Goal: Information Seeking & Learning: Check status

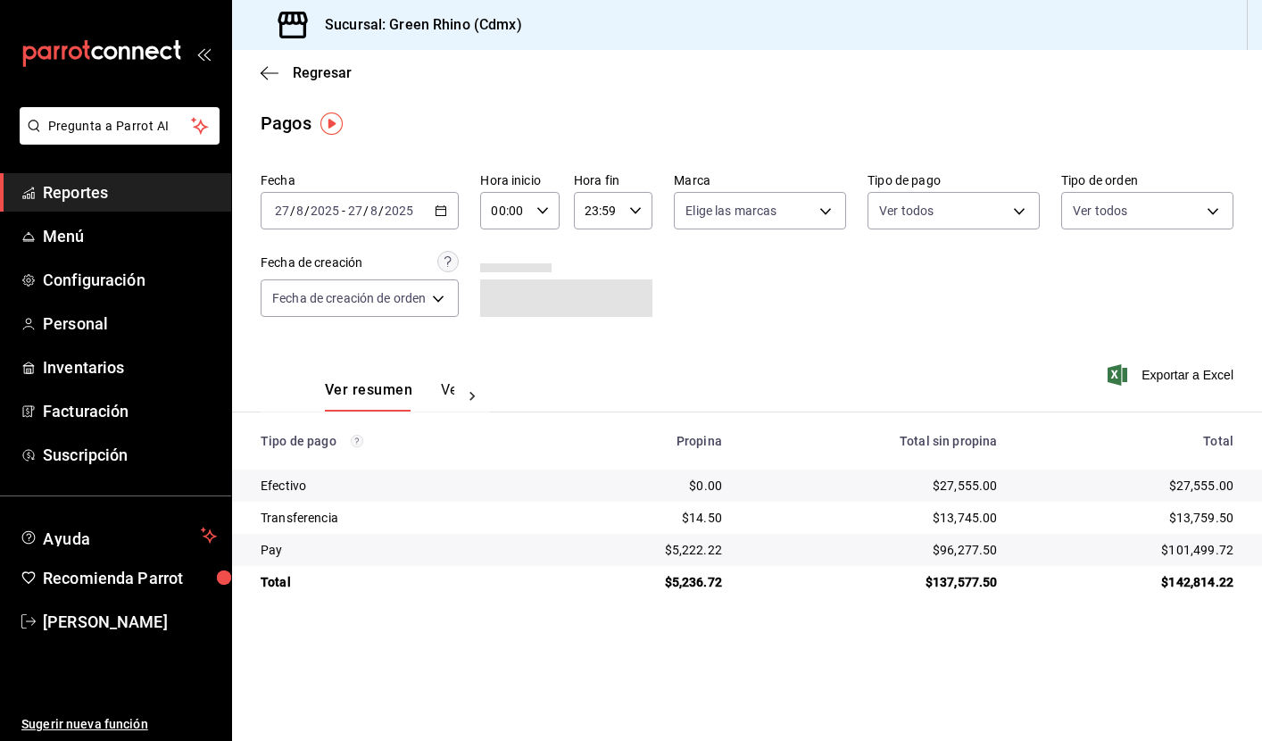
click at [102, 188] on span "Reportes" at bounding box center [130, 192] width 174 height 24
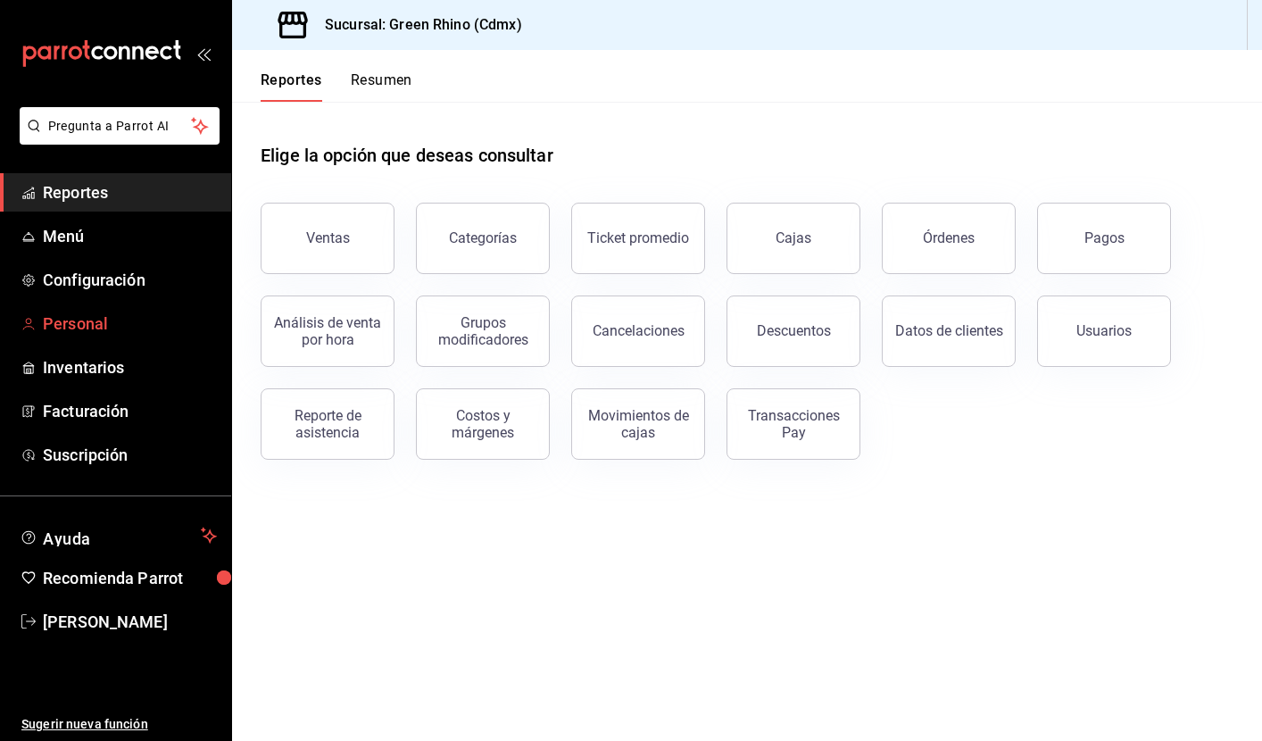
click at [73, 324] on span "Personal" at bounding box center [130, 324] width 174 height 24
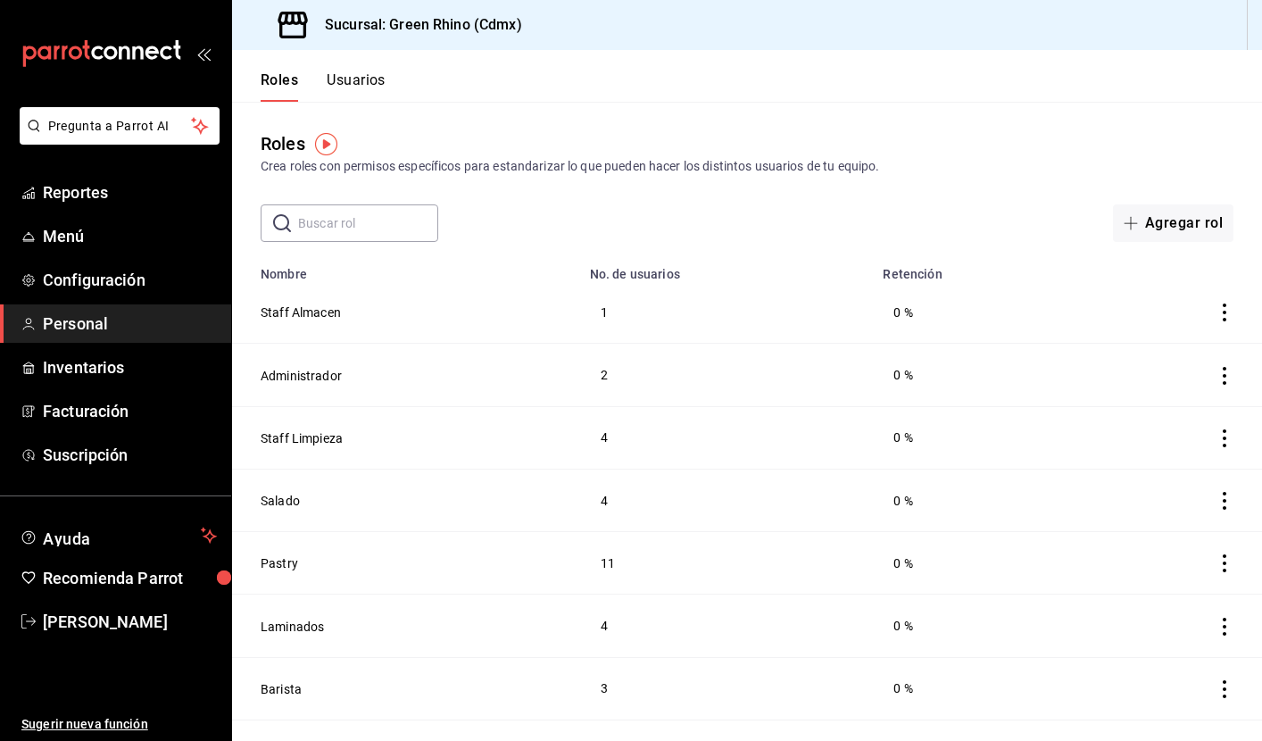
click at [837, 216] on div "​ ​ Agregar rol" at bounding box center [747, 222] width 1030 height 37
click at [343, 79] on button "Usuarios" at bounding box center [356, 86] width 59 height 30
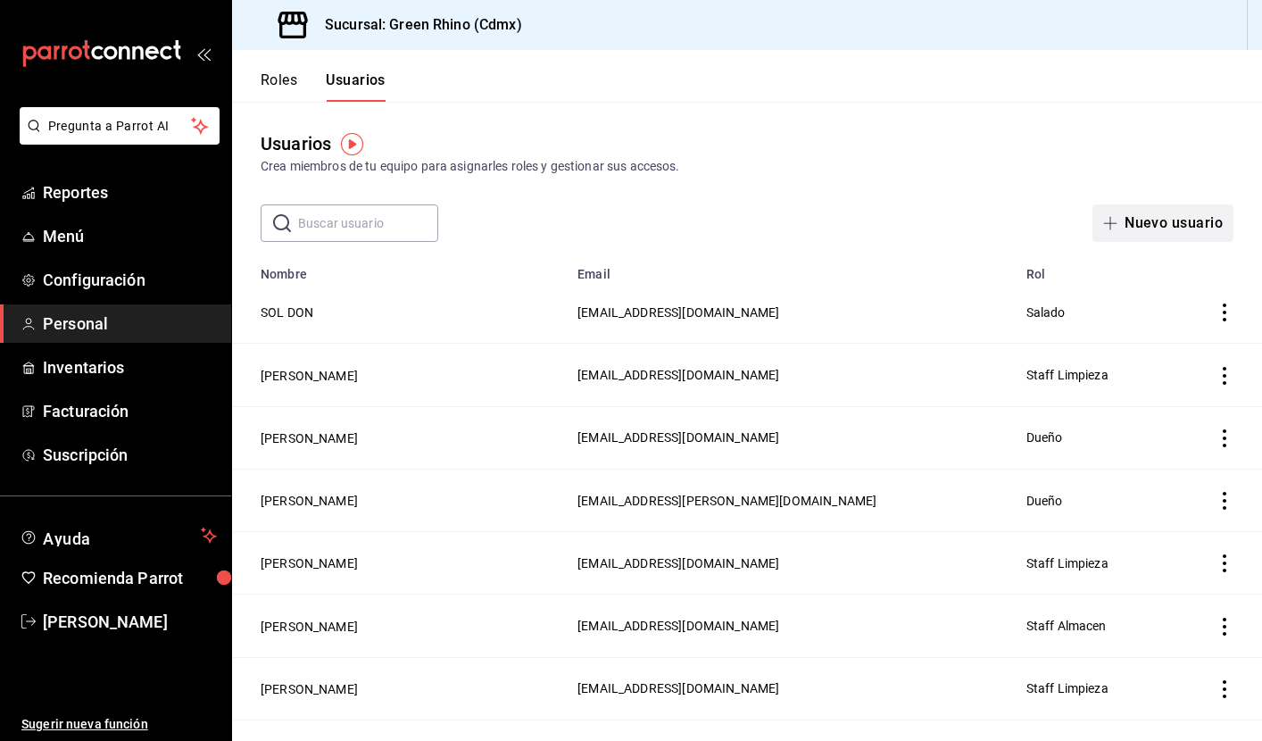
click at [1119, 221] on span "button" at bounding box center [1113, 223] width 21 height 14
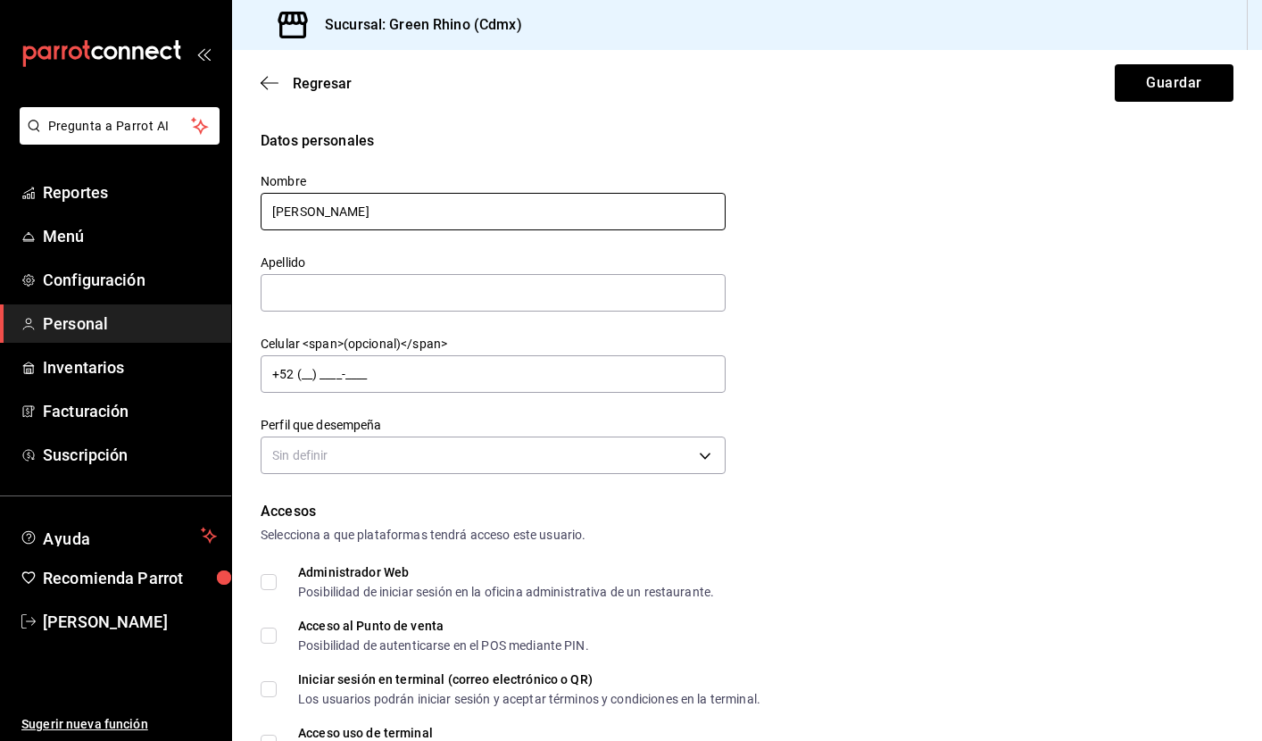
click at [340, 213] on input "[PERSON_NAME]" at bounding box center [493, 211] width 465 height 37
click at [440, 210] on input "[PERSON_NAME]" at bounding box center [493, 211] width 465 height 37
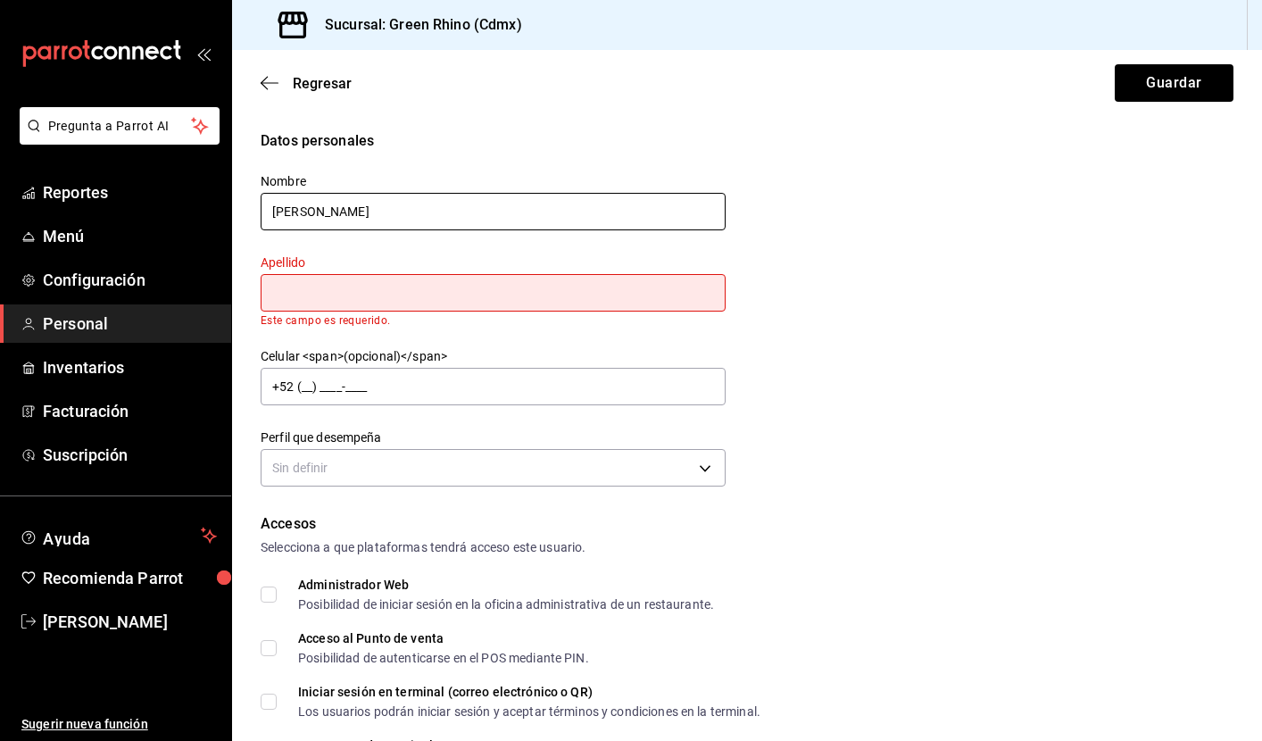
drag, startPoint x: 335, startPoint y: 210, endPoint x: 477, endPoint y: 212, distance: 142.0
click at [477, 212] on input "[PERSON_NAME]" at bounding box center [493, 211] width 465 height 37
type input "[PERSON_NAME]"
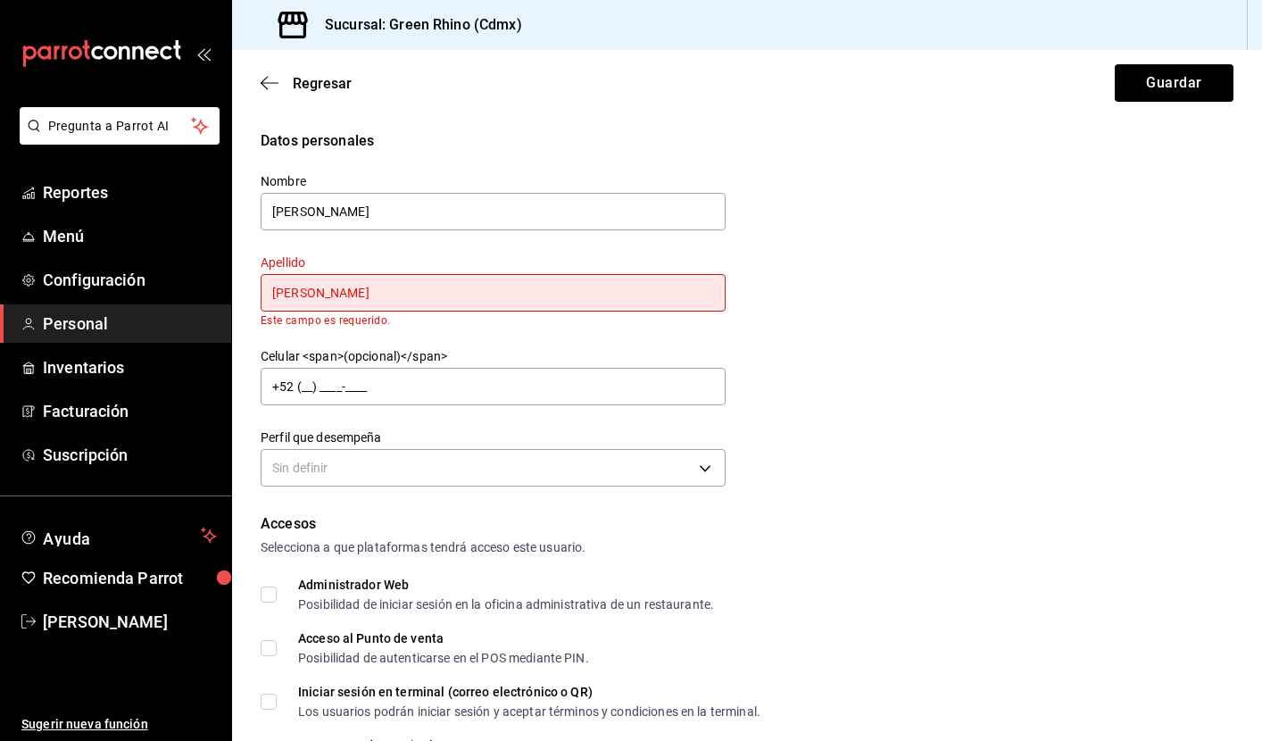
type input "[PERSON_NAME]"
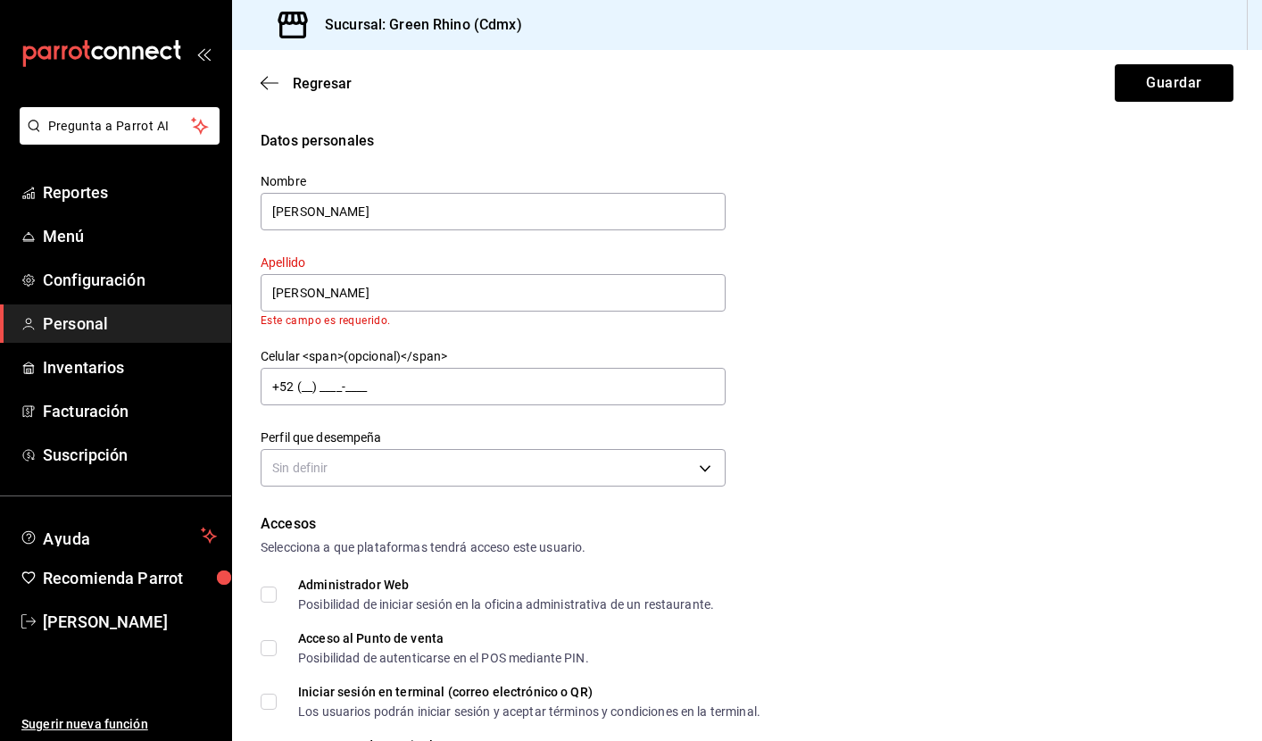
click at [877, 289] on div "Datos personales Nombre [PERSON_NAME] Apellido [PERSON_NAME] Este campo es requ…" at bounding box center [747, 311] width 973 height 362
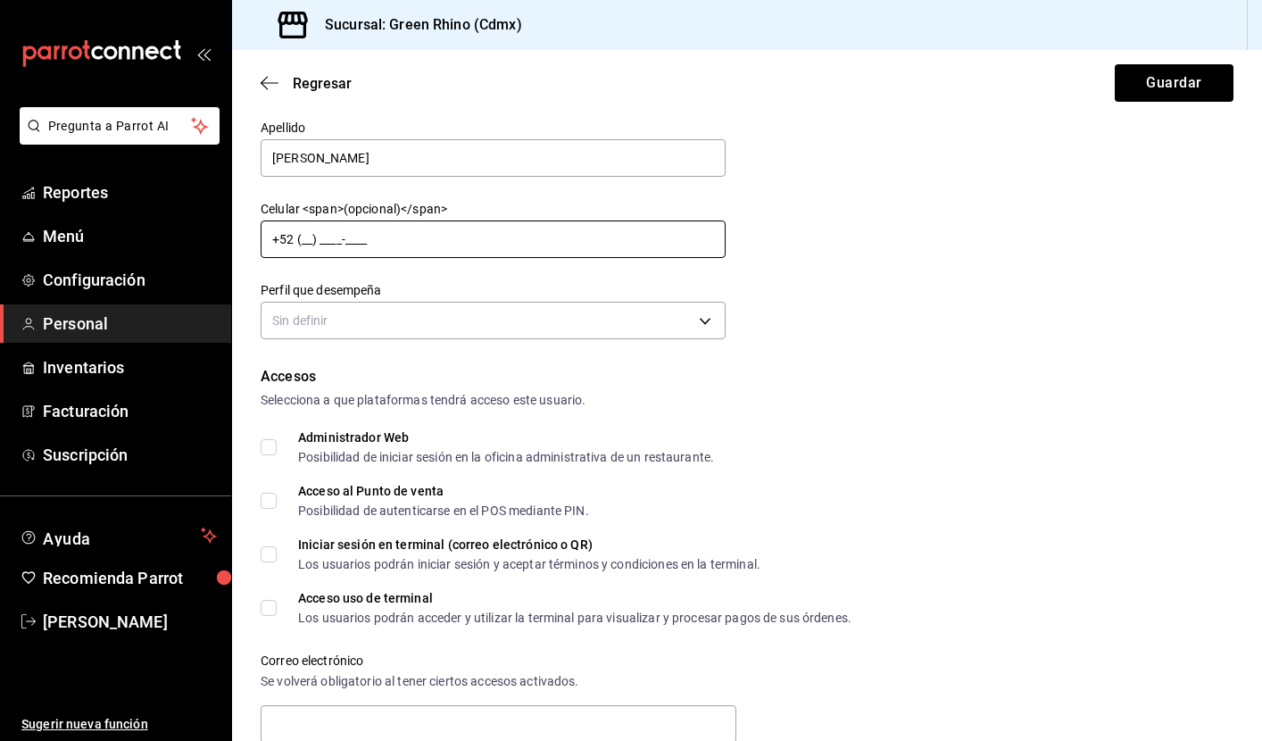
scroll to position [161, 0]
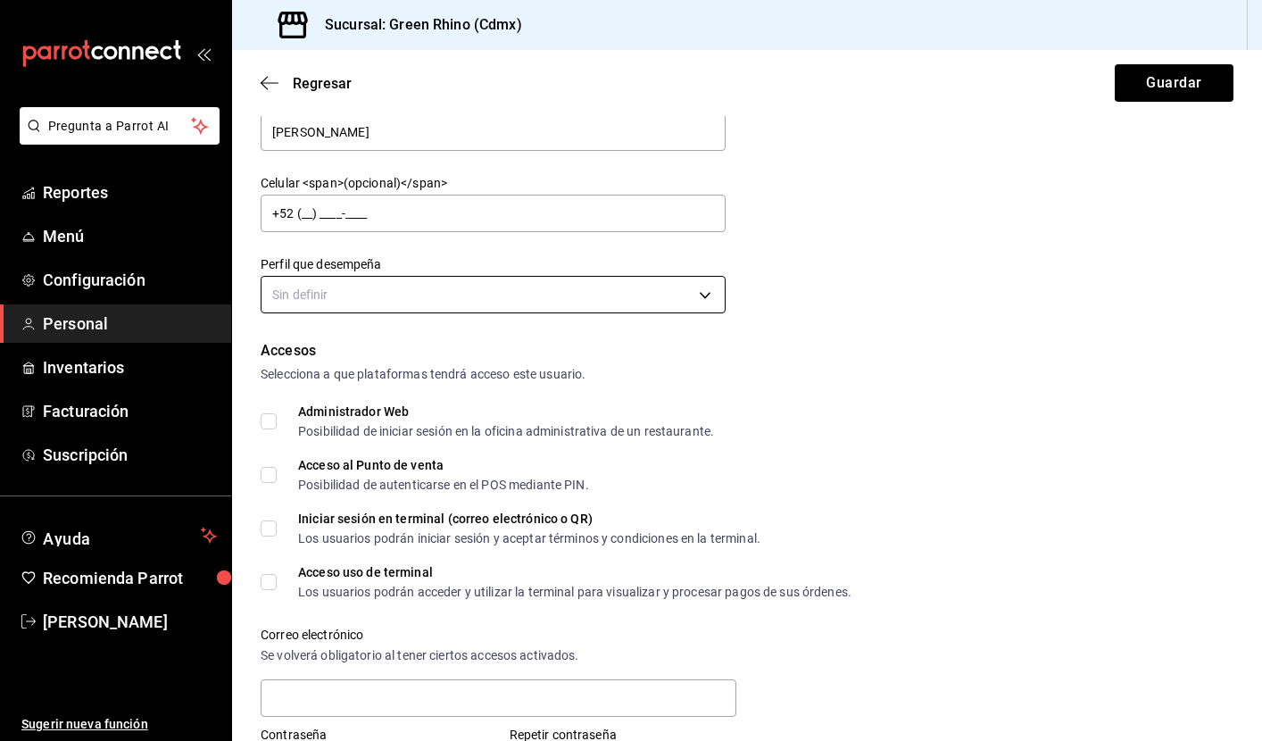
click at [472, 300] on body "Pregunta a Parrot AI Reportes Menú Configuración Personal Inventarios Facturaci…" at bounding box center [631, 370] width 1262 height 741
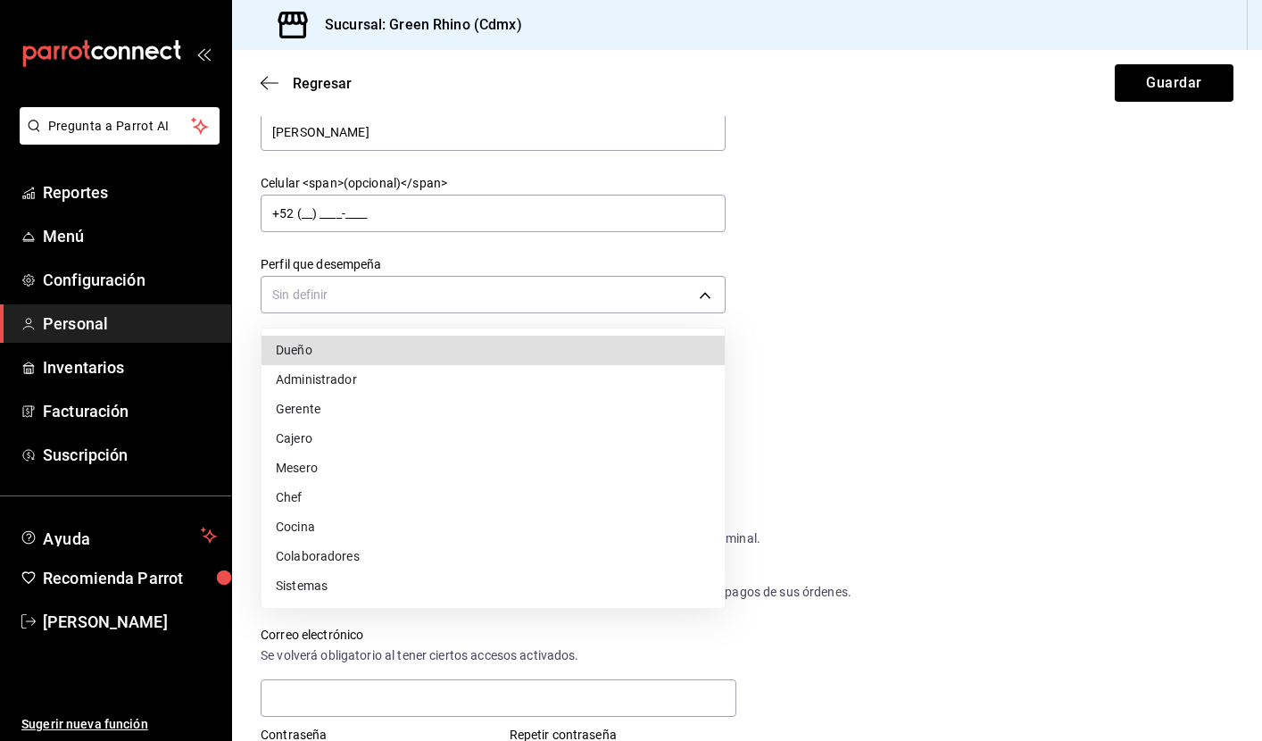
click at [304, 528] on li "Cocina" at bounding box center [493, 526] width 463 height 29
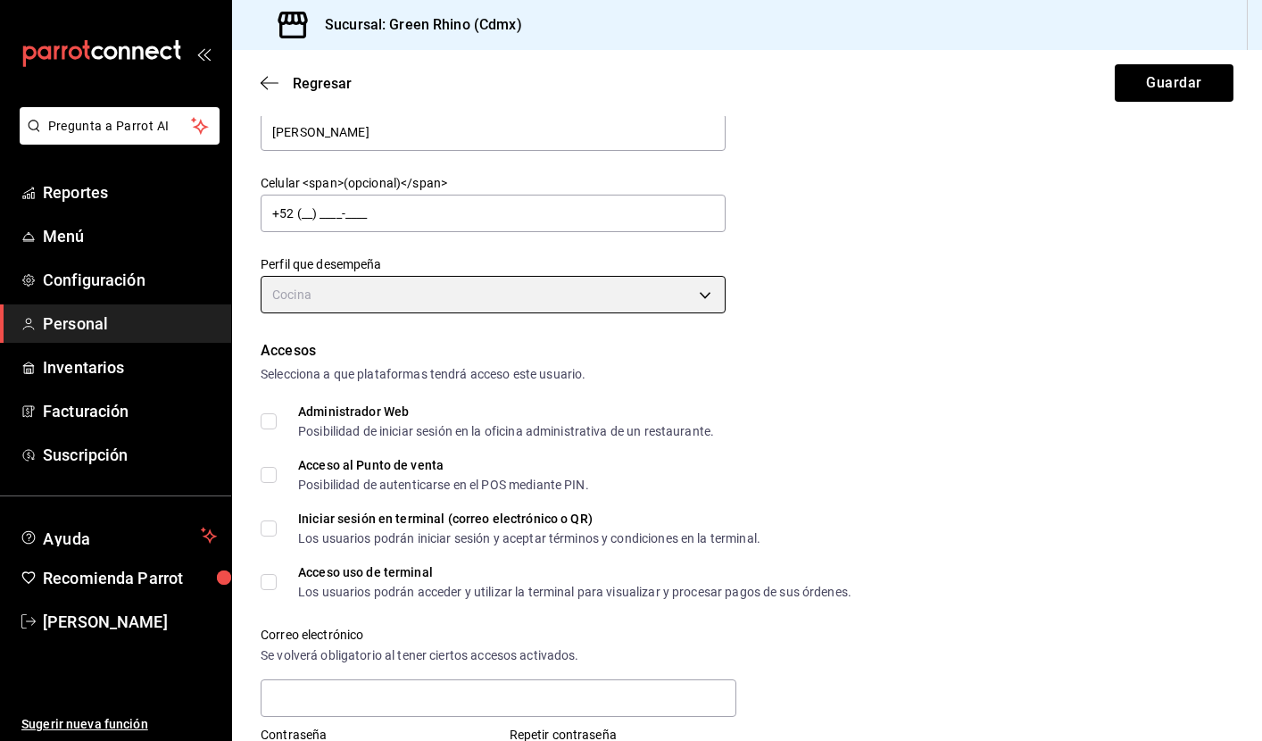
type input "KITCHEN"
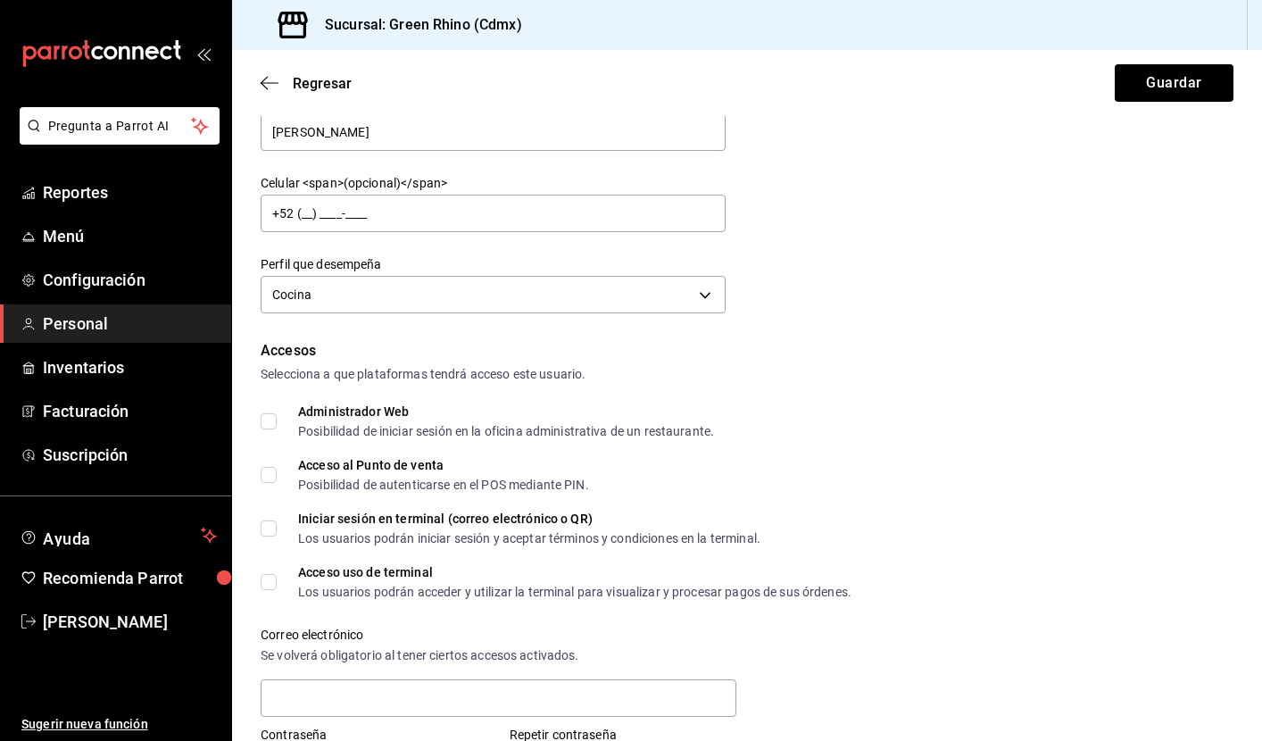
click at [821, 336] on form "Datos personales Nombre [PERSON_NAME] Apellido [PERSON_NAME] Celular <span>(opc…" at bounding box center [747, 604] width 973 height 1268
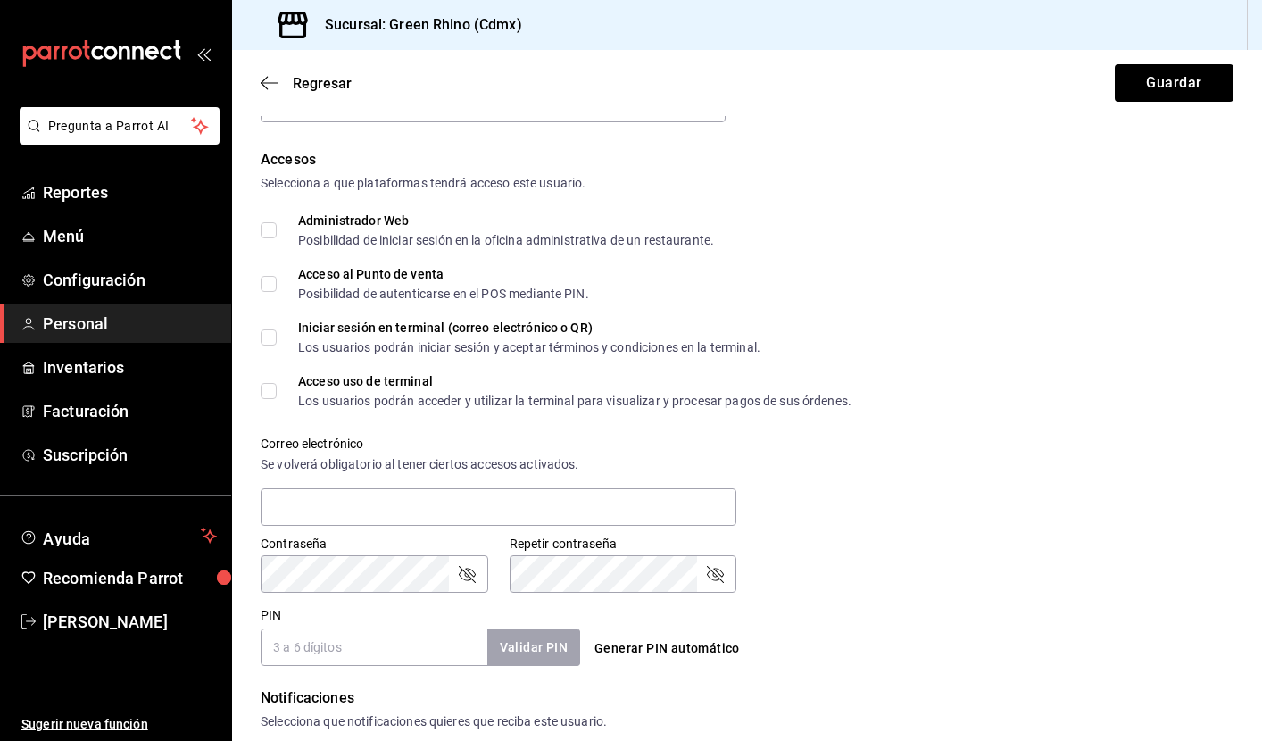
scroll to position [382, 0]
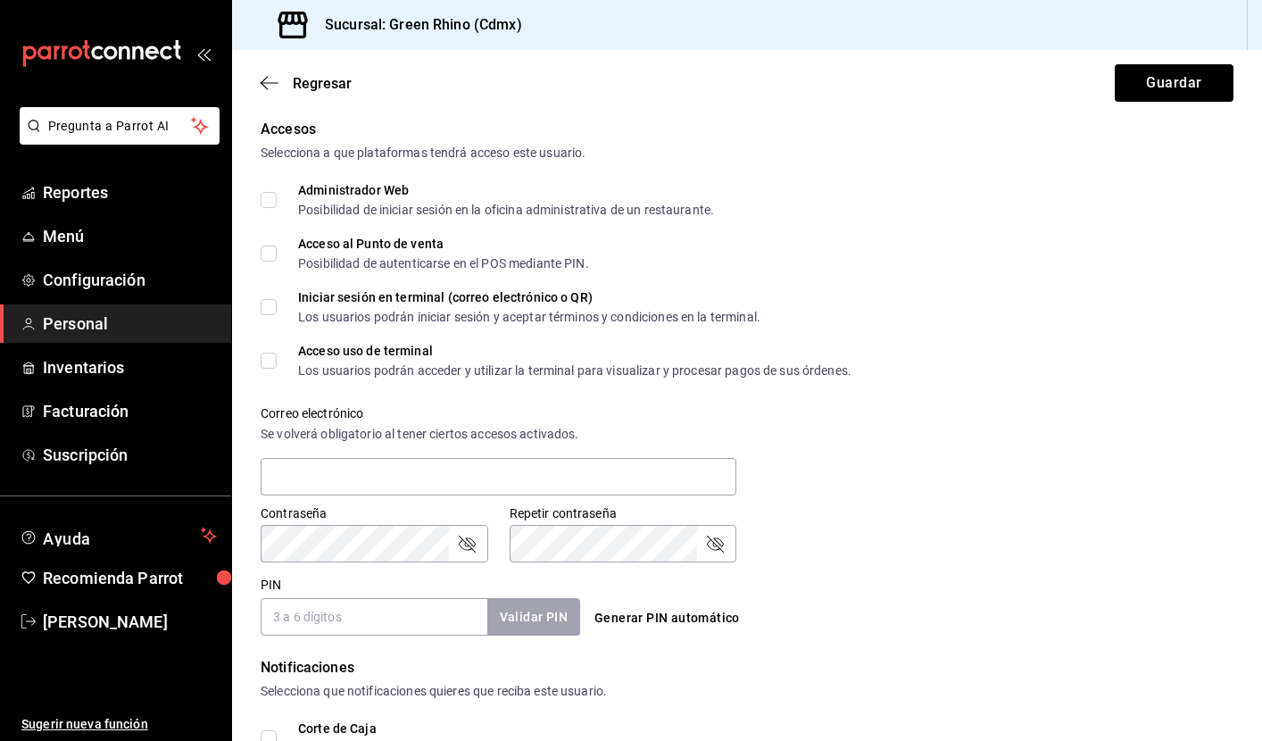
click at [276, 304] on input "Iniciar sesión en terminal (correo electrónico o QR) Los usuarios podrán inicia…" at bounding box center [269, 307] width 16 height 16
checkbox input "true"
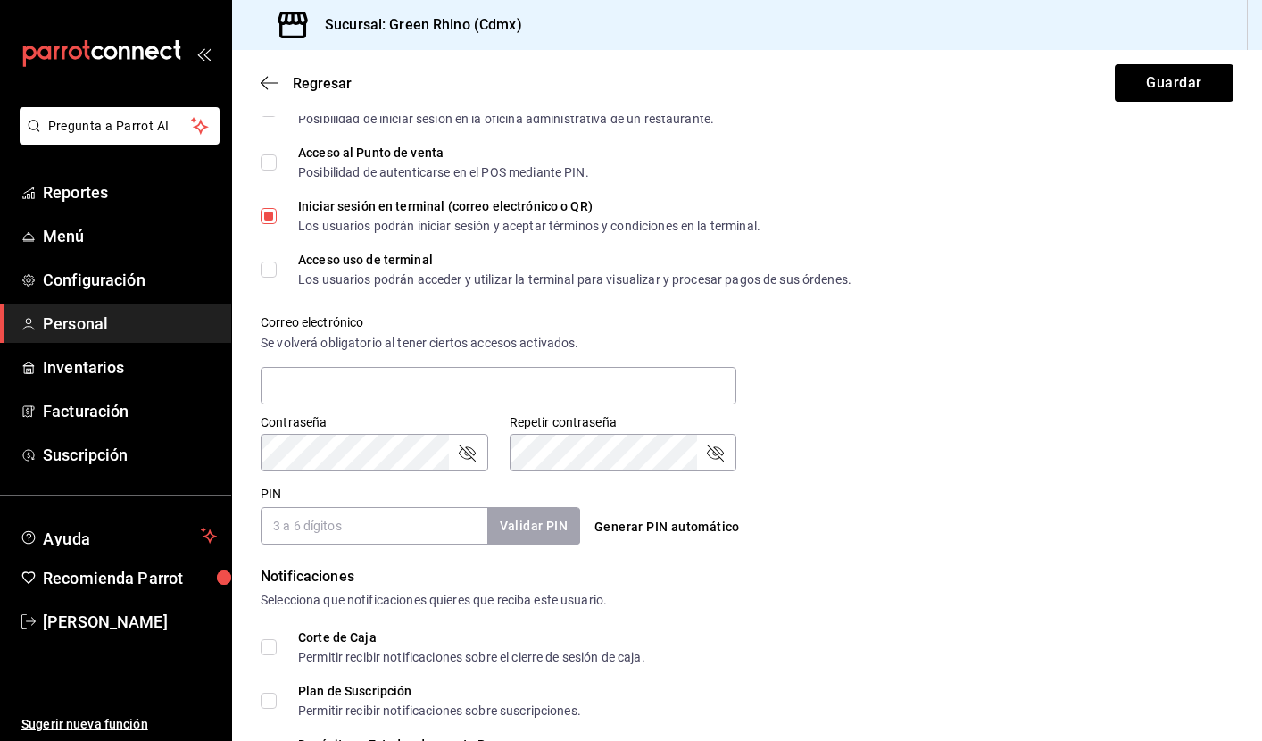
scroll to position [487, 0]
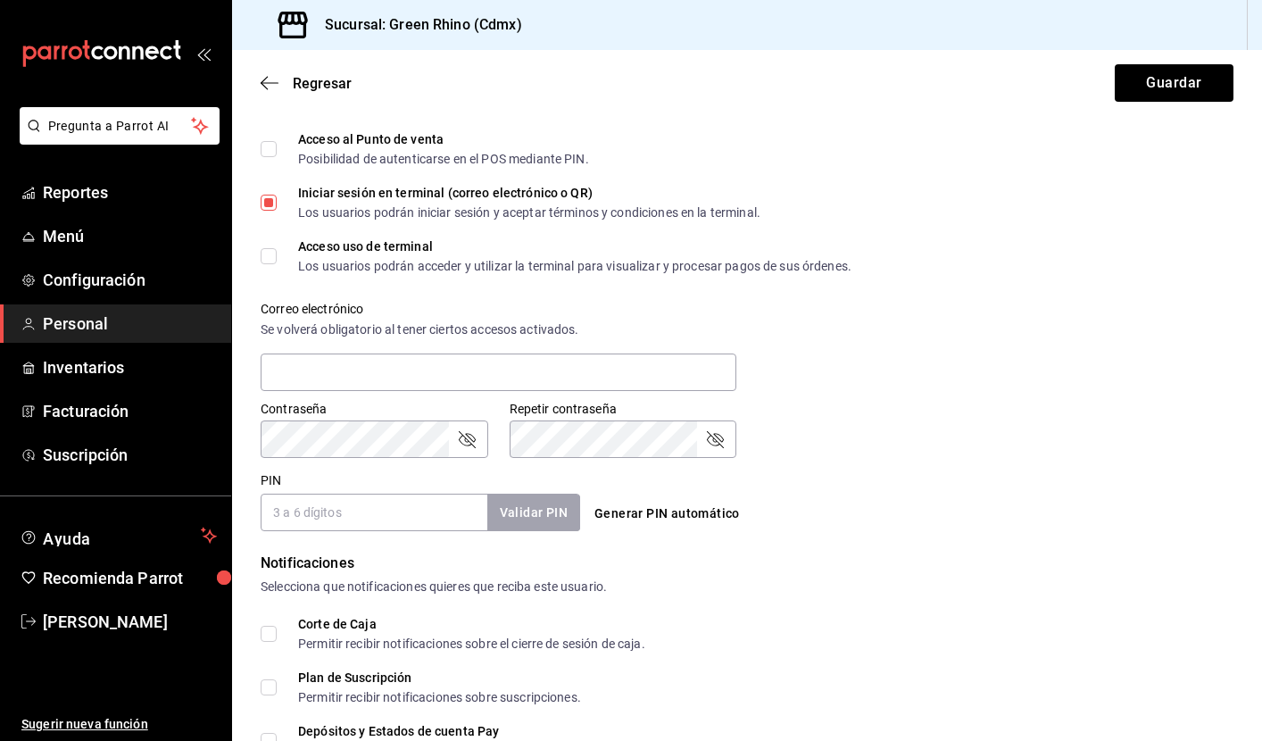
click at [378, 518] on input "PIN" at bounding box center [374, 512] width 227 height 37
type input "985036"
click at [525, 520] on button "Validar PIN" at bounding box center [533, 513] width 95 height 38
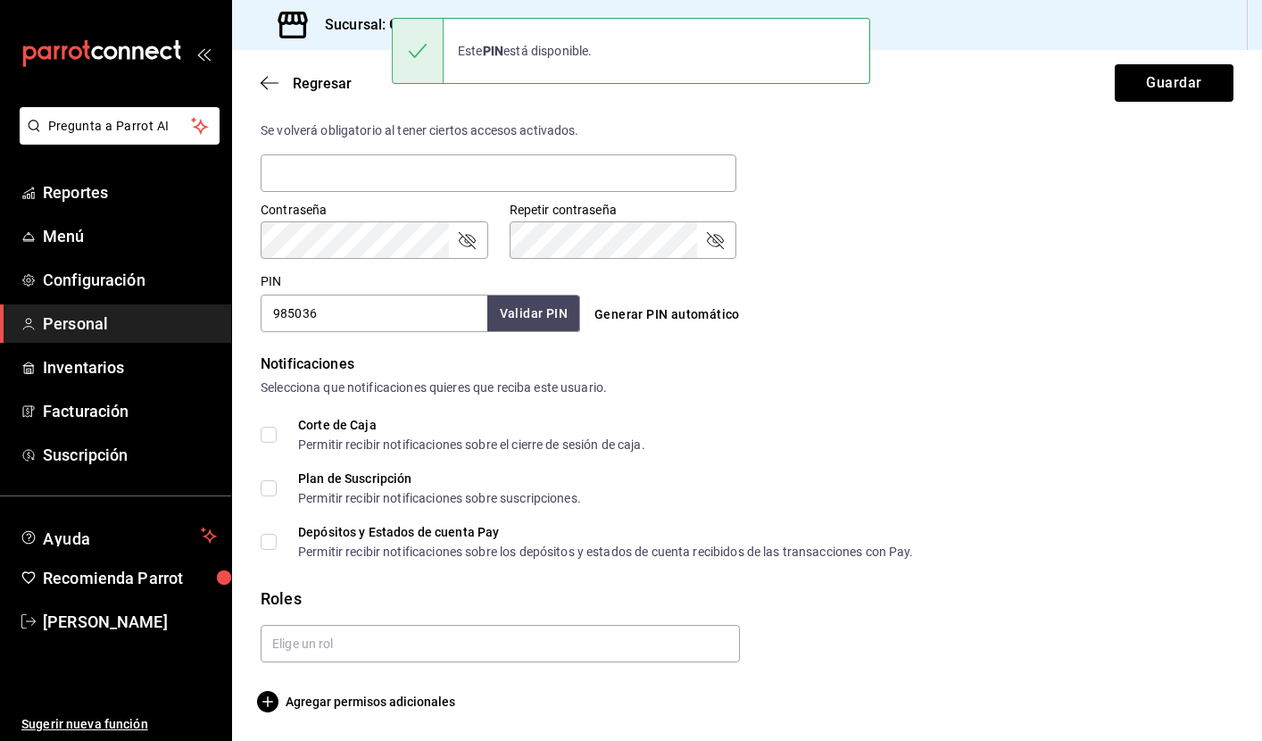
scroll to position [686, 0]
click at [568, 648] on input "text" at bounding box center [500, 643] width 479 height 37
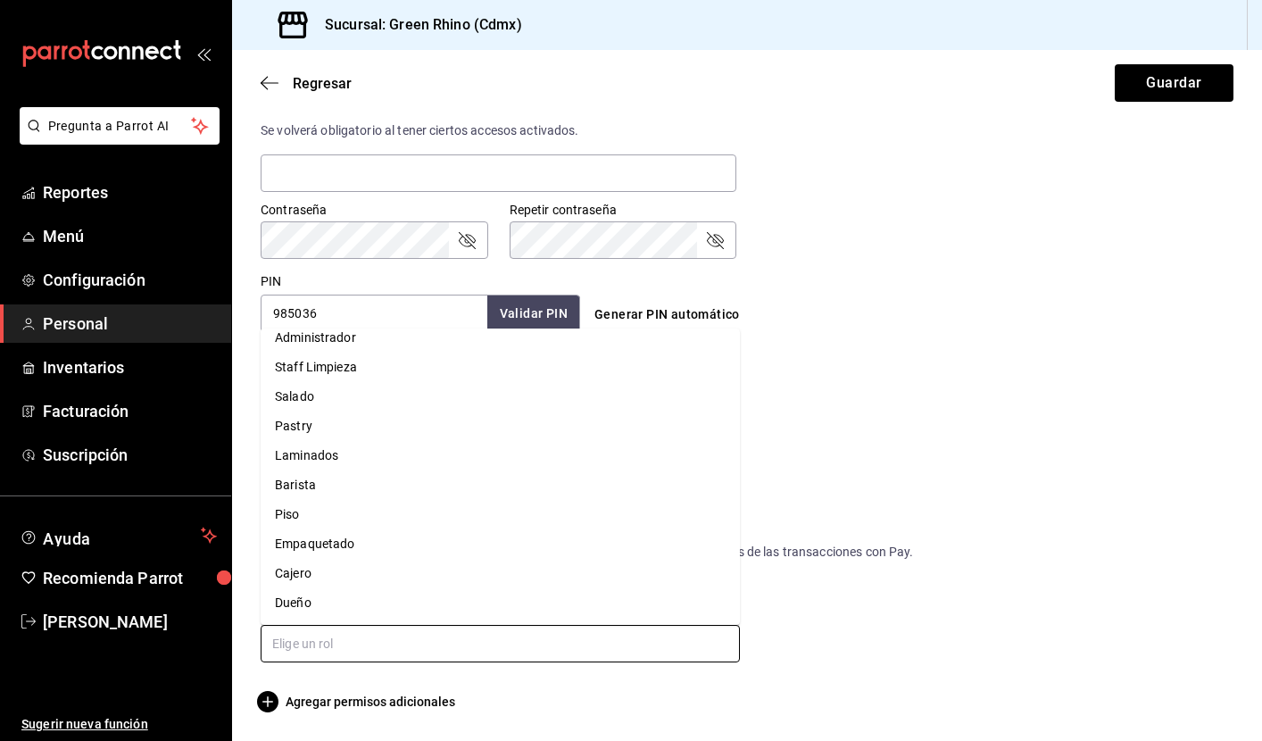
scroll to position [42, 0]
click at [339, 422] on li "Pastry" at bounding box center [500, 426] width 479 height 29
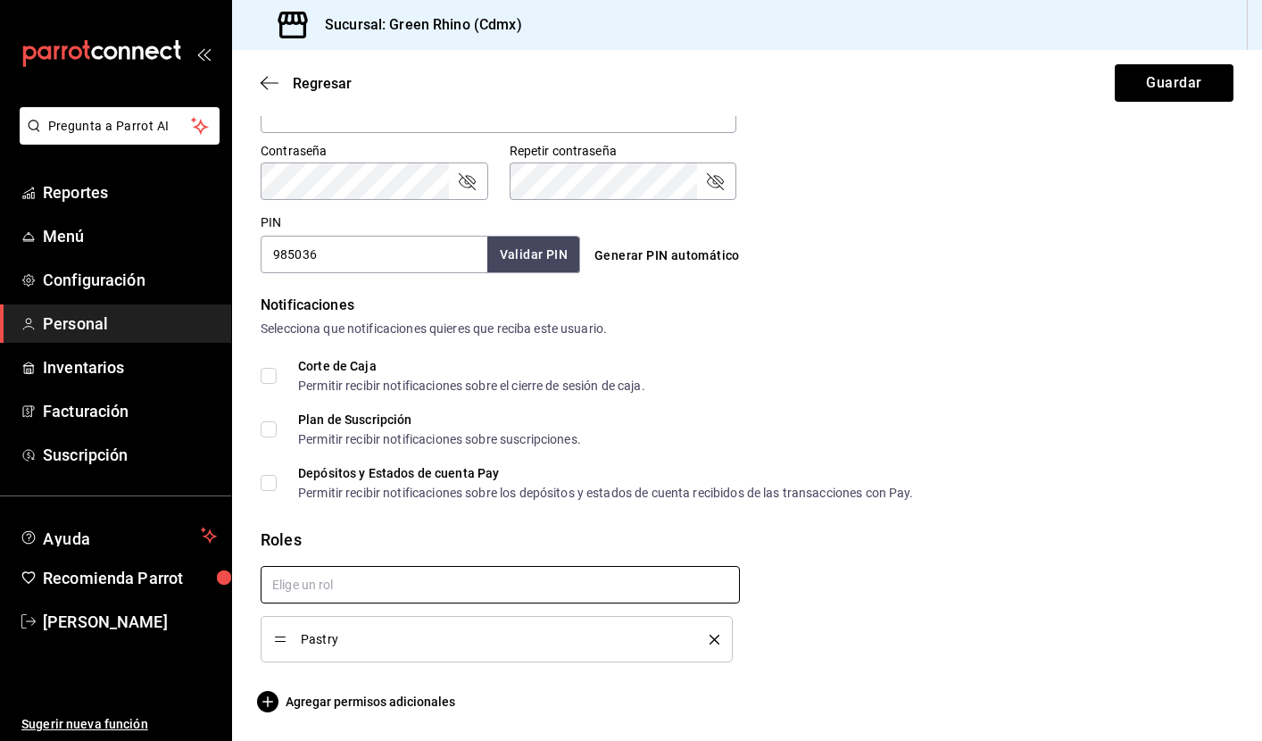
scroll to position [745, 0]
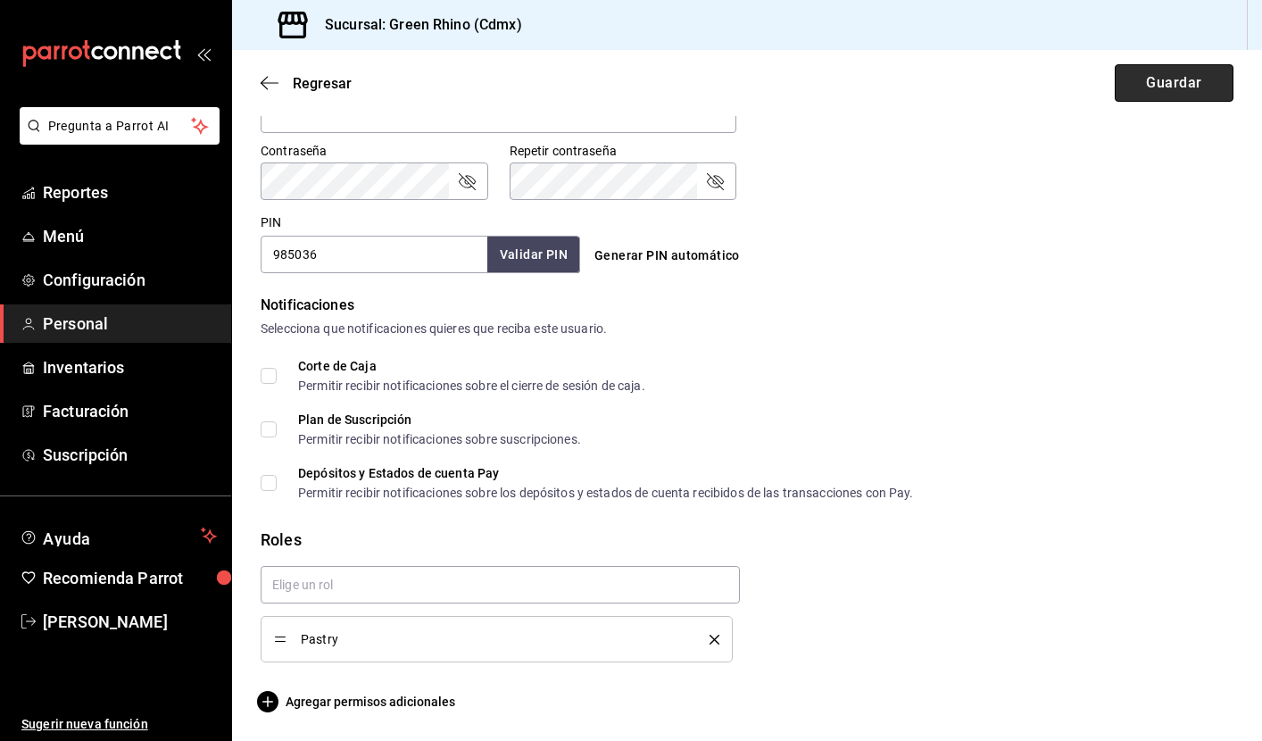
click at [1149, 86] on button "Guardar" at bounding box center [1174, 82] width 119 height 37
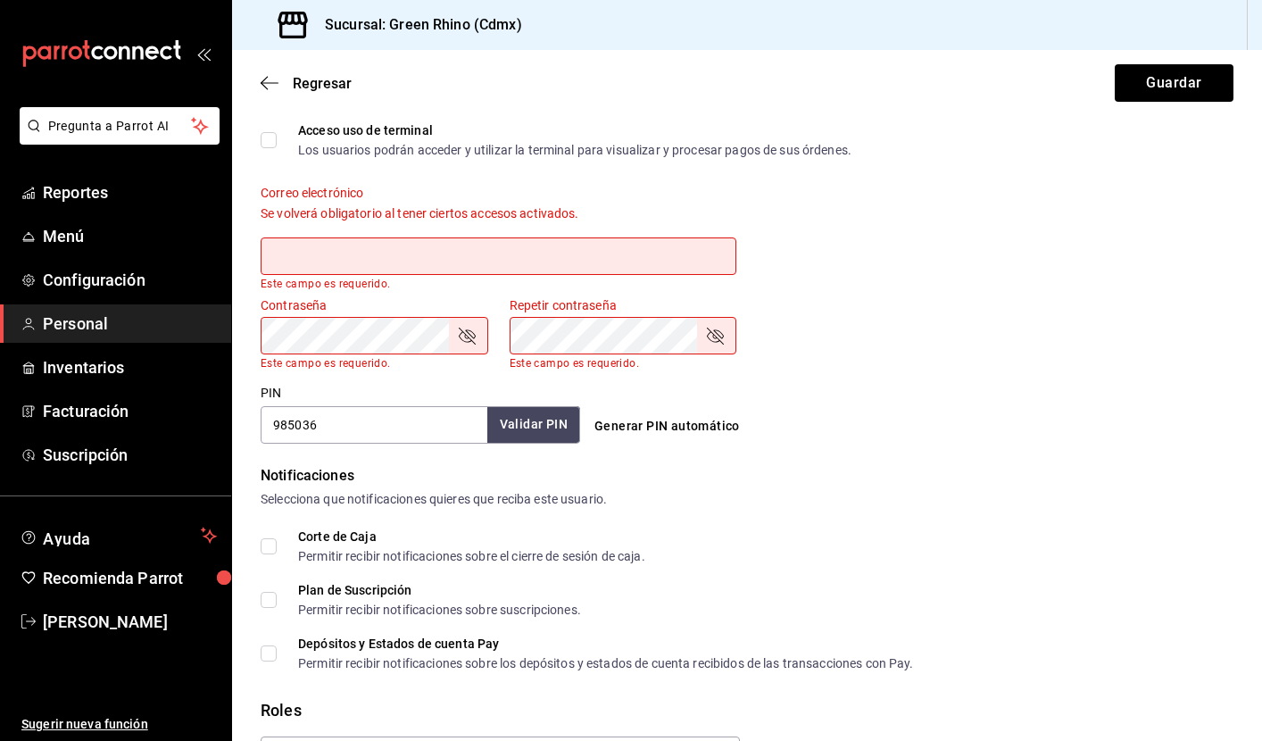
scroll to position [602, 0]
click at [859, 239] on div "Correo electrónico Se volverá obligatorio al tener ciertos accesos activados. E…" at bounding box center [736, 227] width 995 height 127
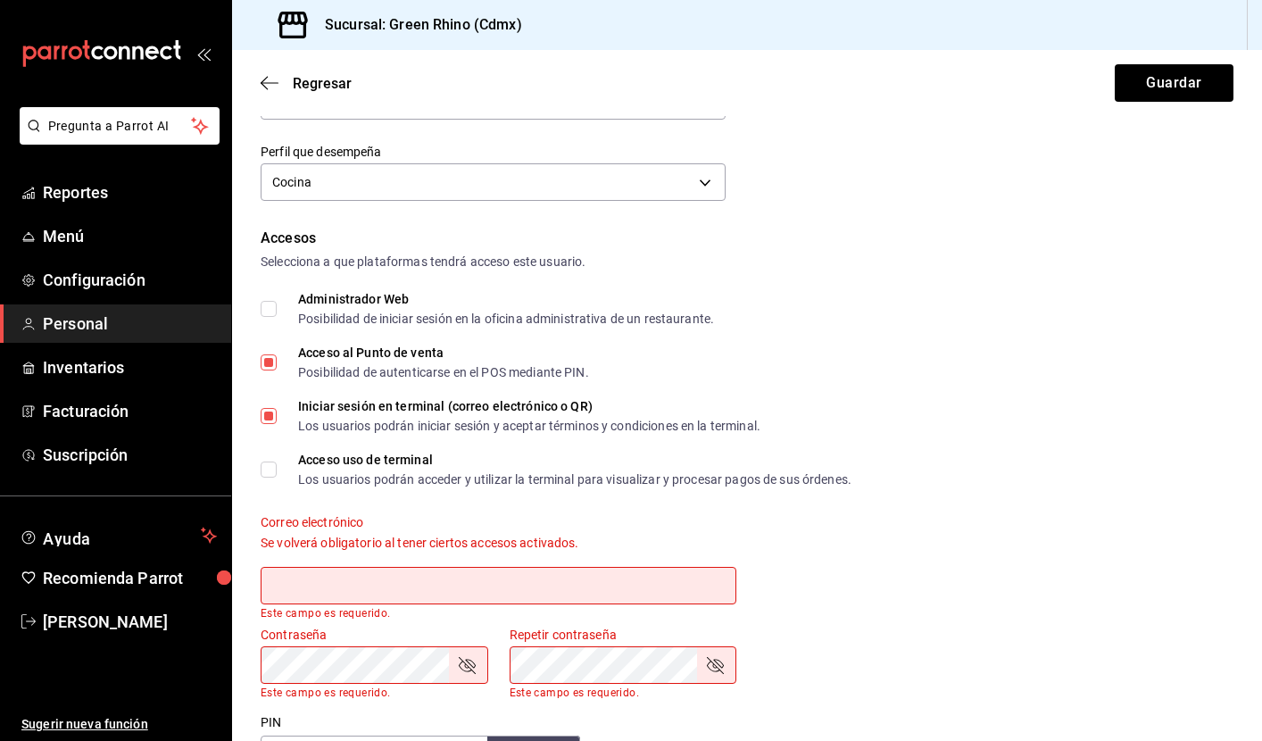
scroll to position [269, 0]
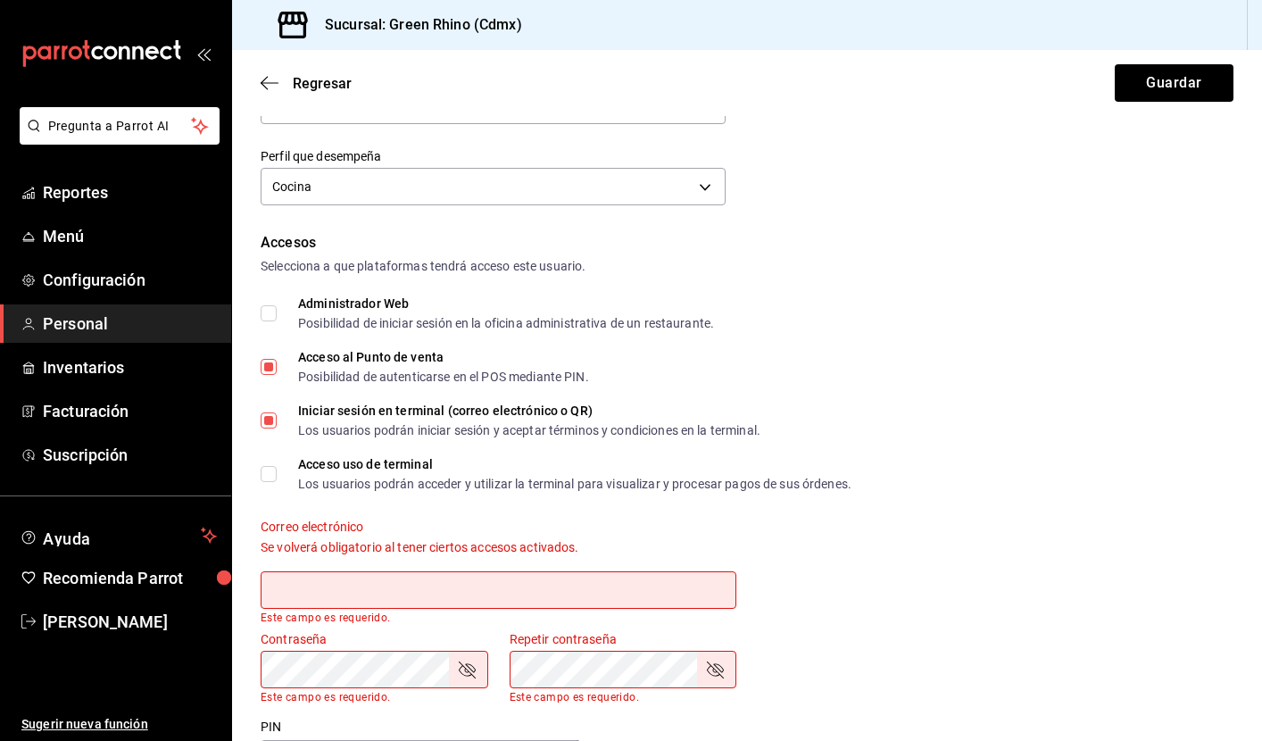
click at [379, 369] on div "Acceso al Punto de venta Posibilidad de autenticarse en el POS mediante PIN." at bounding box center [443, 367] width 291 height 32
click at [277, 369] on input "Acceso al Punto de venta Posibilidad de autenticarse en el POS mediante PIN." at bounding box center [269, 367] width 16 height 16
checkbox input "false"
click at [1178, 83] on button "Guardar" at bounding box center [1174, 82] width 119 height 37
click at [505, 496] on div "Accesos Selecciona a que plataformas tendrá acceso este usuario. Administrador …" at bounding box center [747, 504] width 973 height 545
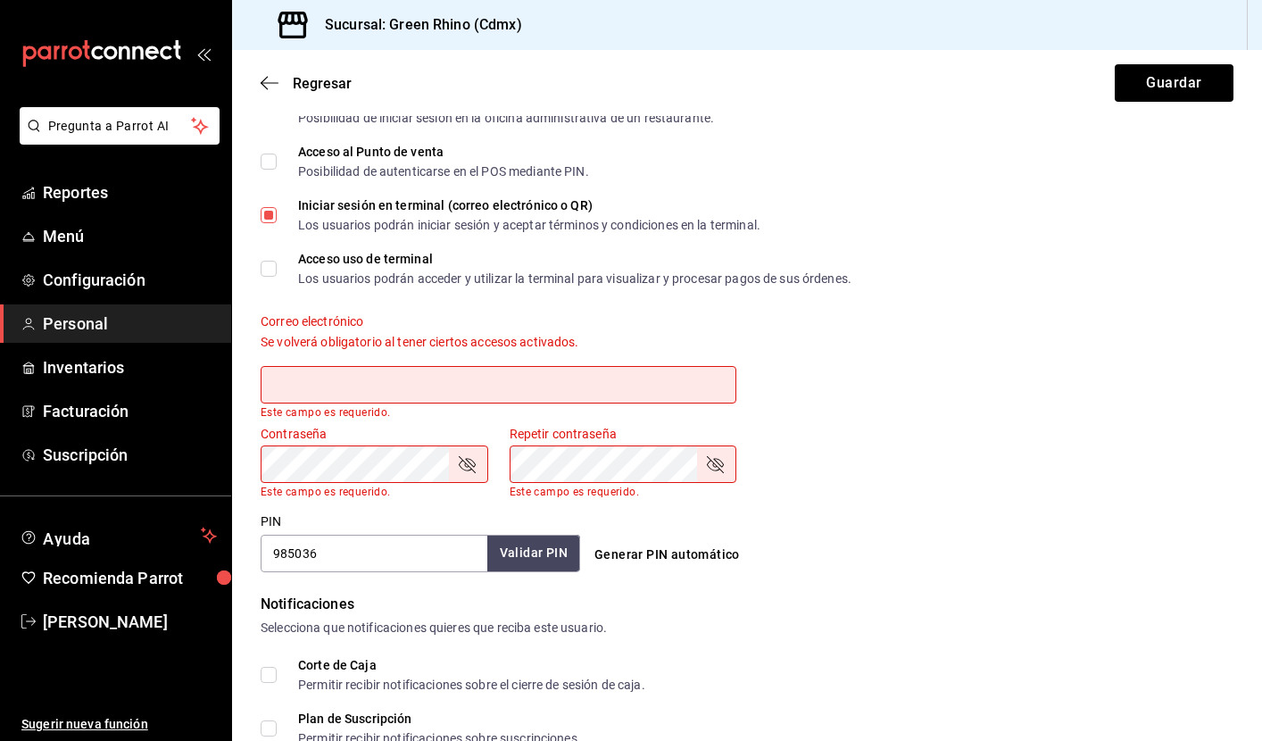
scroll to position [479, 0]
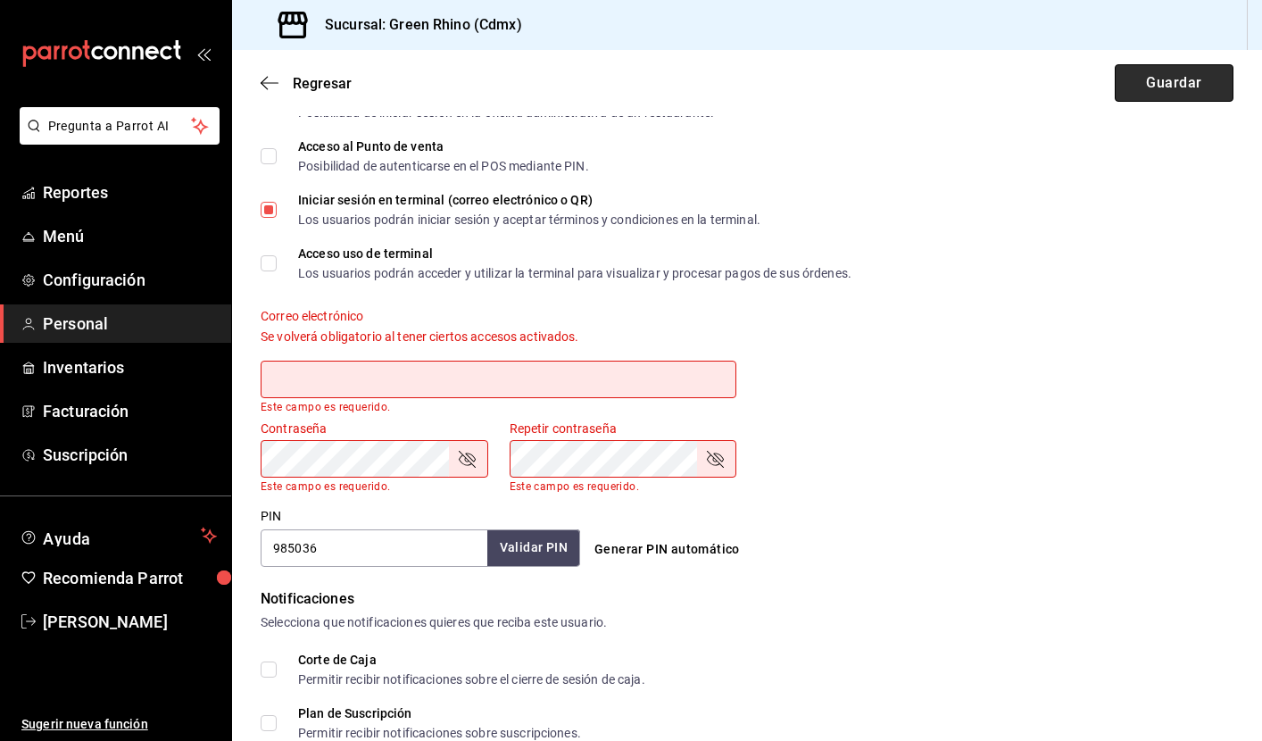
click at [1156, 83] on button "Guardar" at bounding box center [1174, 82] width 119 height 37
click at [468, 368] on input "text" at bounding box center [499, 379] width 476 height 37
click at [896, 448] on div "Contraseña Contraseña Este campo es requerido. Repetir contraseña Repetir contr…" at bounding box center [736, 446] width 995 height 94
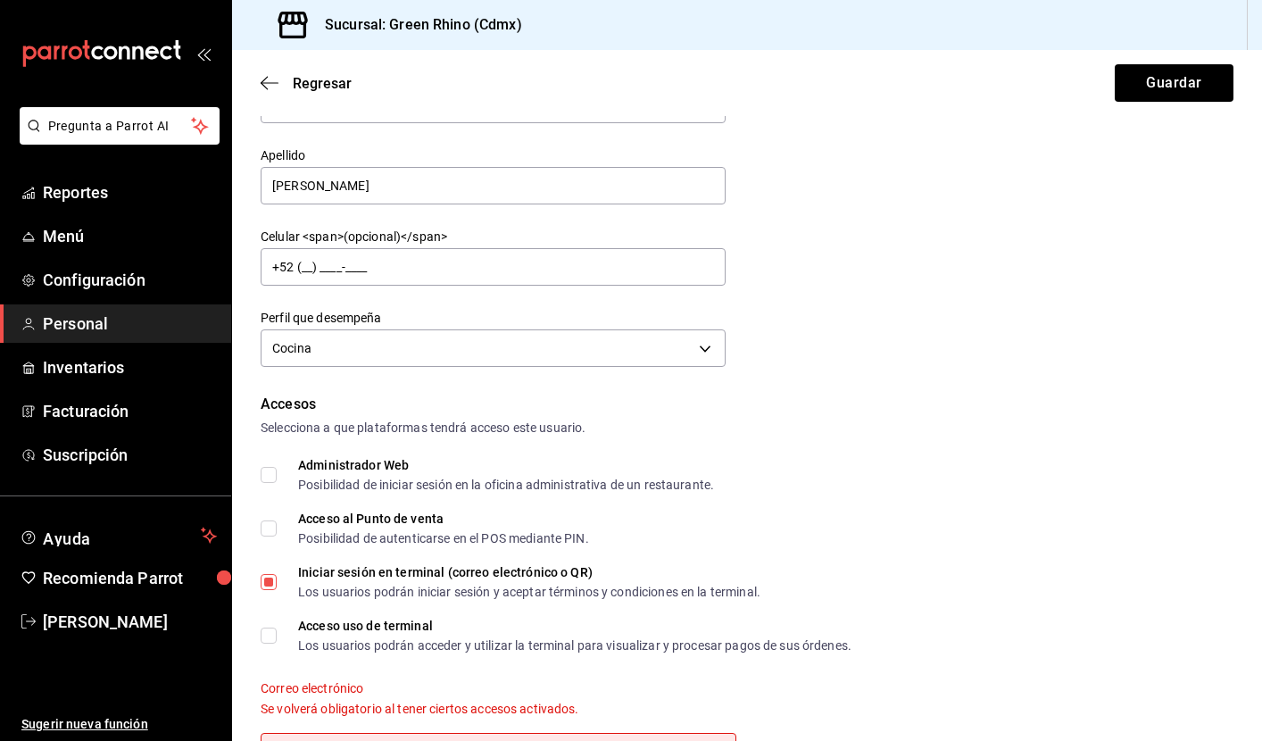
scroll to position [65, 0]
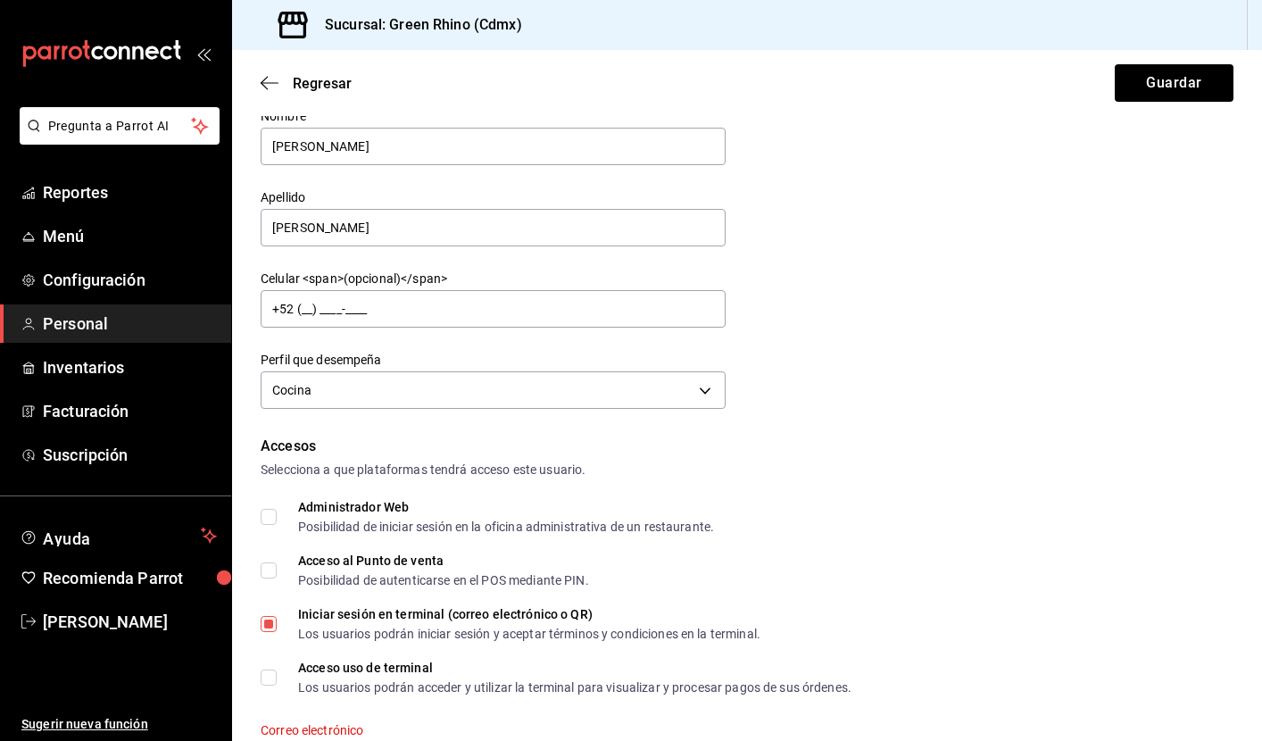
click at [259, 68] on div "Regresar Guardar" at bounding box center [747, 83] width 1030 height 66
click at [270, 82] on icon "button" at bounding box center [270, 83] width 18 height 16
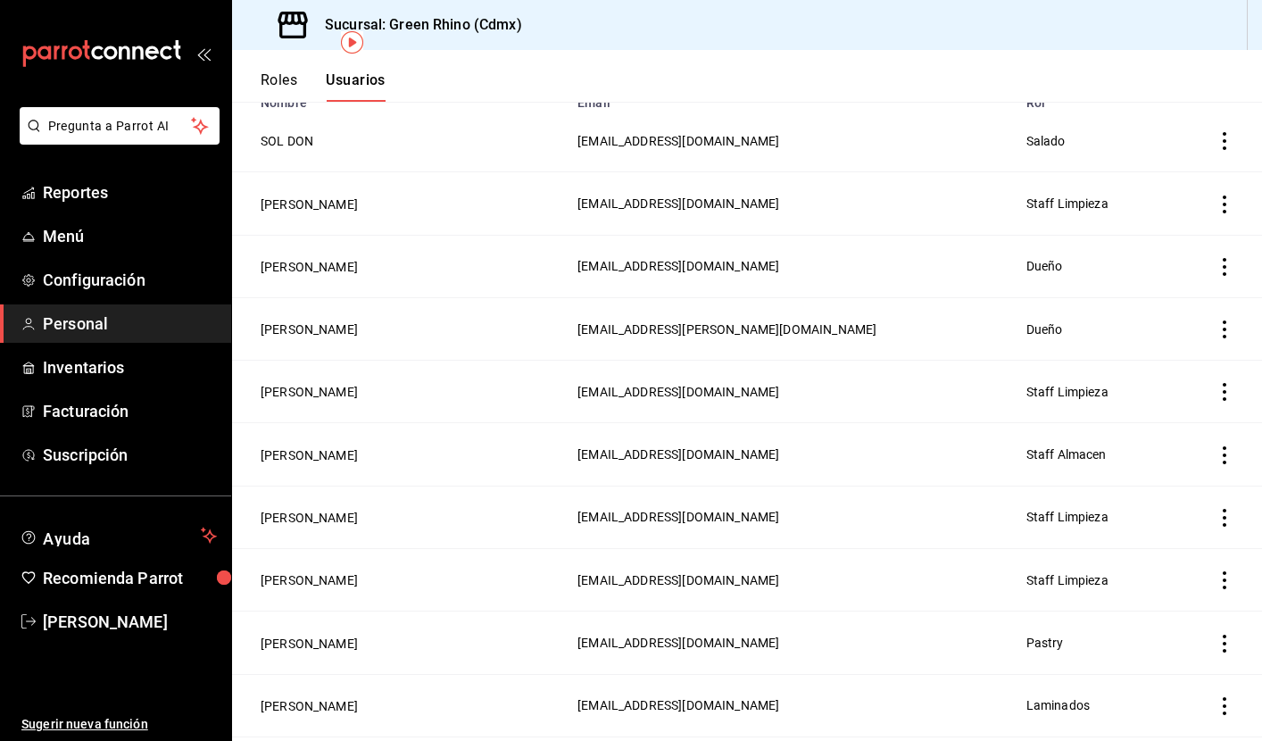
scroll to position [209, 0]
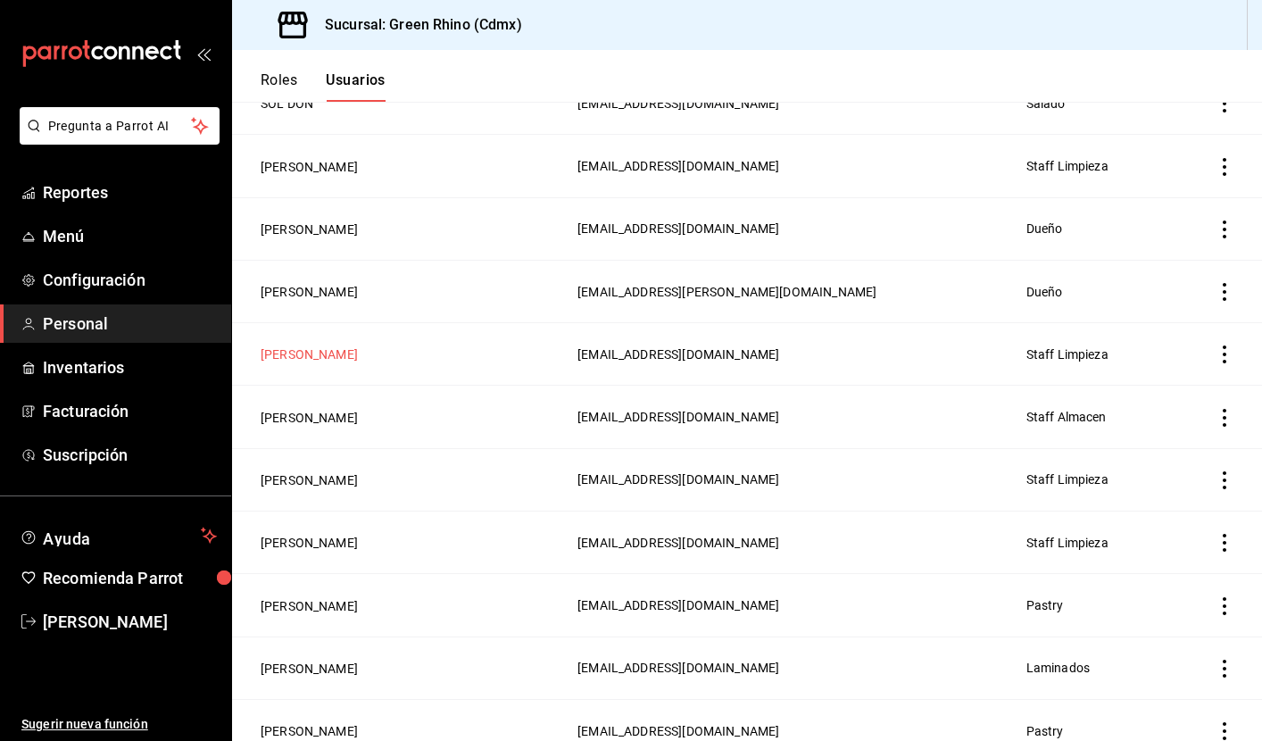
click at [358, 357] on button "[PERSON_NAME]" at bounding box center [309, 354] width 97 height 18
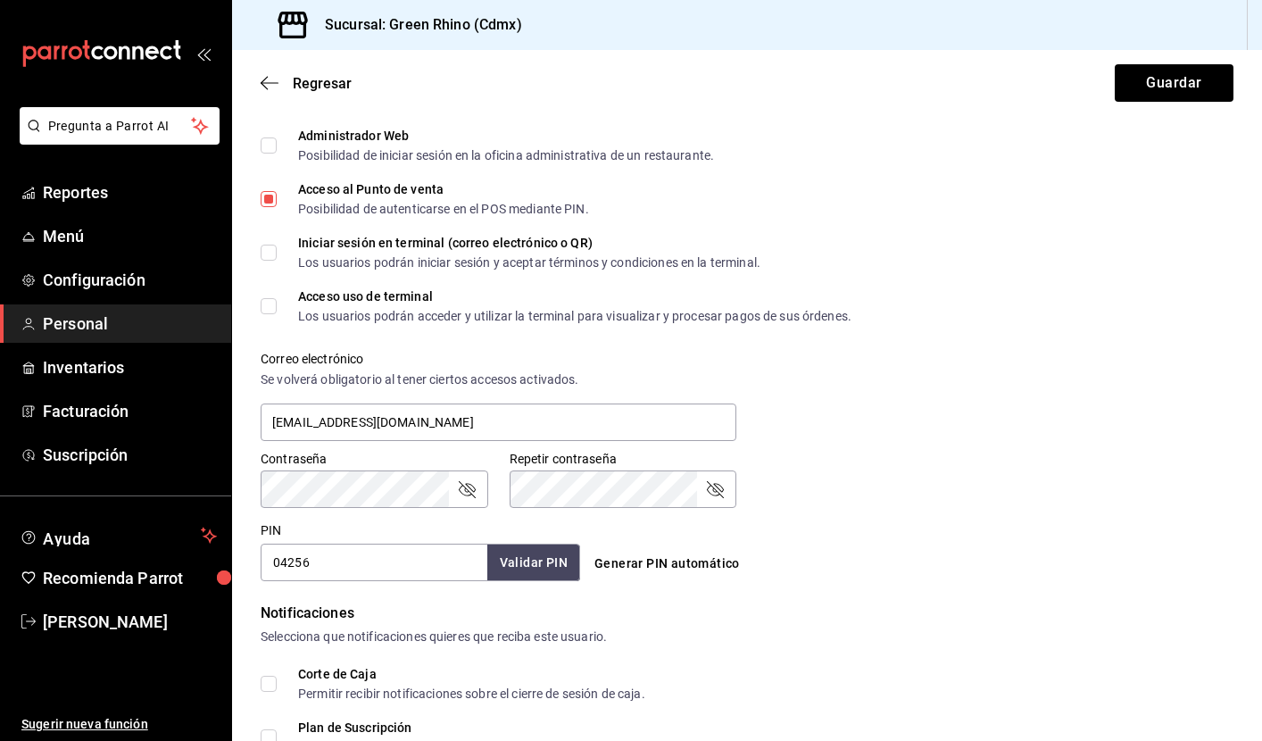
scroll to position [389, 0]
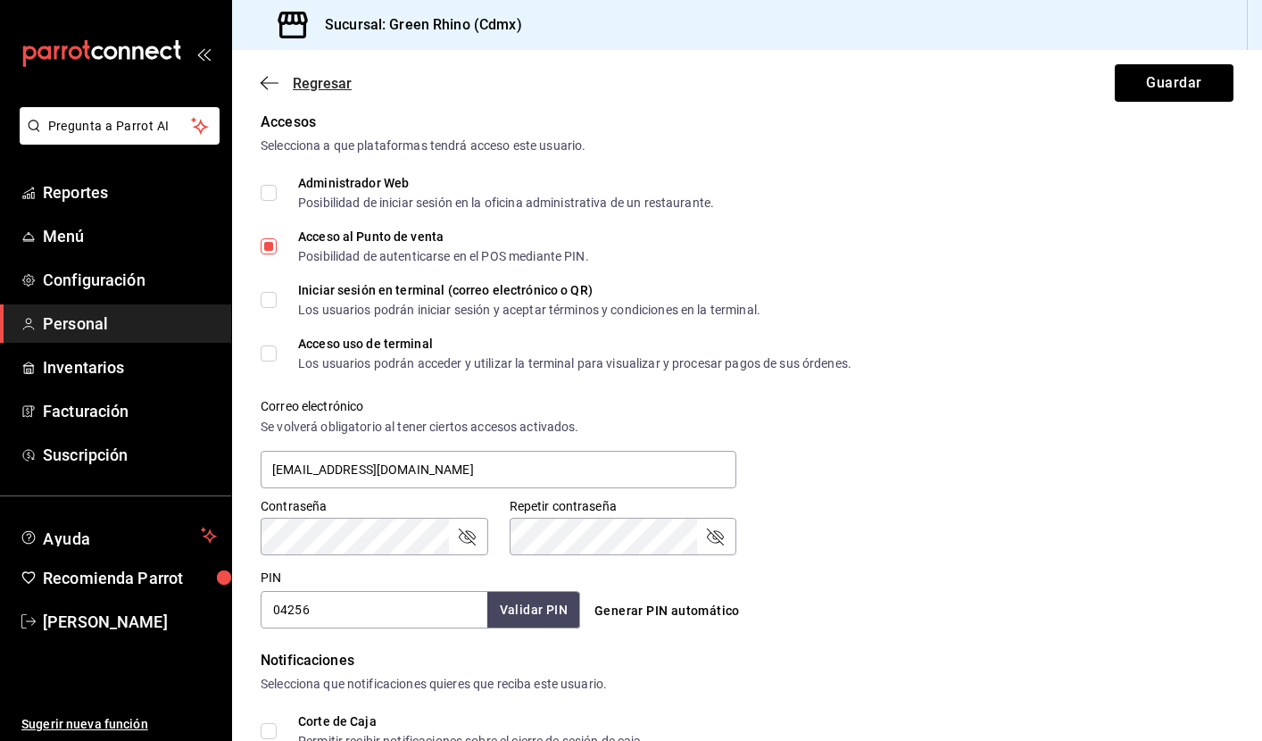
click at [269, 84] on icon "button" at bounding box center [270, 83] width 18 height 16
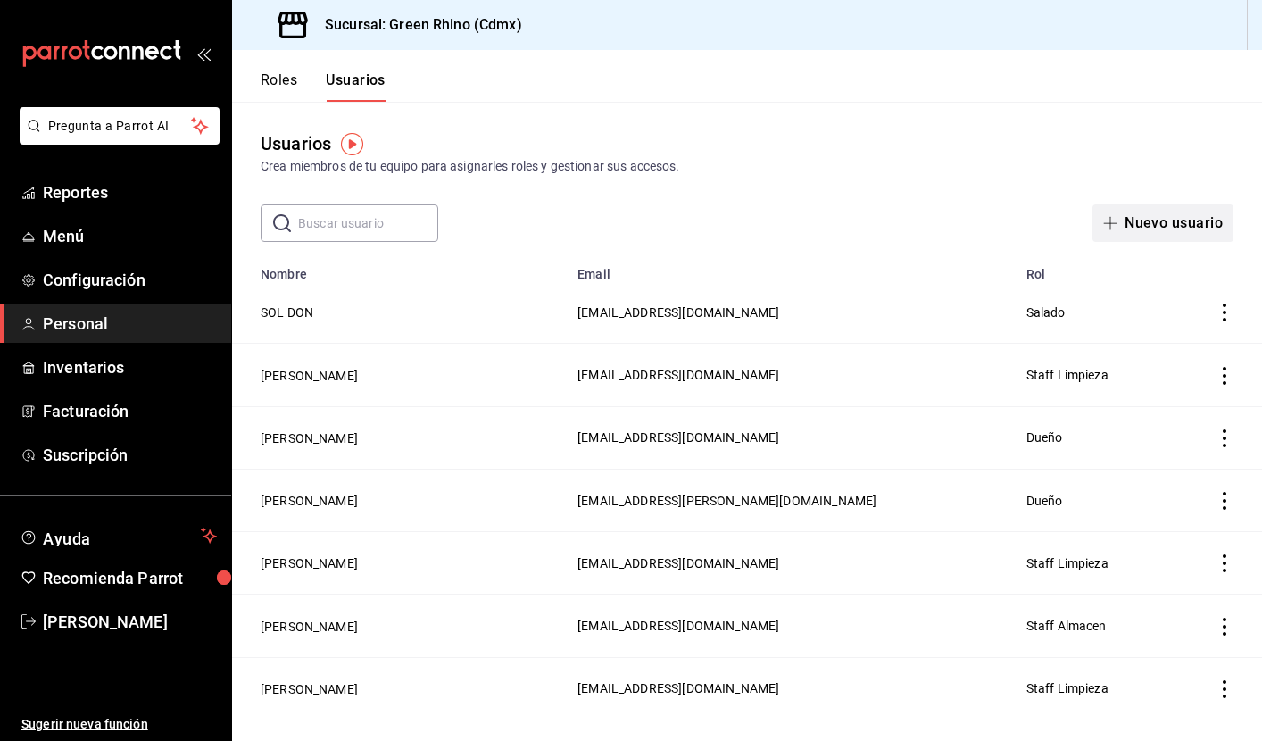
click at [1188, 221] on button "Nuevo usuario" at bounding box center [1163, 222] width 141 height 37
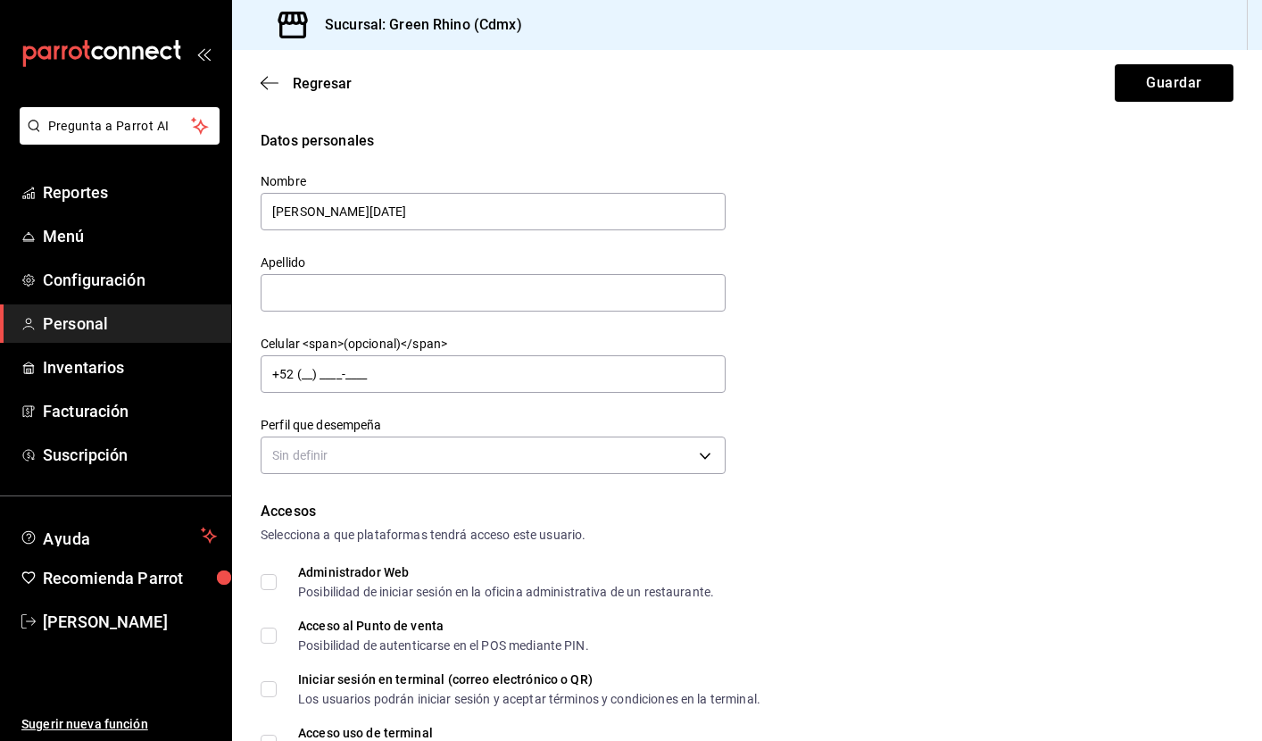
type input "[PERSON_NAME][DATE]"
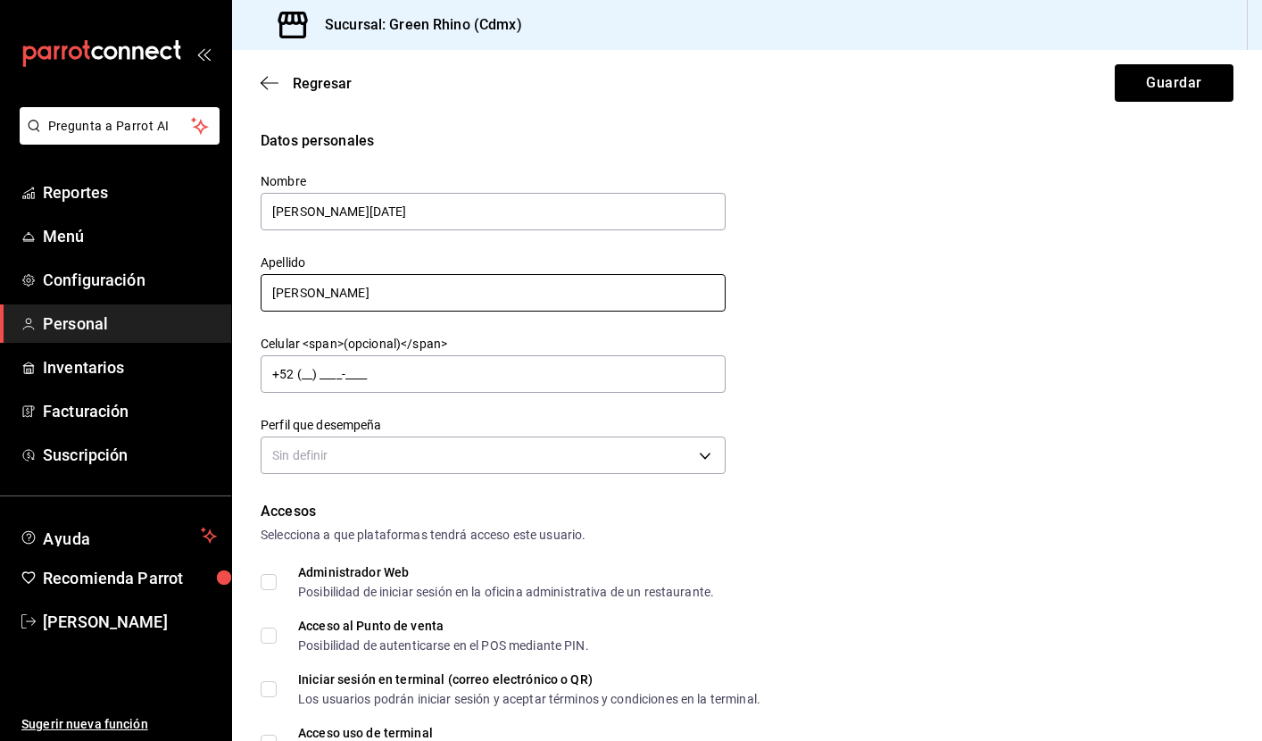
type input "[PERSON_NAME]"
click at [976, 411] on div "Datos personales Nombre [PERSON_NAME][DATE] Apellido [PERSON_NAME] Celular <spa…" at bounding box center [747, 304] width 973 height 349
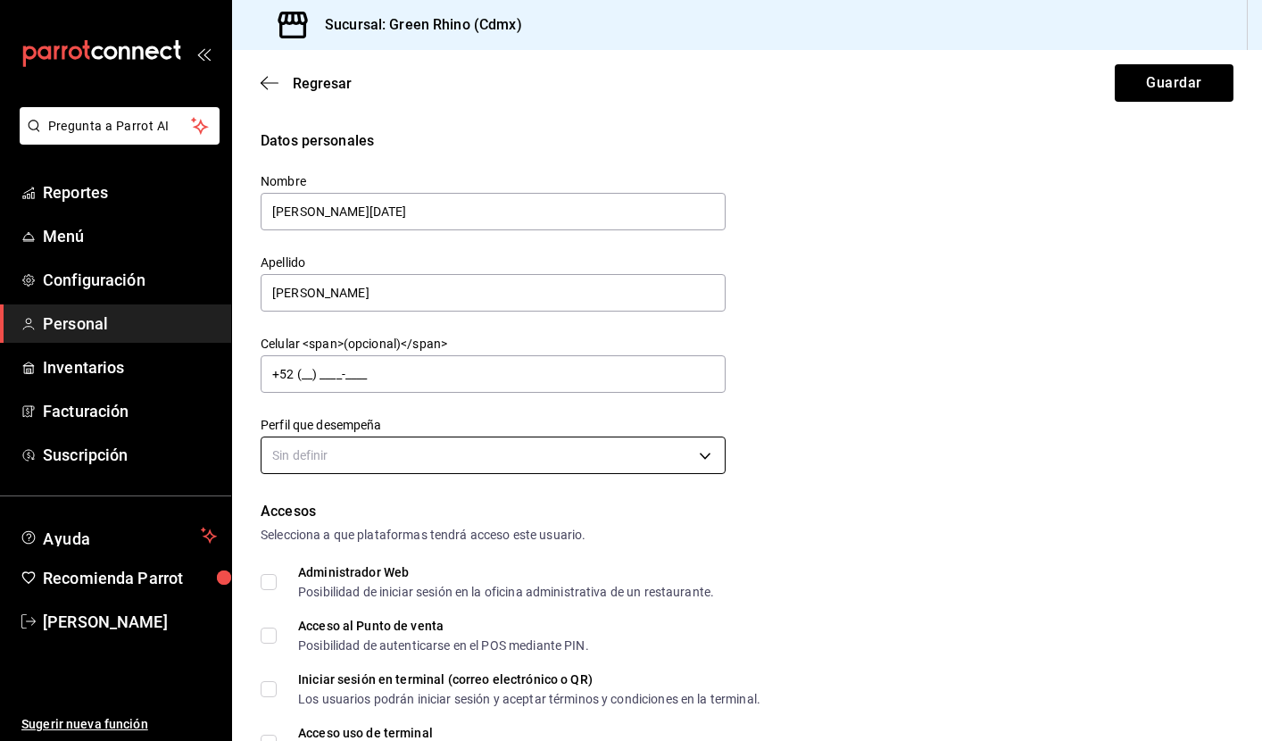
click at [686, 447] on body "Pregunta a Parrot AI Reportes Menú Configuración Personal Inventarios Facturaci…" at bounding box center [631, 370] width 1262 height 741
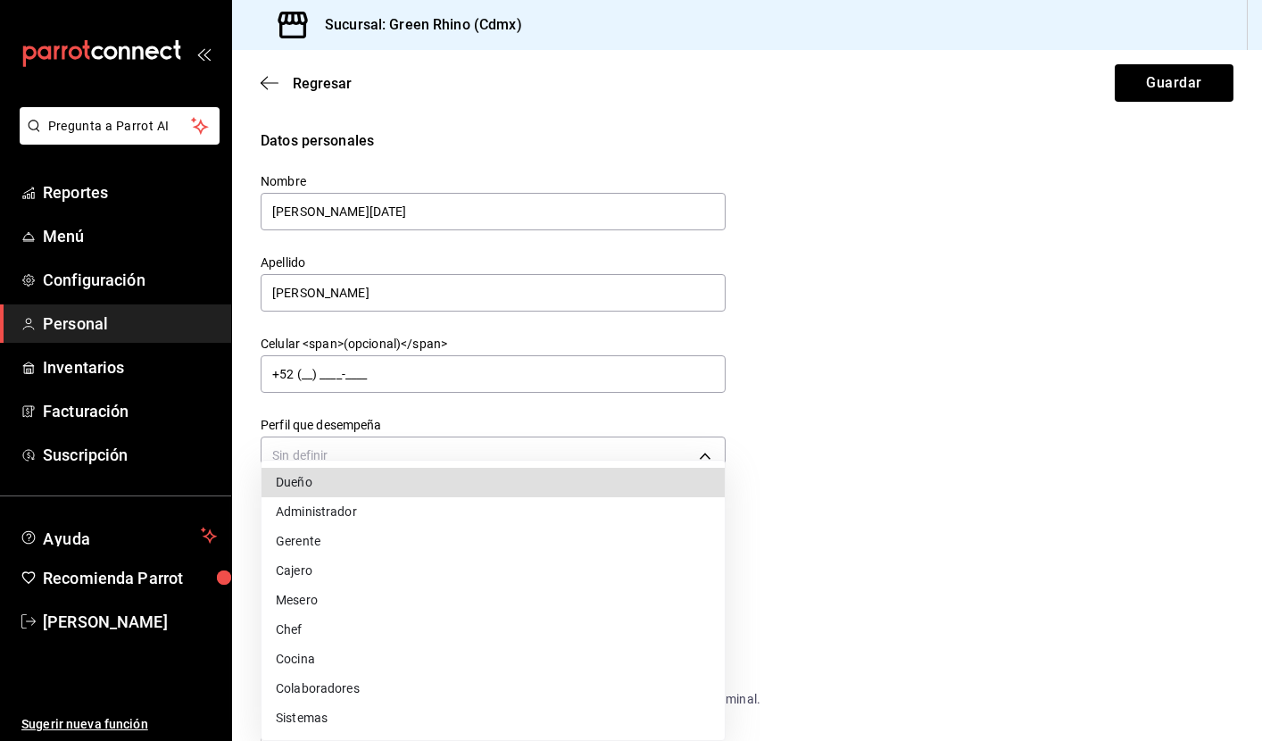
click at [324, 668] on li "Cocina" at bounding box center [493, 659] width 463 height 29
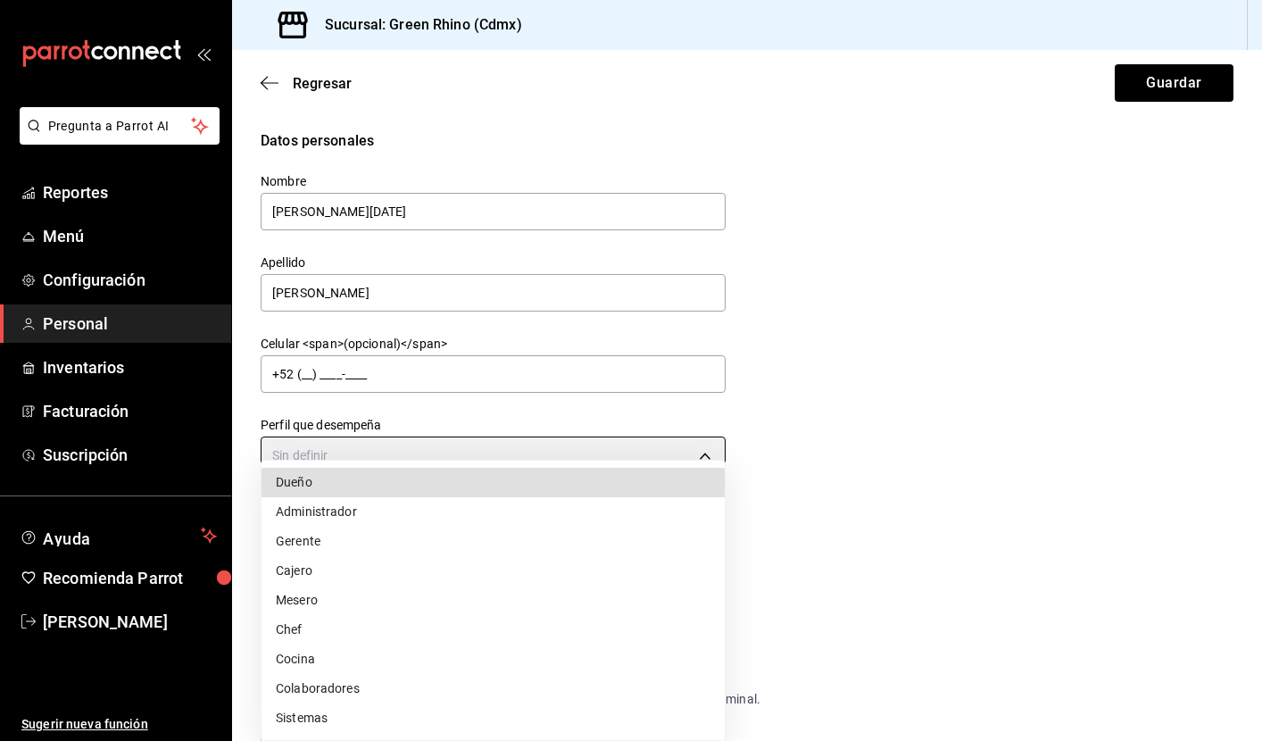
type input "KITCHEN"
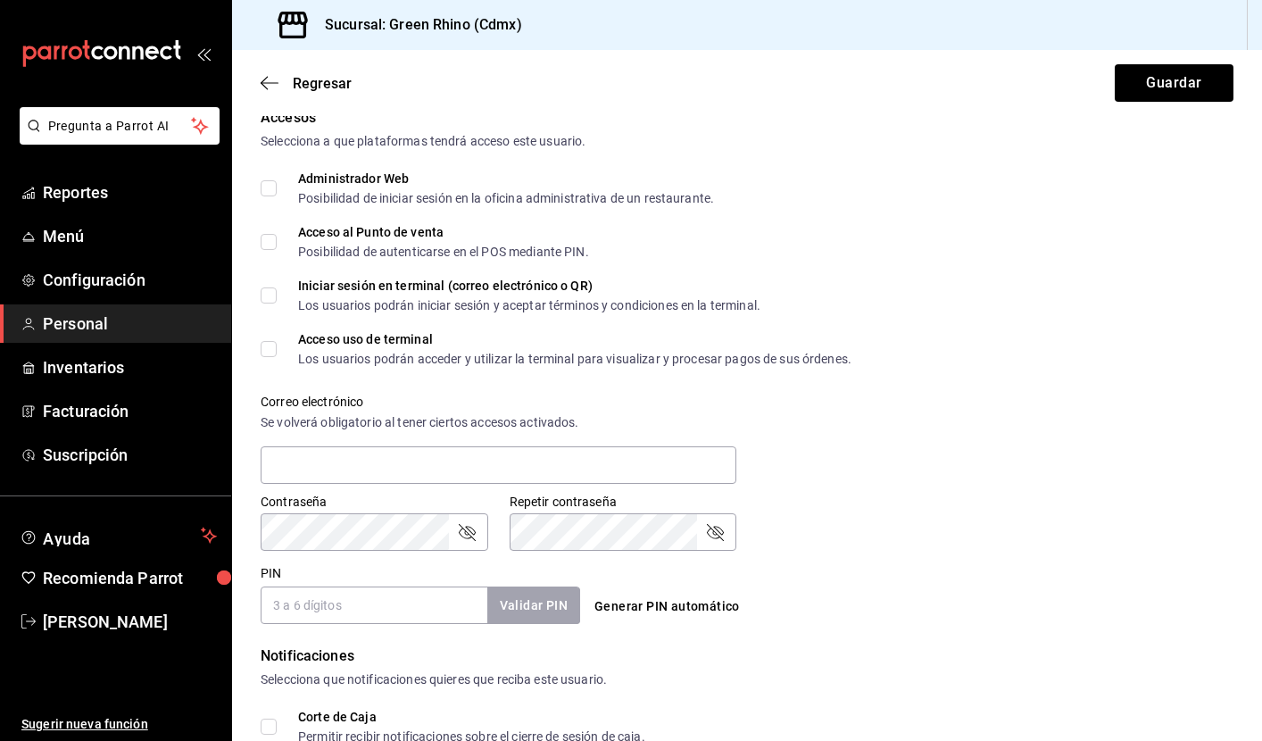
scroll to position [398, 0]
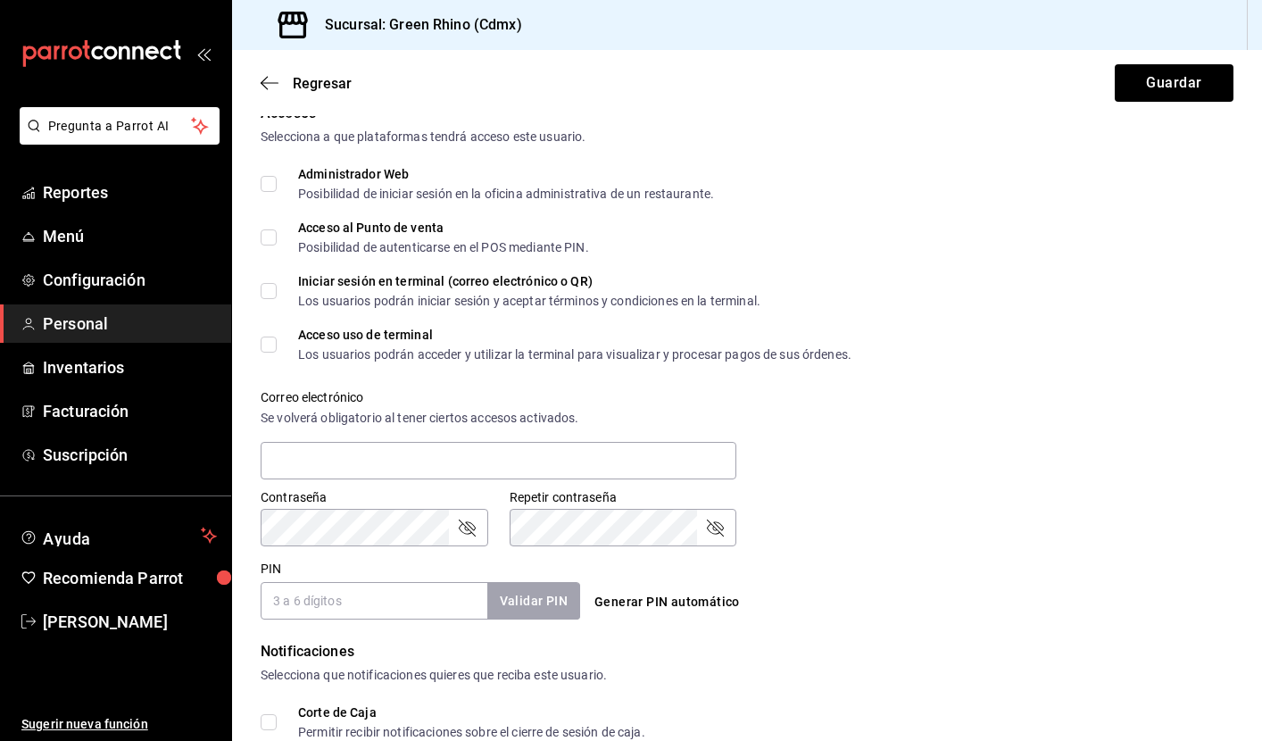
click at [369, 232] on div "Acceso al Punto de venta" at bounding box center [443, 227] width 291 height 12
click at [277, 232] on input "Acceso al Punto de venta Posibilidad de autenticarse en el POS mediante PIN." at bounding box center [269, 237] width 16 height 16
checkbox input "true"
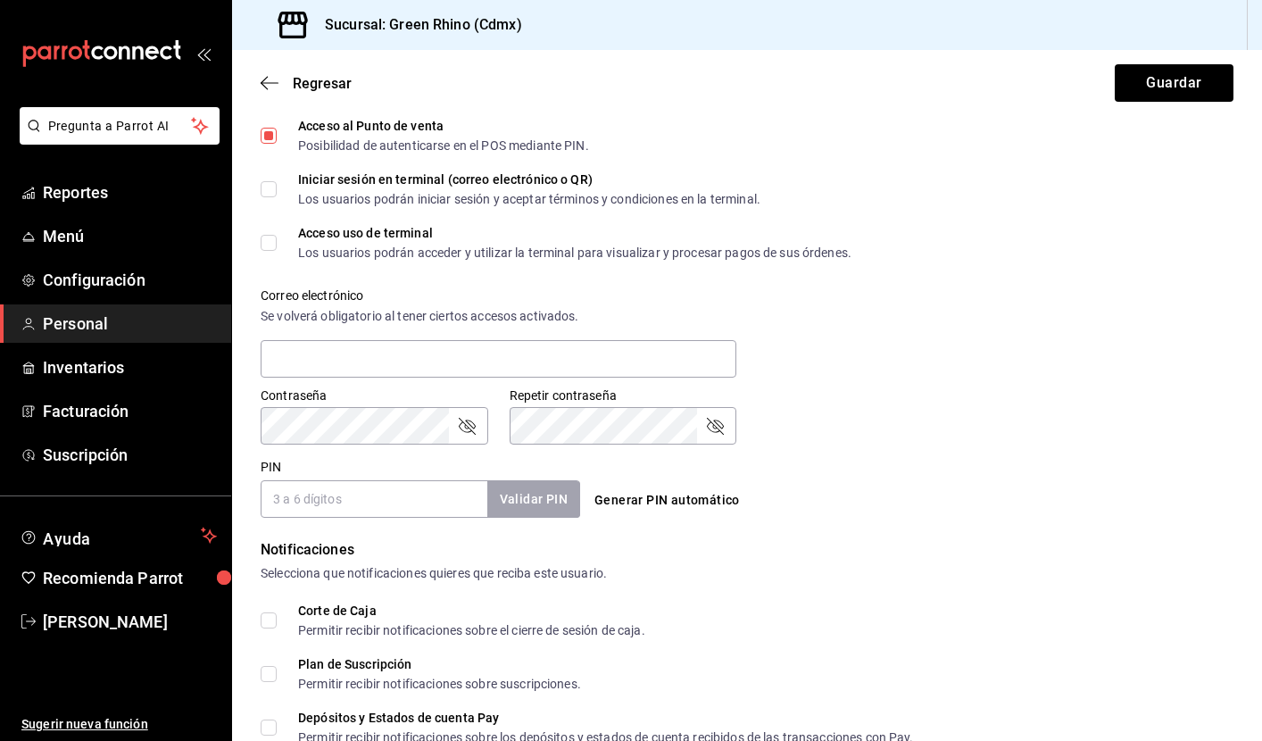
scroll to position [514, 0]
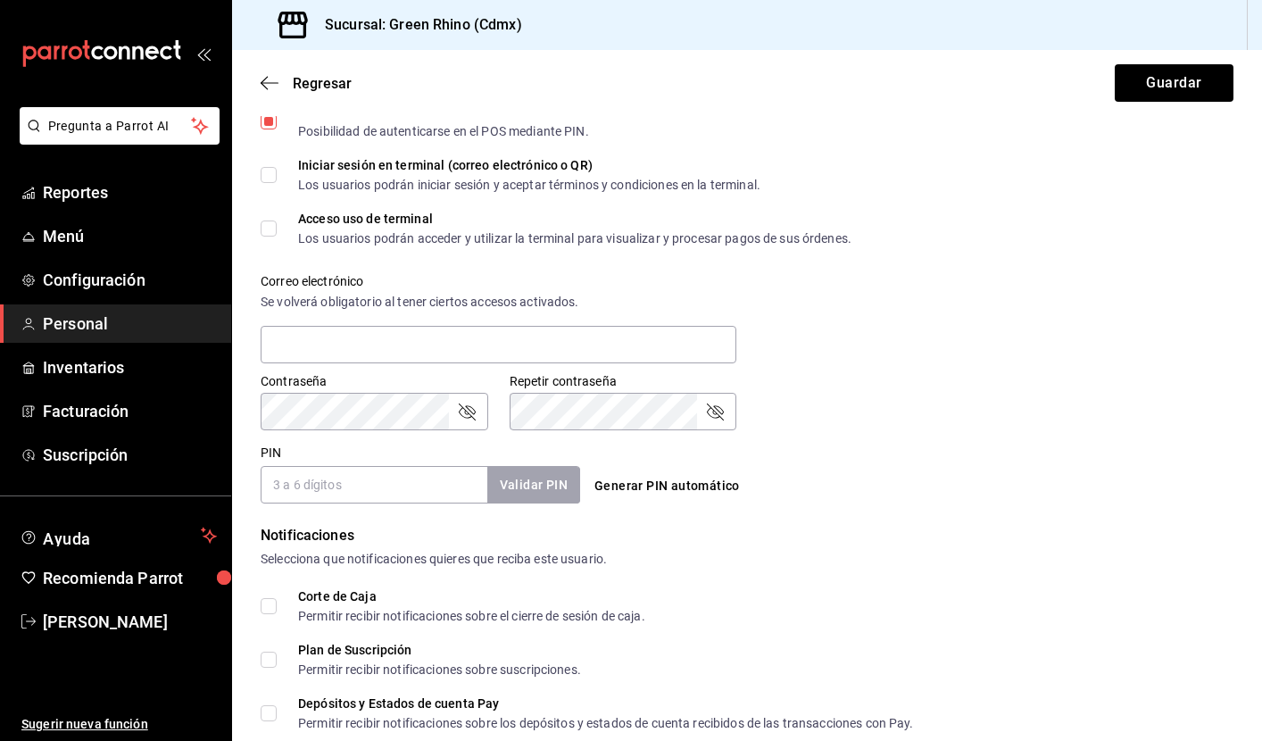
click at [422, 493] on input "PIN" at bounding box center [374, 484] width 227 height 37
type input "984657"
click at [535, 474] on button "Validar PIN" at bounding box center [533, 485] width 95 height 38
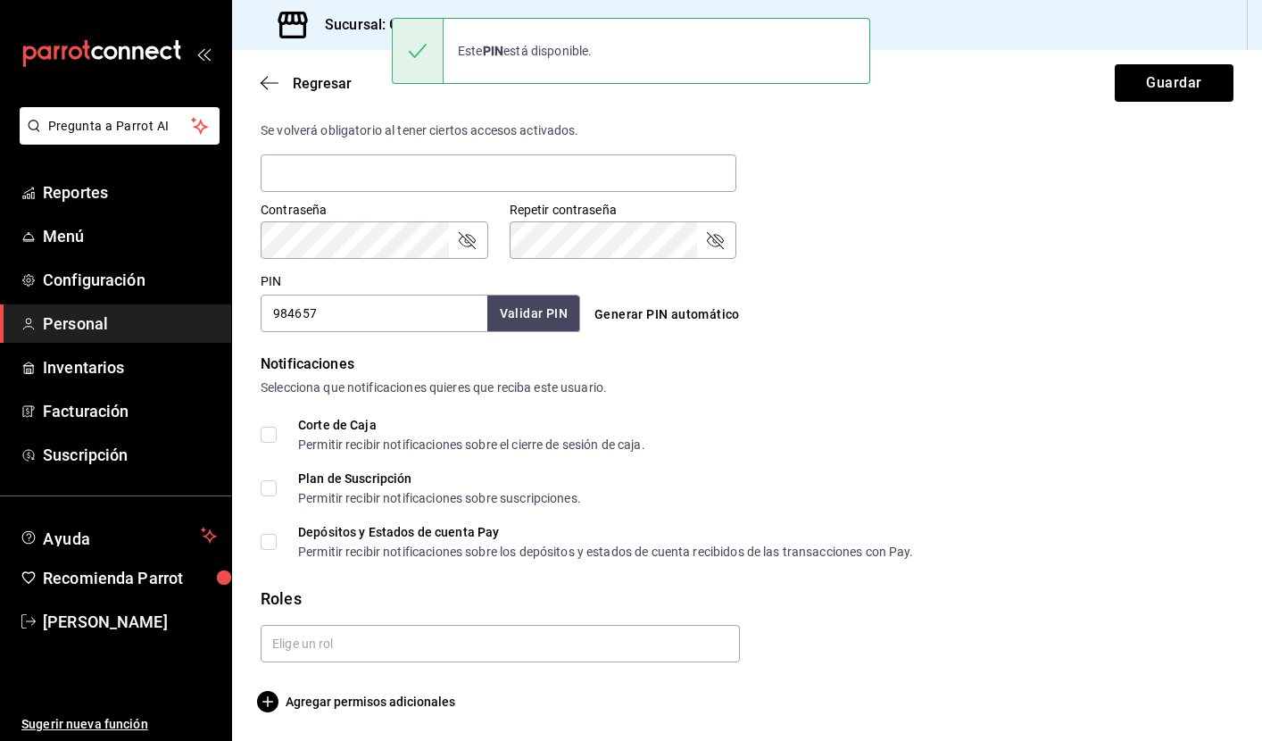
scroll to position [686, 0]
click at [477, 653] on input "text" at bounding box center [500, 643] width 479 height 37
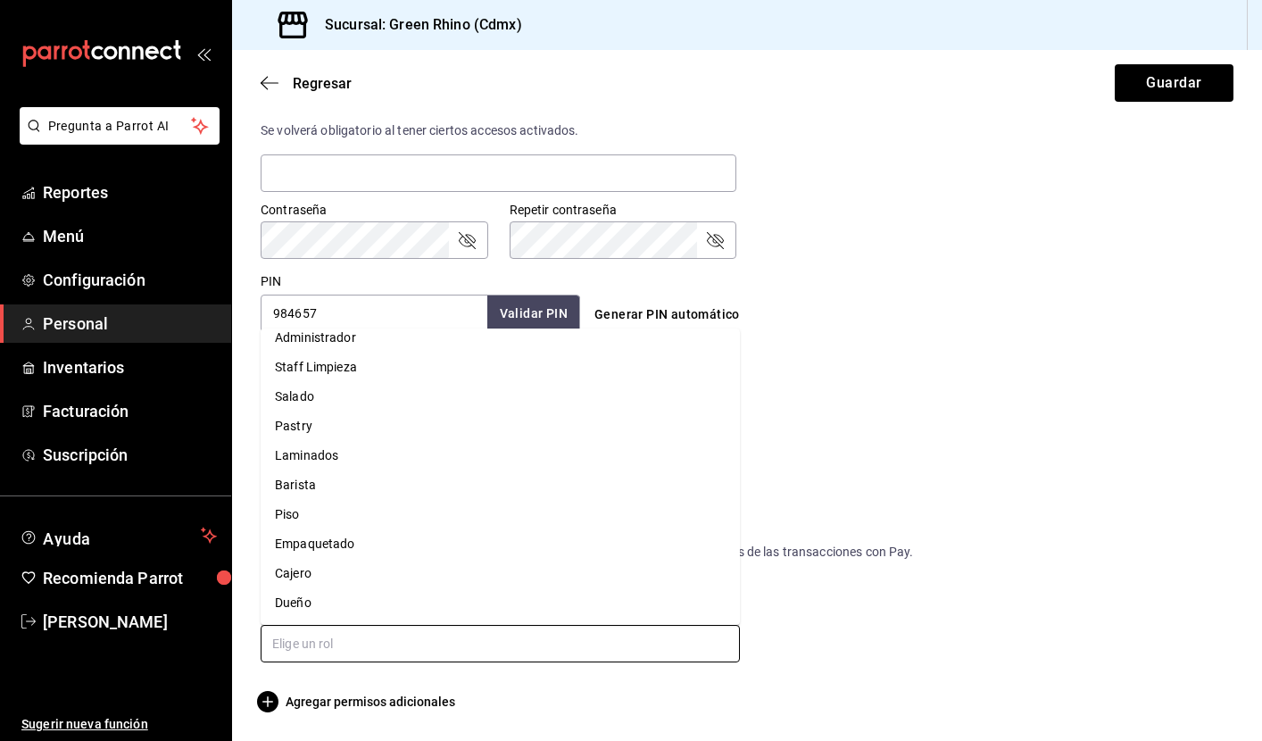
scroll to position [42, 0]
click at [318, 429] on li "Pastry" at bounding box center [500, 426] width 479 height 29
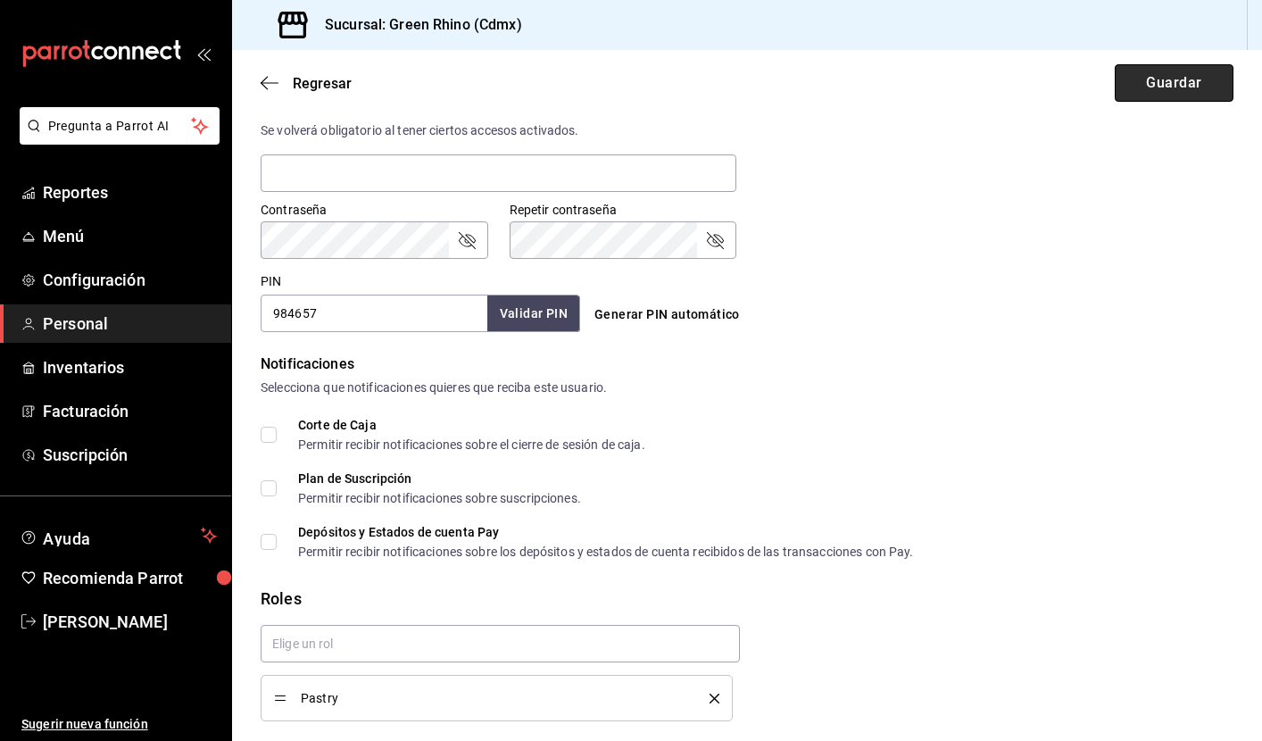
click at [1170, 86] on button "Guardar" at bounding box center [1174, 82] width 119 height 37
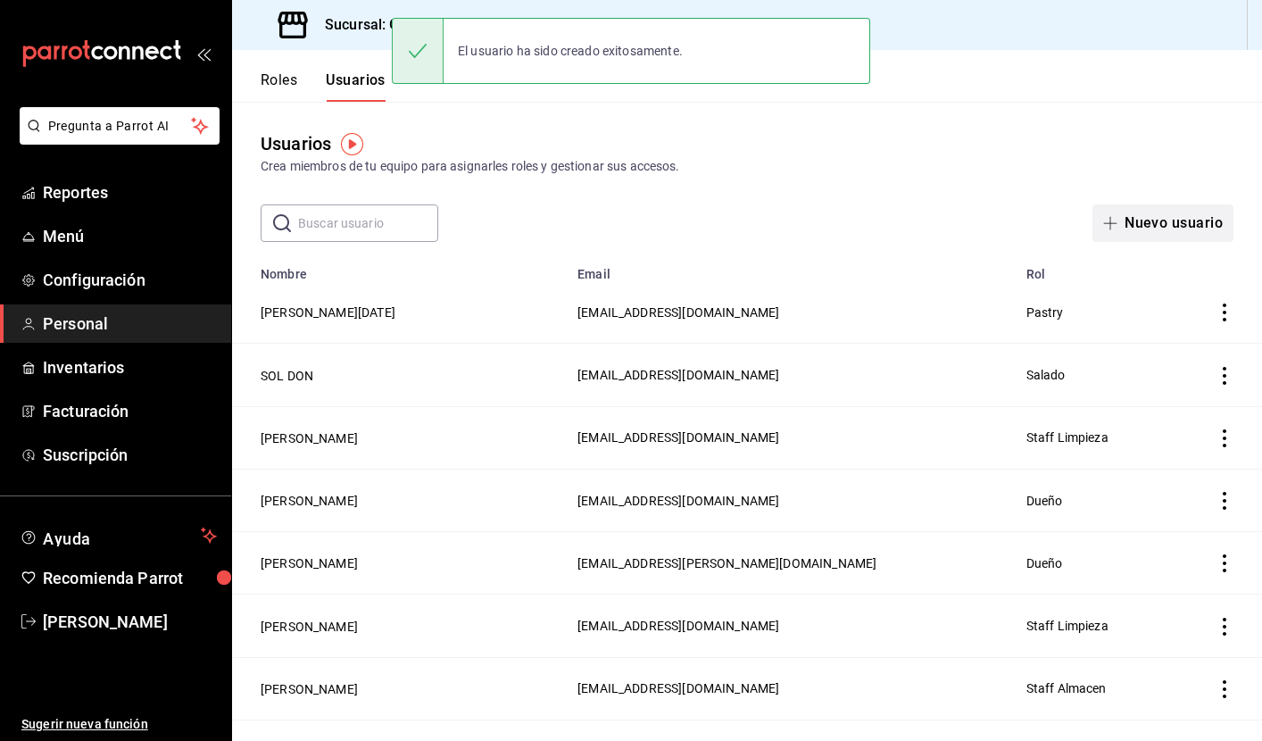
click at [1166, 217] on button "Nuevo usuario" at bounding box center [1163, 222] width 141 height 37
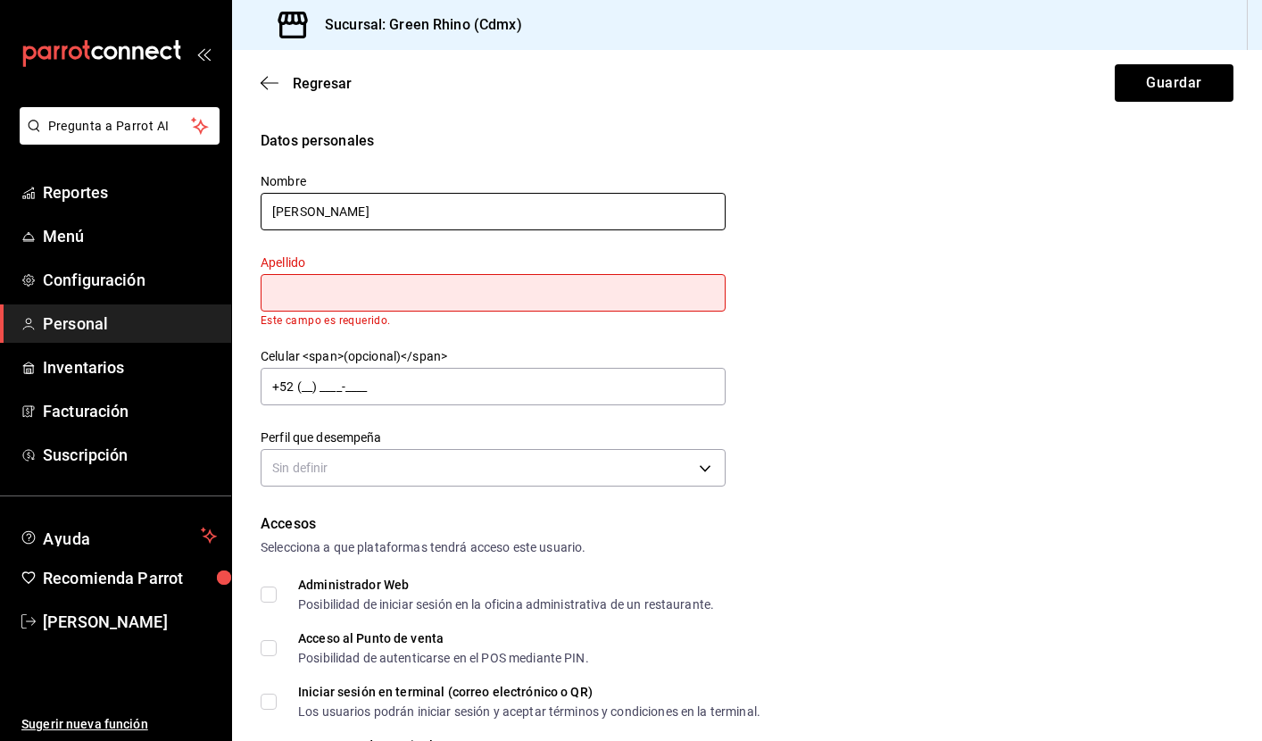
click at [625, 203] on input "[PERSON_NAME]" at bounding box center [493, 211] width 465 height 37
click at [495, 220] on input "[PERSON_NAME]" at bounding box center [493, 211] width 465 height 37
type input "[PERSON_NAME]"
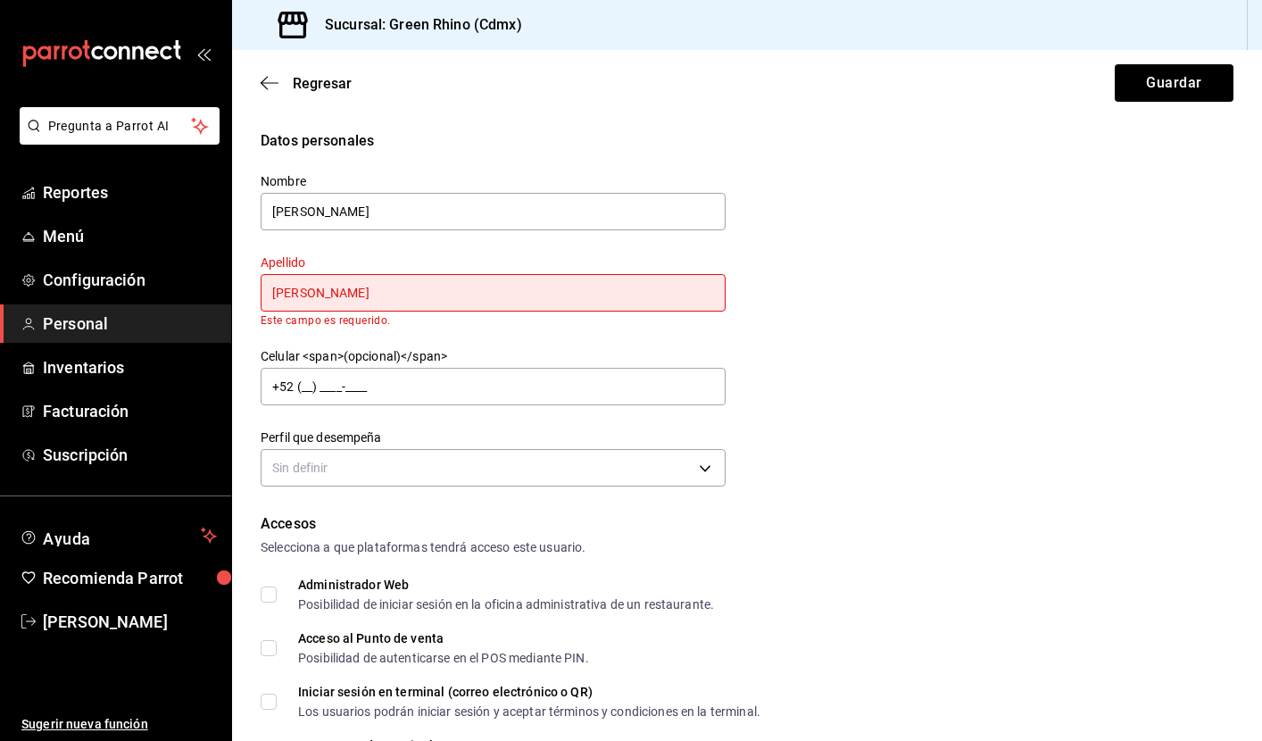
type input "[PERSON_NAME]"
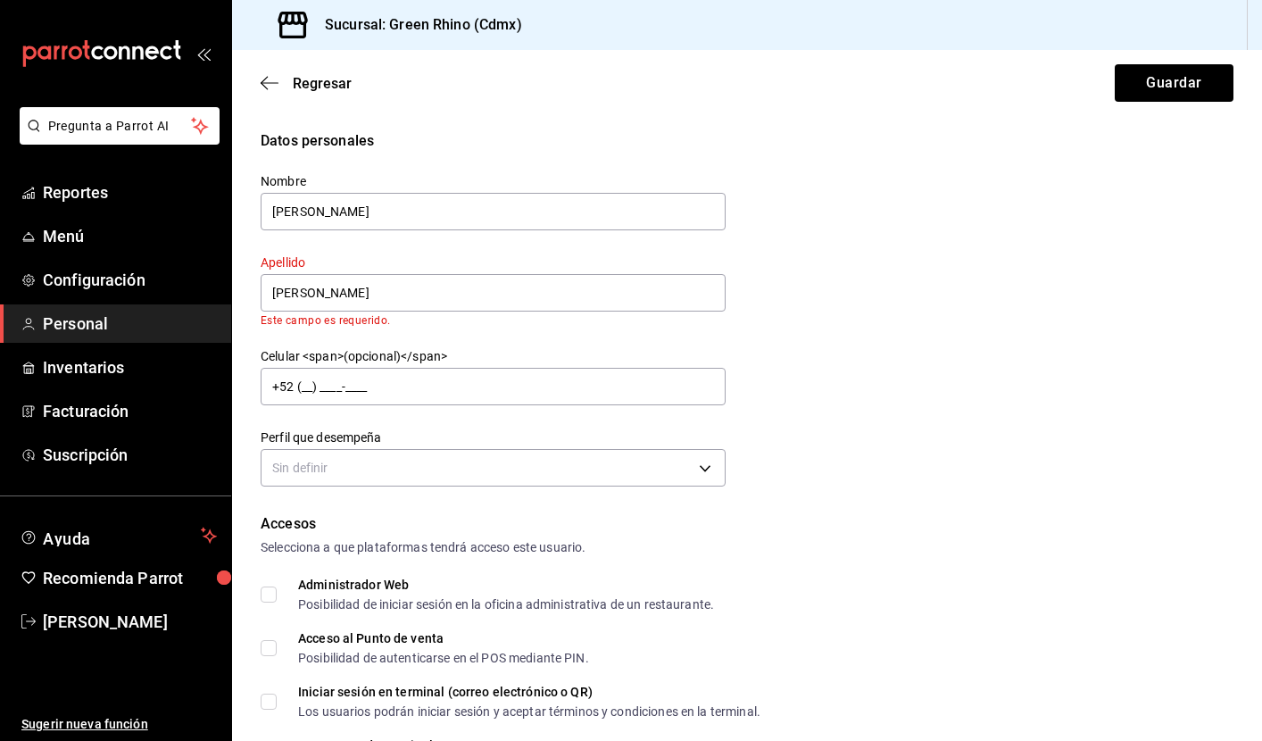
click at [790, 318] on div "Datos personales Nombre [PERSON_NAME] Apellido [PERSON_NAME] Este campo es requ…" at bounding box center [747, 311] width 973 height 362
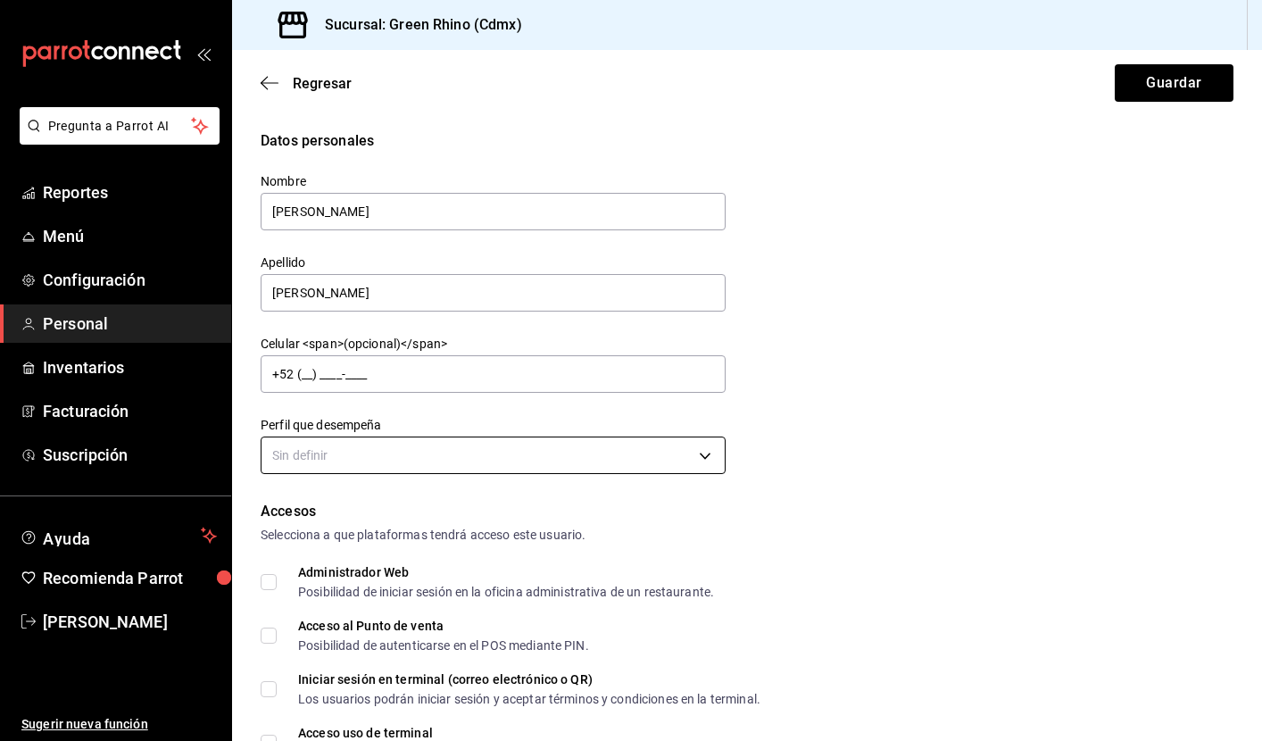
click at [393, 445] on body "Pregunta a Parrot AI Reportes Menú Configuración Personal Inventarios Facturaci…" at bounding box center [631, 370] width 1262 height 741
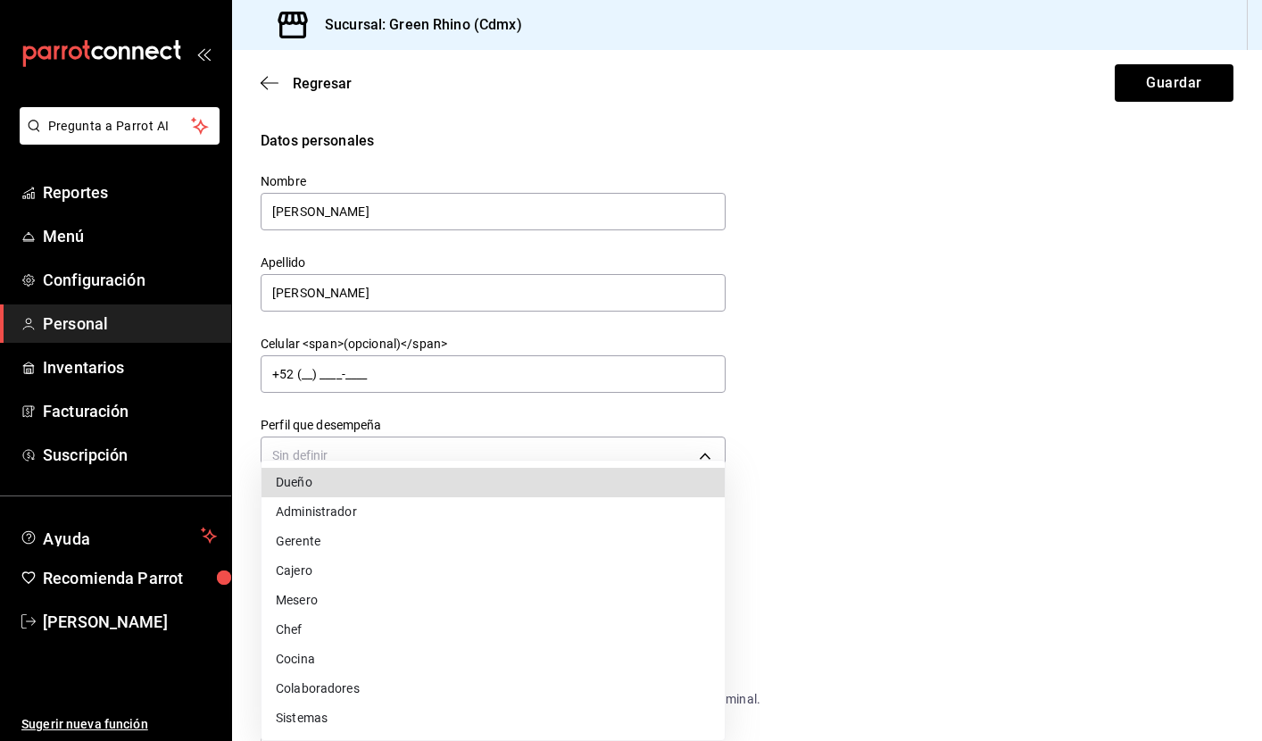
click at [336, 688] on li "Colaboradores" at bounding box center [493, 688] width 463 height 29
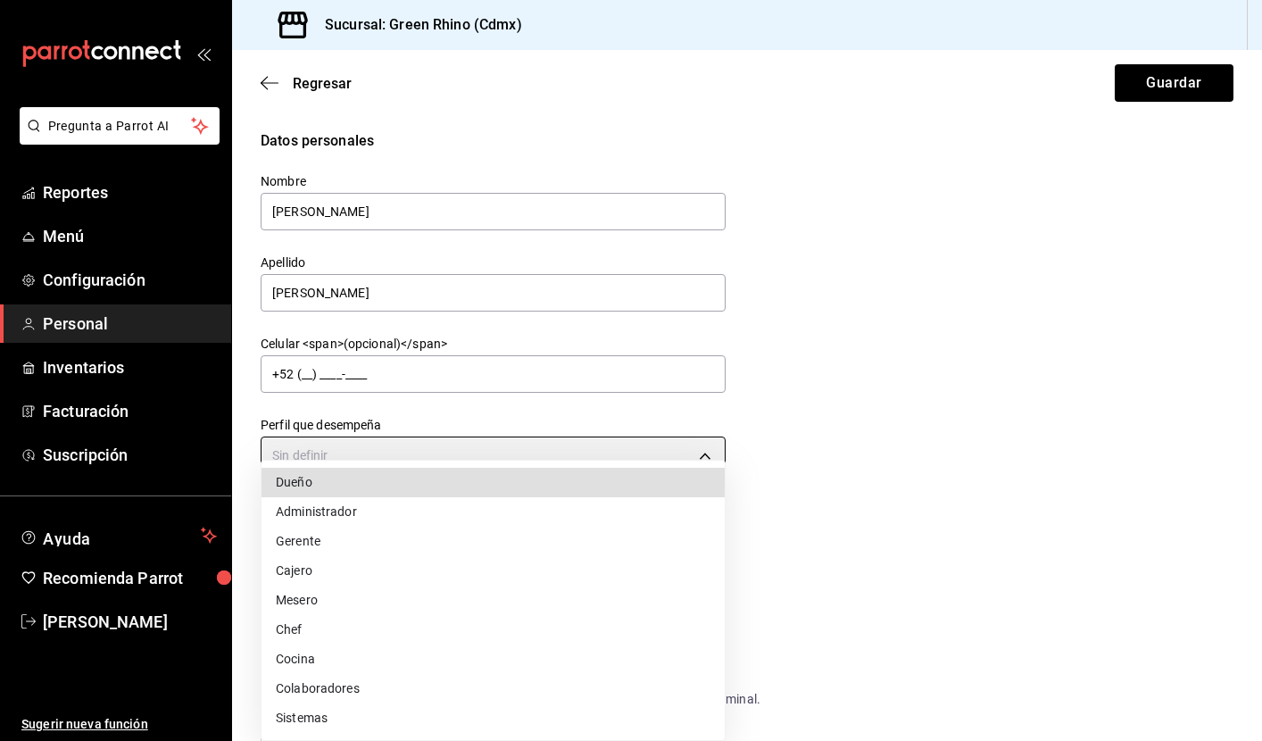
type input "STAFF"
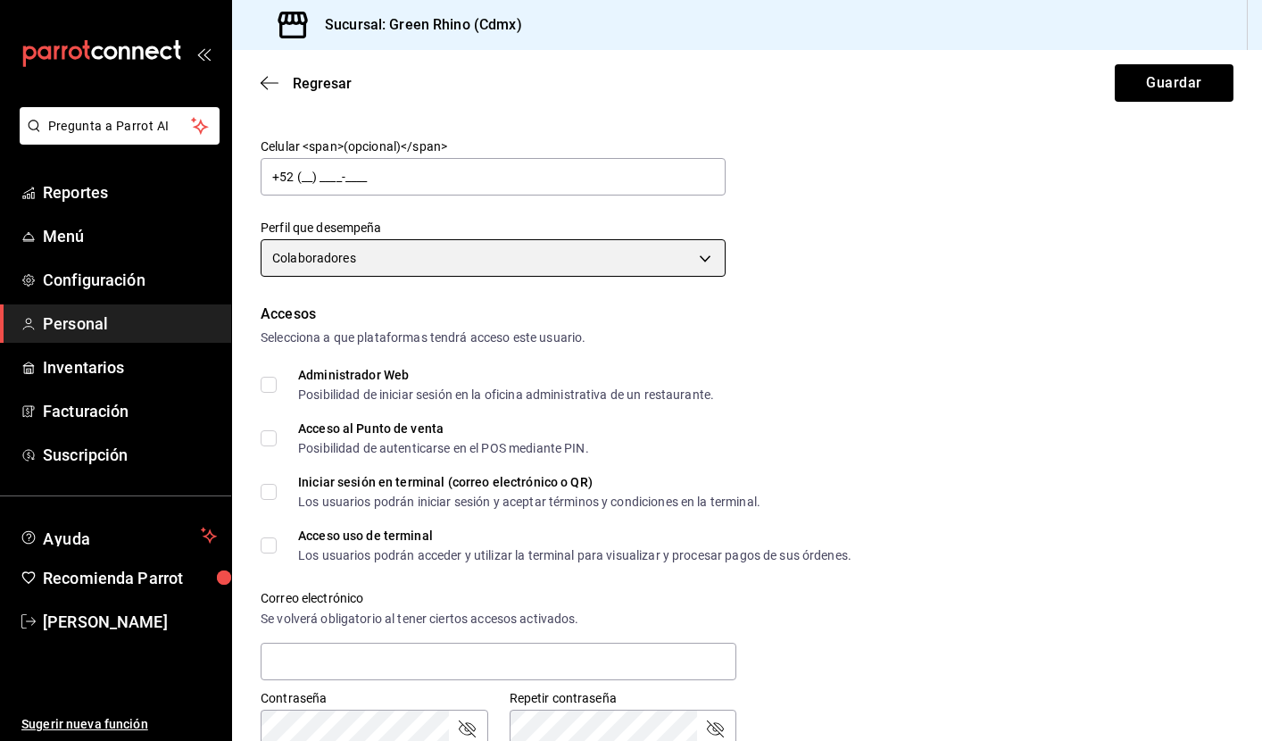
scroll to position [264, 0]
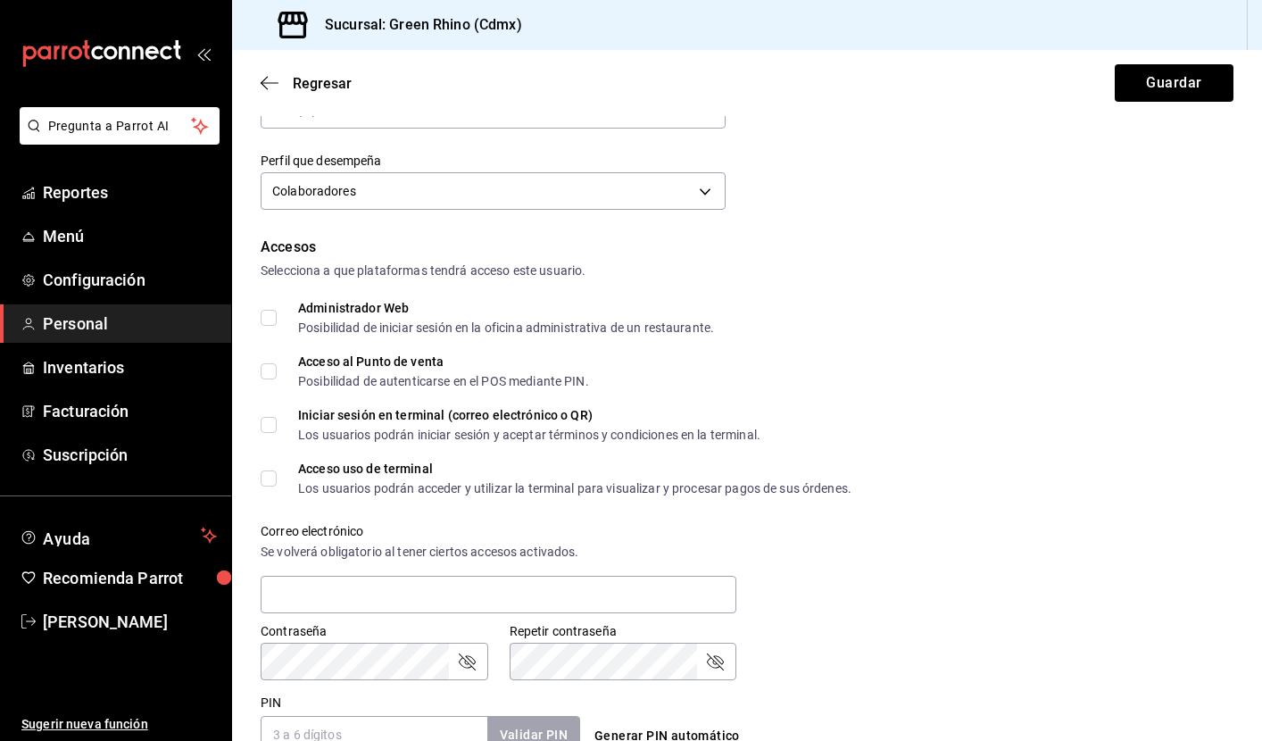
click at [365, 368] on div "Acceso al Punto de venta" at bounding box center [443, 361] width 291 height 12
click at [277, 368] on input "Acceso al Punto de venta Posibilidad de autenticarse en el POS mediante PIN." at bounding box center [269, 371] width 16 height 16
checkbox input "true"
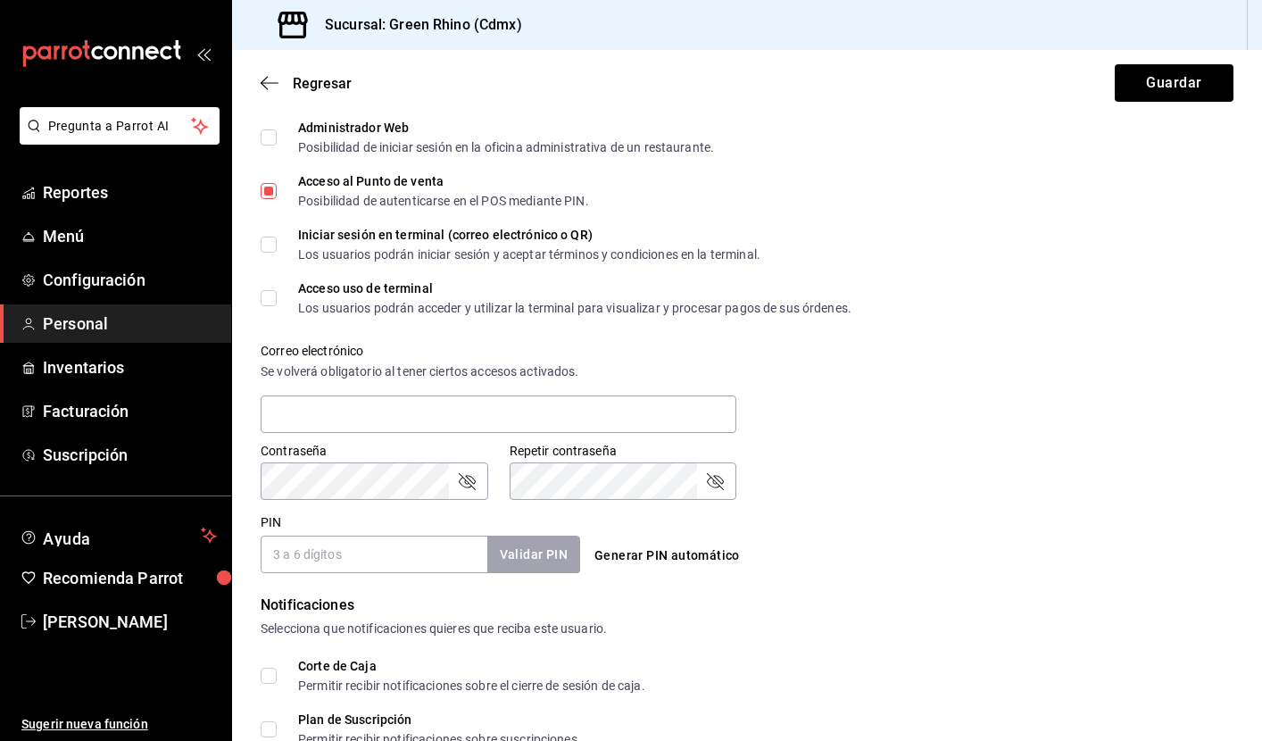
scroll to position [494, 0]
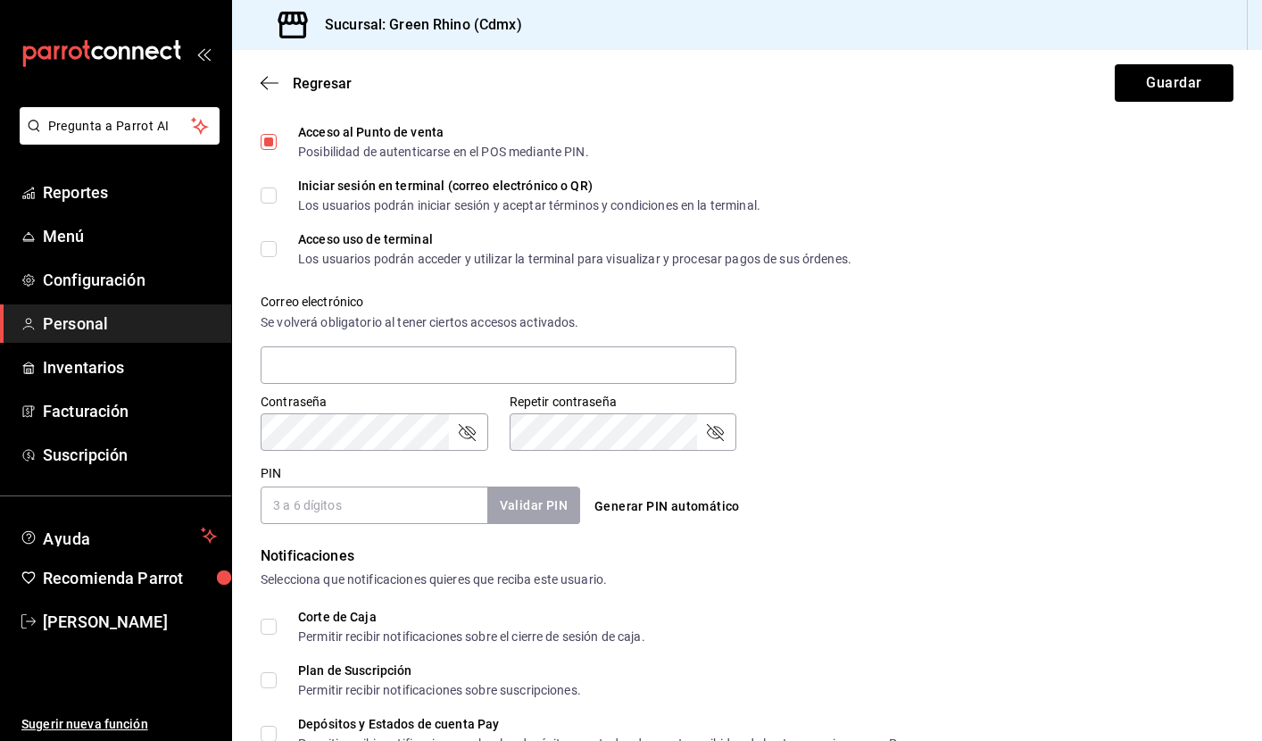
click at [419, 504] on input "PIN" at bounding box center [374, 505] width 227 height 37
type input "975639"
click at [556, 506] on button "Validar PIN" at bounding box center [533, 506] width 95 height 38
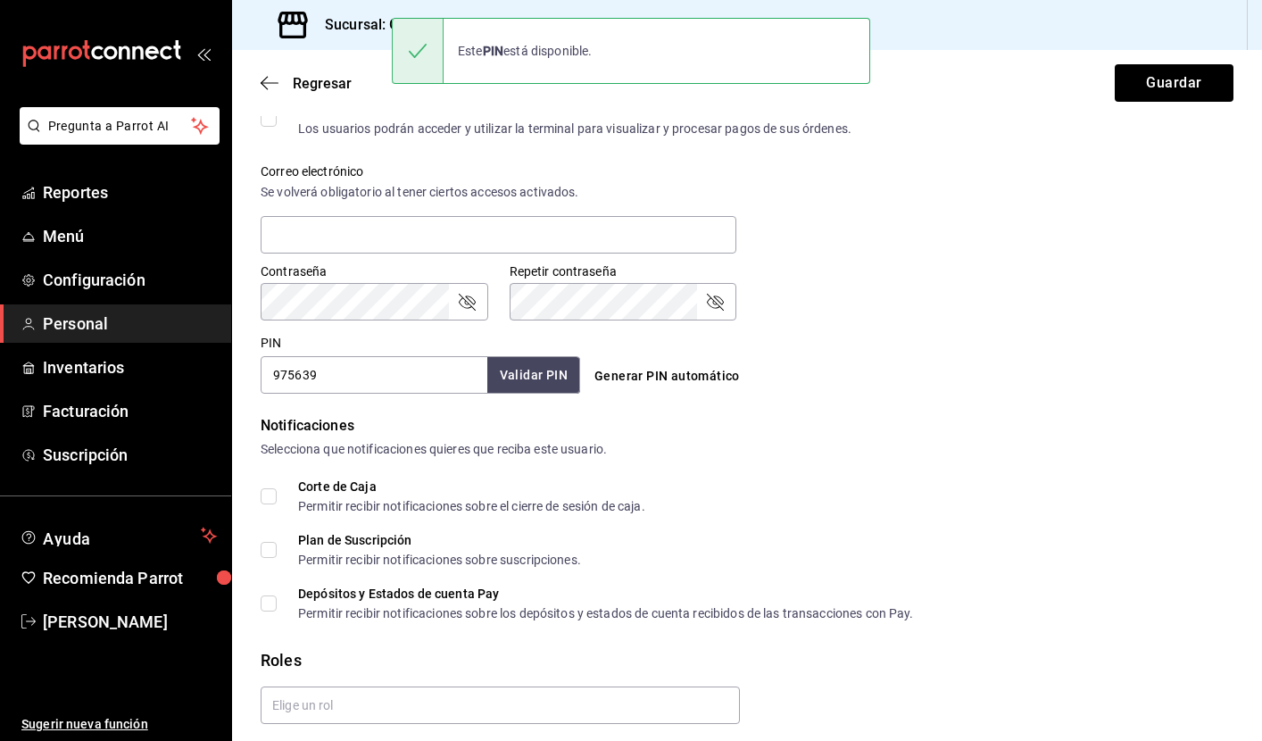
scroll to position [686, 0]
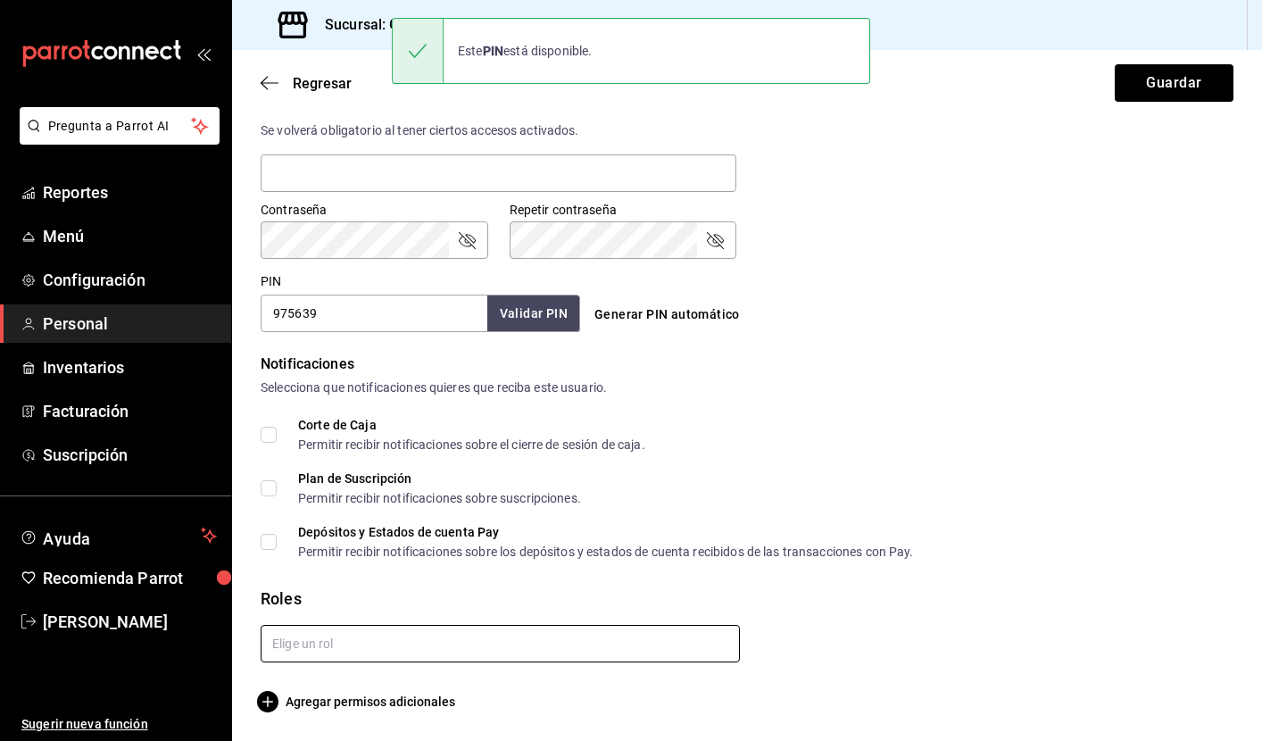
click at [412, 631] on input "text" at bounding box center [500, 643] width 479 height 37
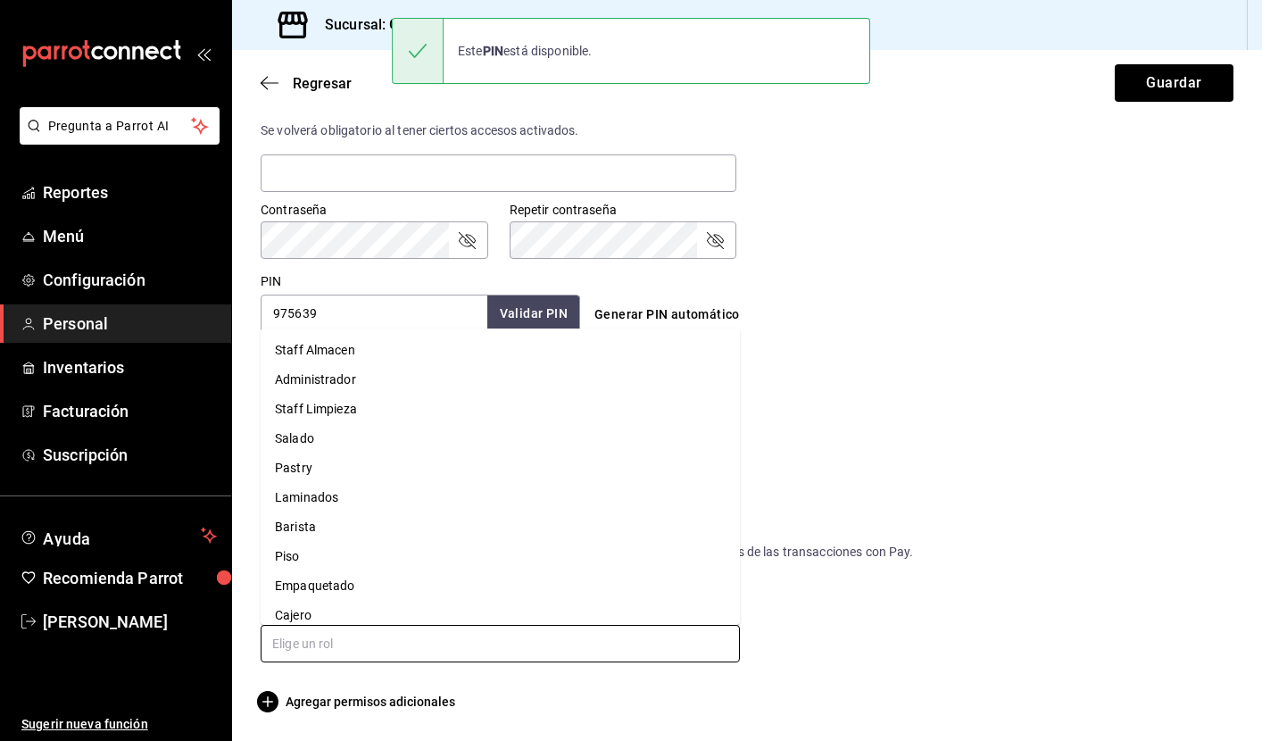
scroll to position [0, 0]
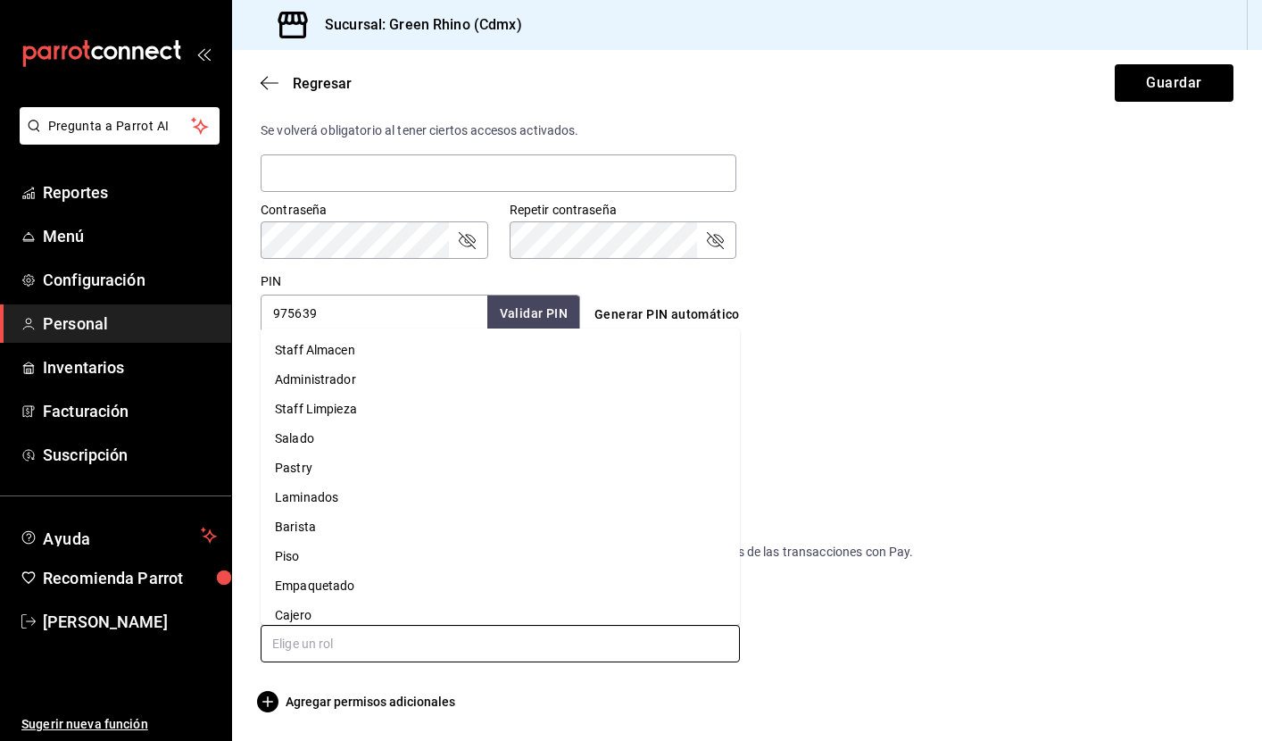
click at [344, 405] on li "Staff Limpieza" at bounding box center [500, 409] width 479 height 29
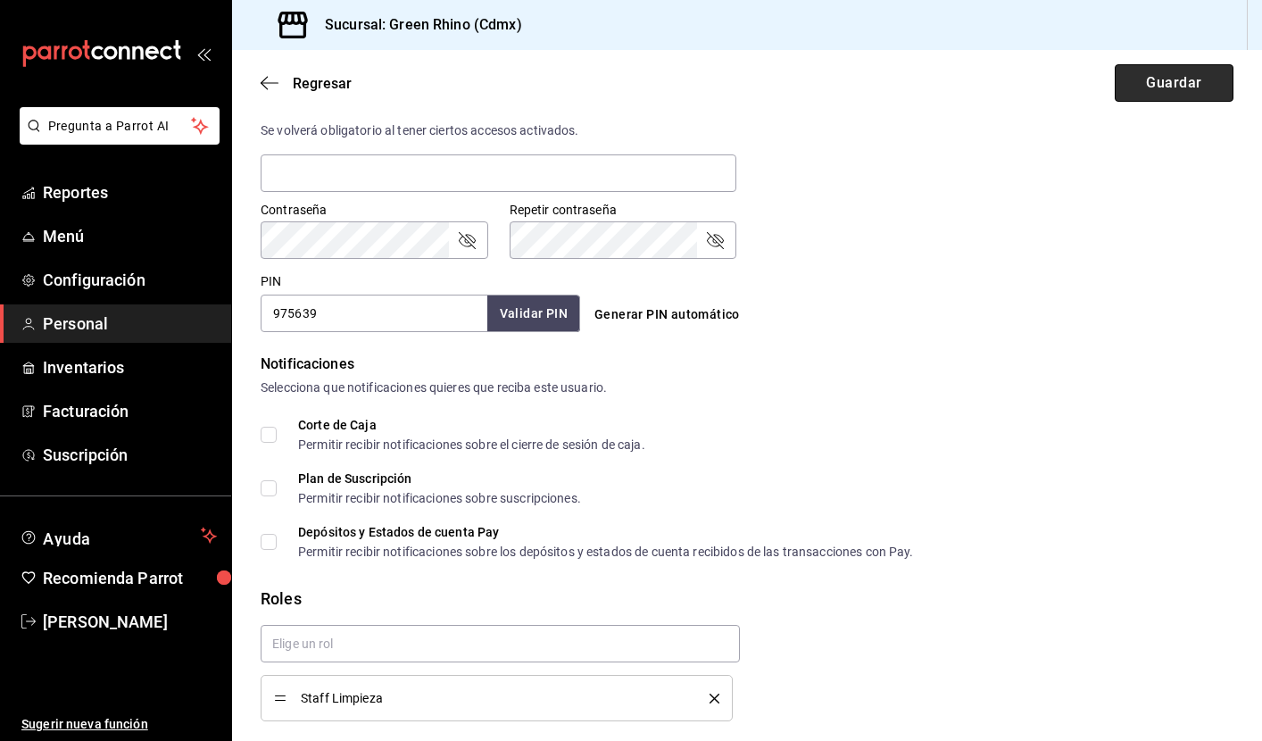
click at [1156, 86] on button "Guardar" at bounding box center [1174, 82] width 119 height 37
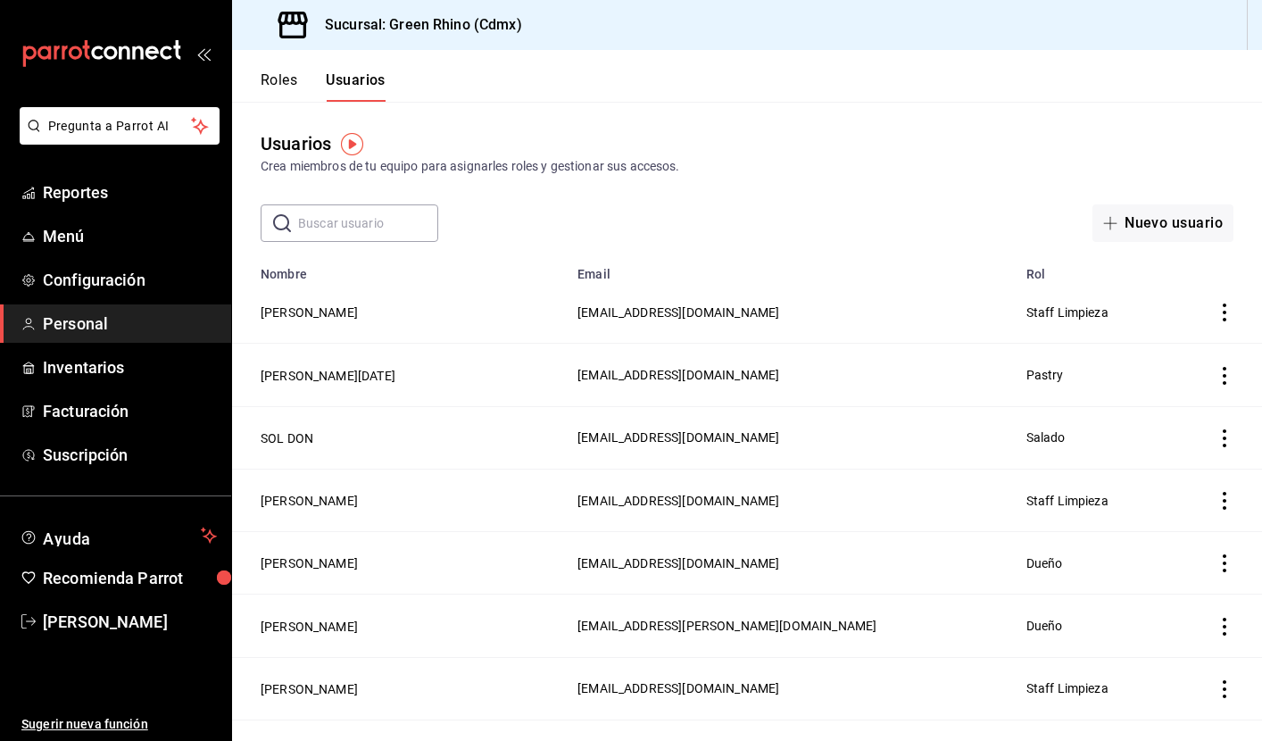
click at [265, 71] on button "Roles" at bounding box center [279, 86] width 37 height 30
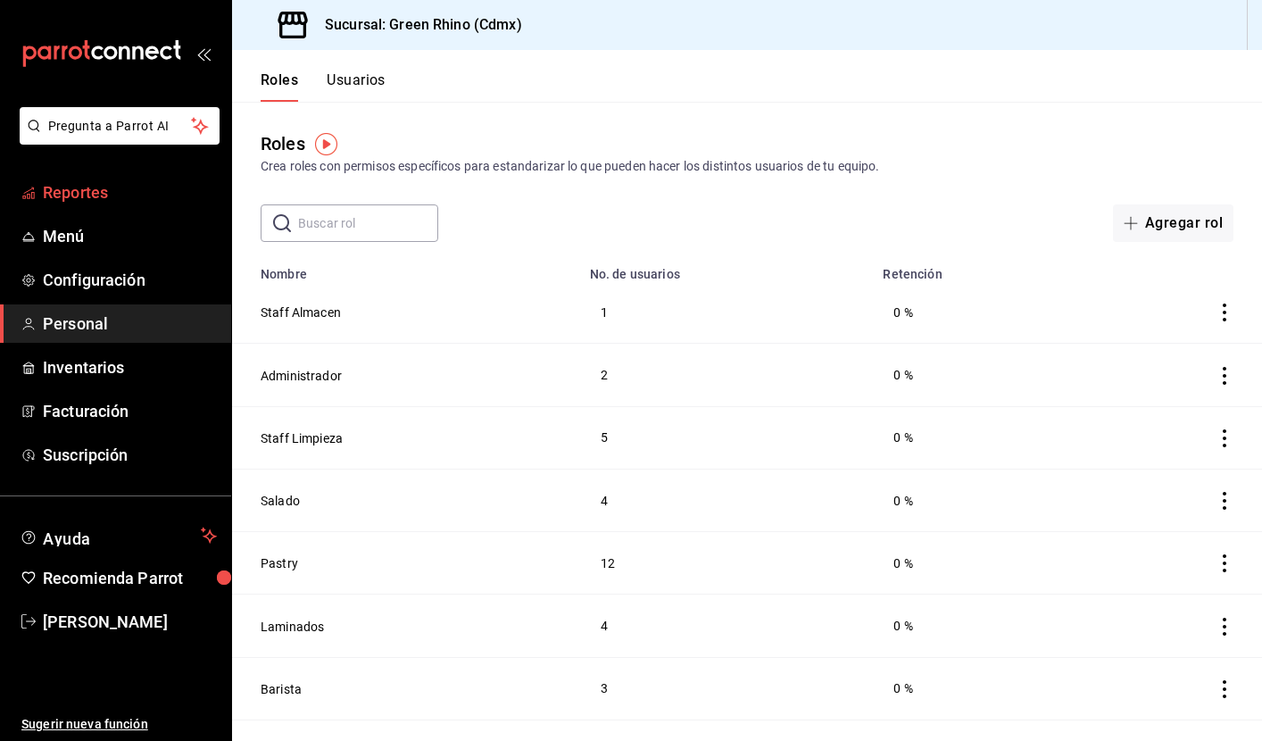
click at [87, 181] on span "Reportes" at bounding box center [130, 192] width 174 height 24
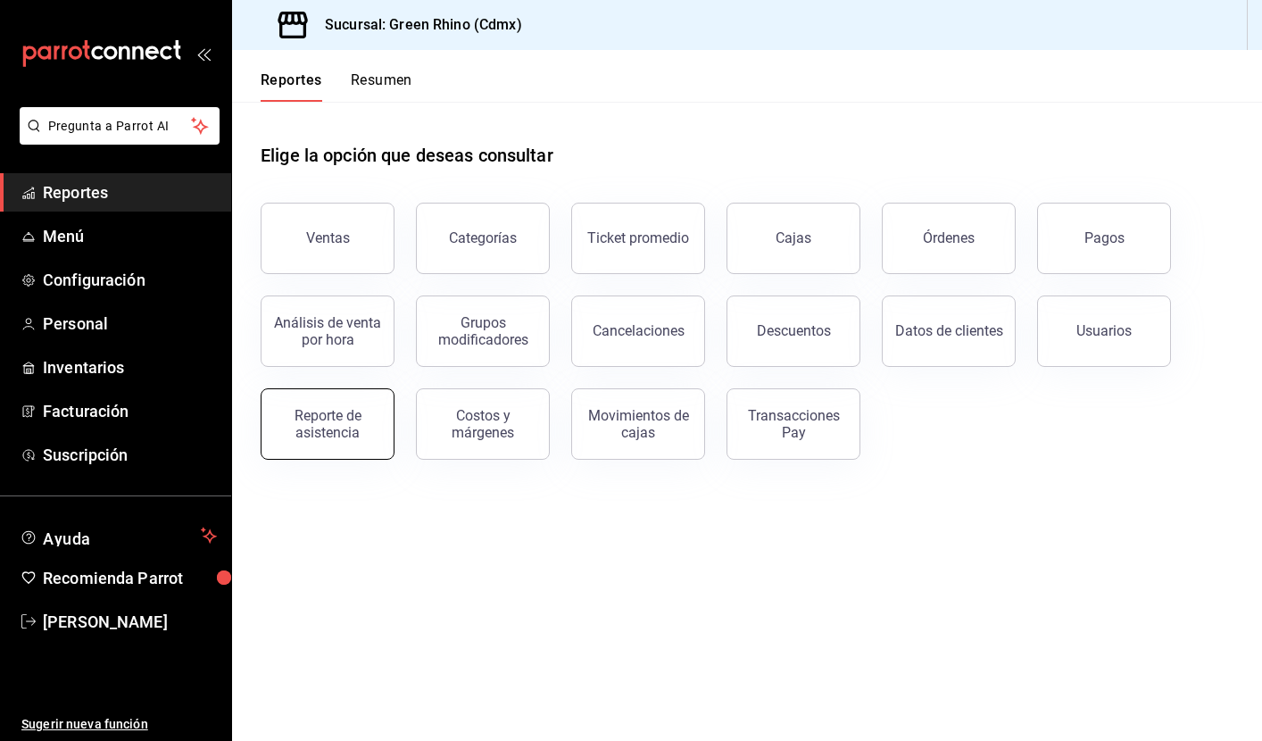
click at [326, 399] on button "Reporte de asistencia" at bounding box center [328, 423] width 134 height 71
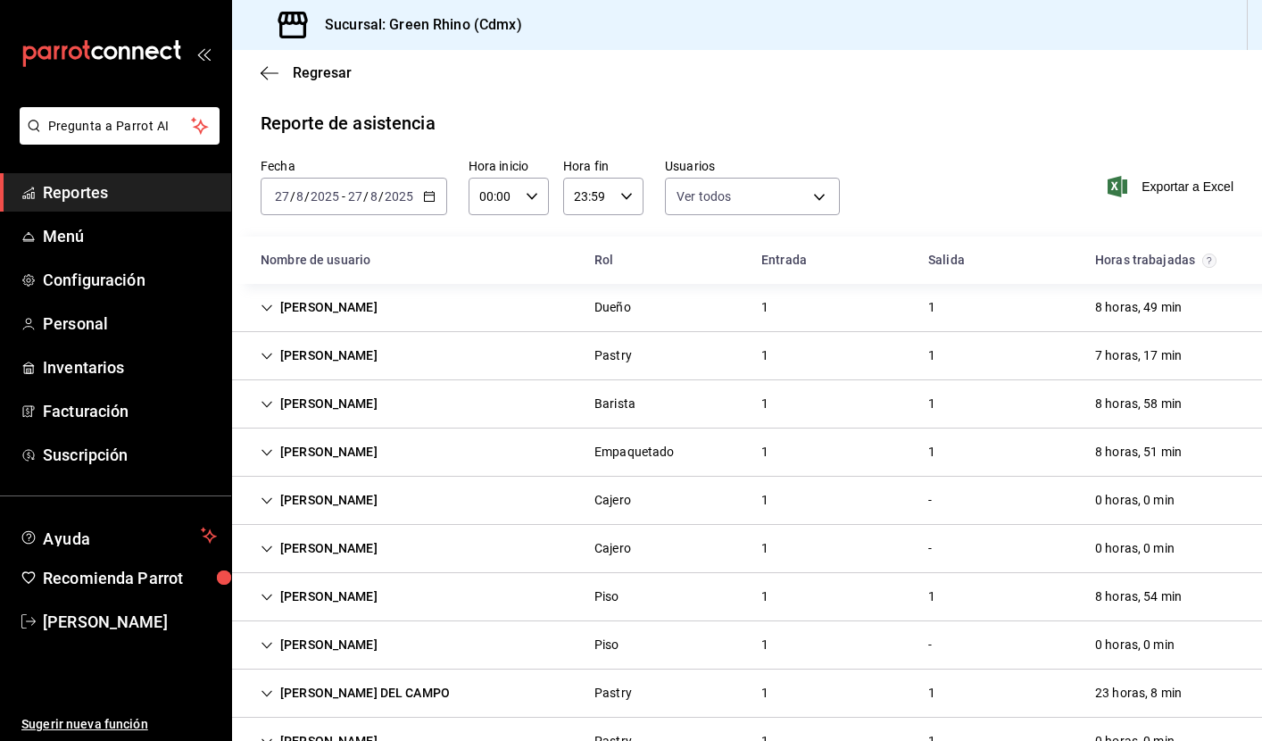
click at [263, 304] on icon "Cell" at bounding box center [267, 308] width 12 height 12
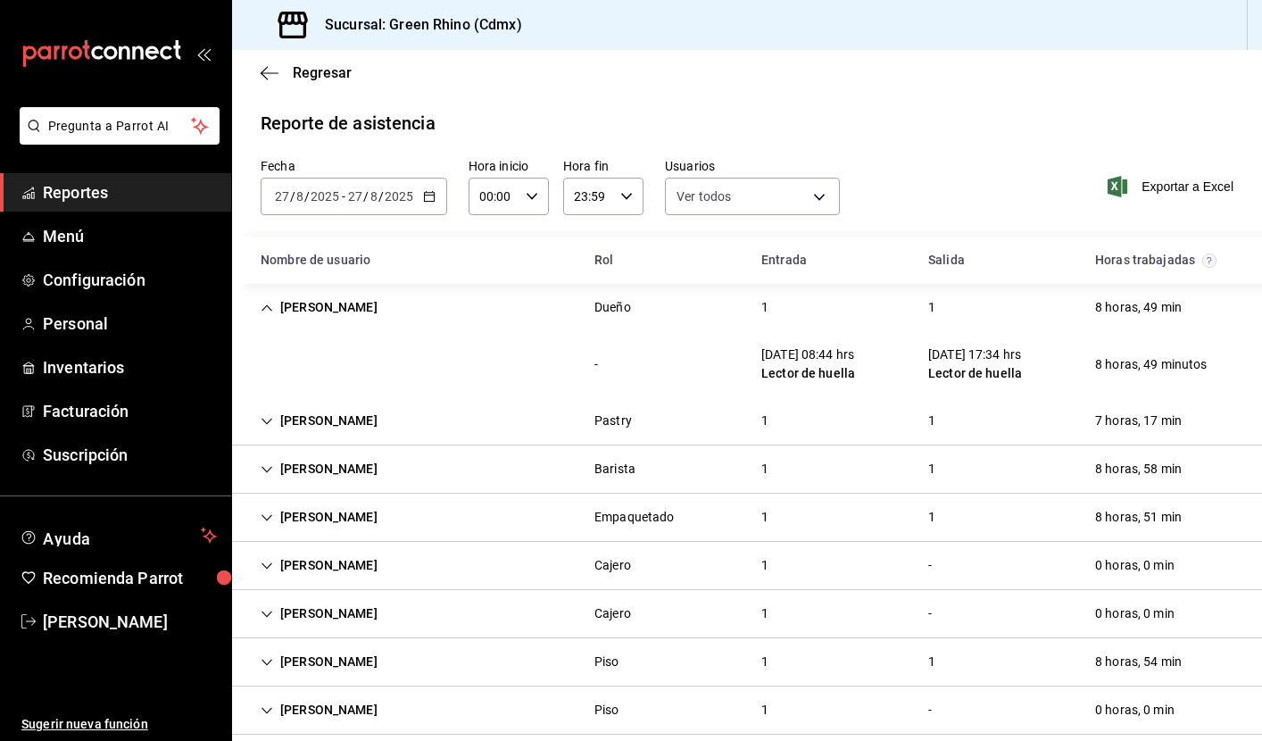
click at [266, 304] on icon "Cell" at bounding box center [267, 308] width 12 height 12
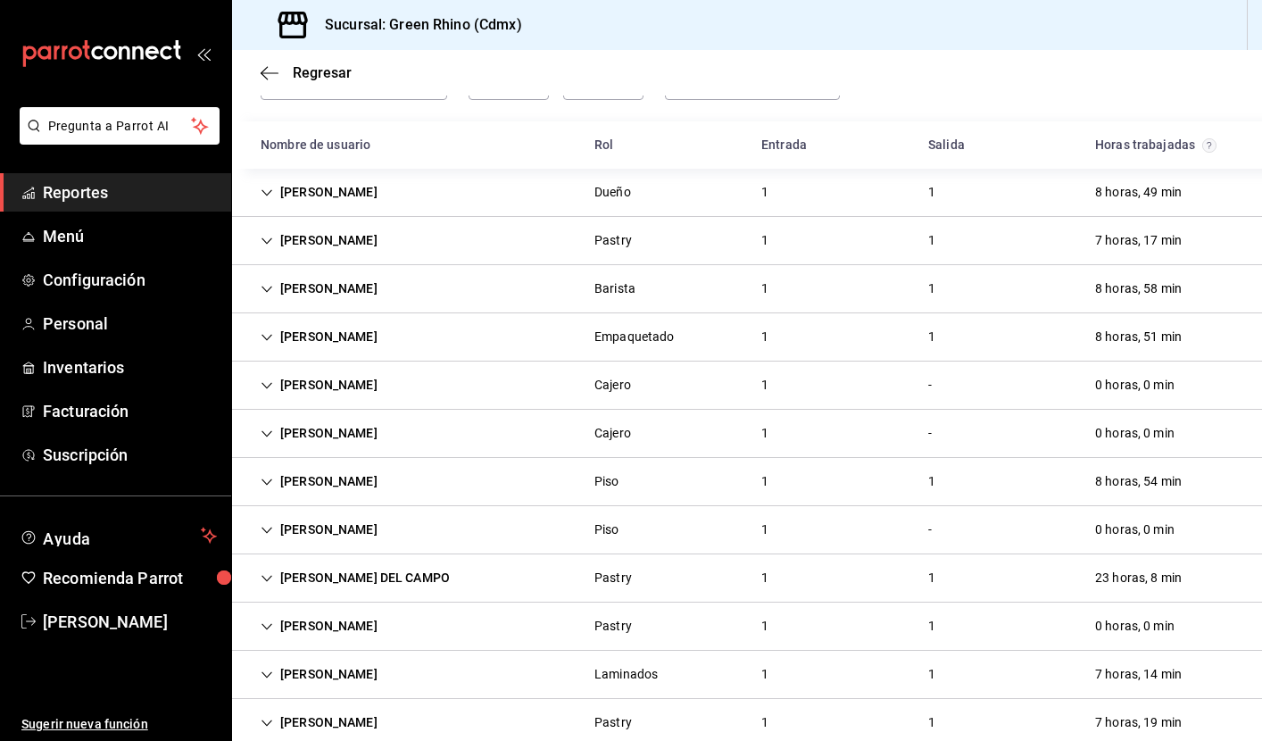
scroll to position [122, 0]
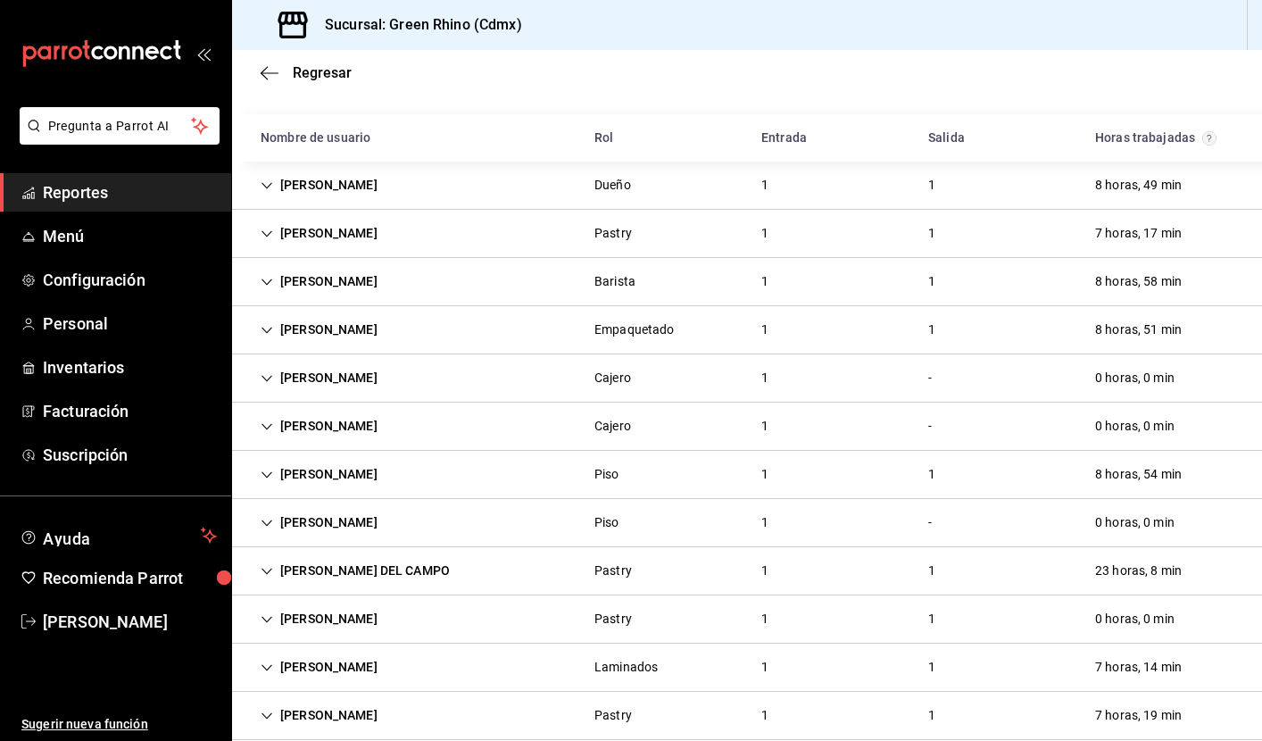
click at [266, 377] on icon "Cell" at bounding box center [267, 378] width 12 height 12
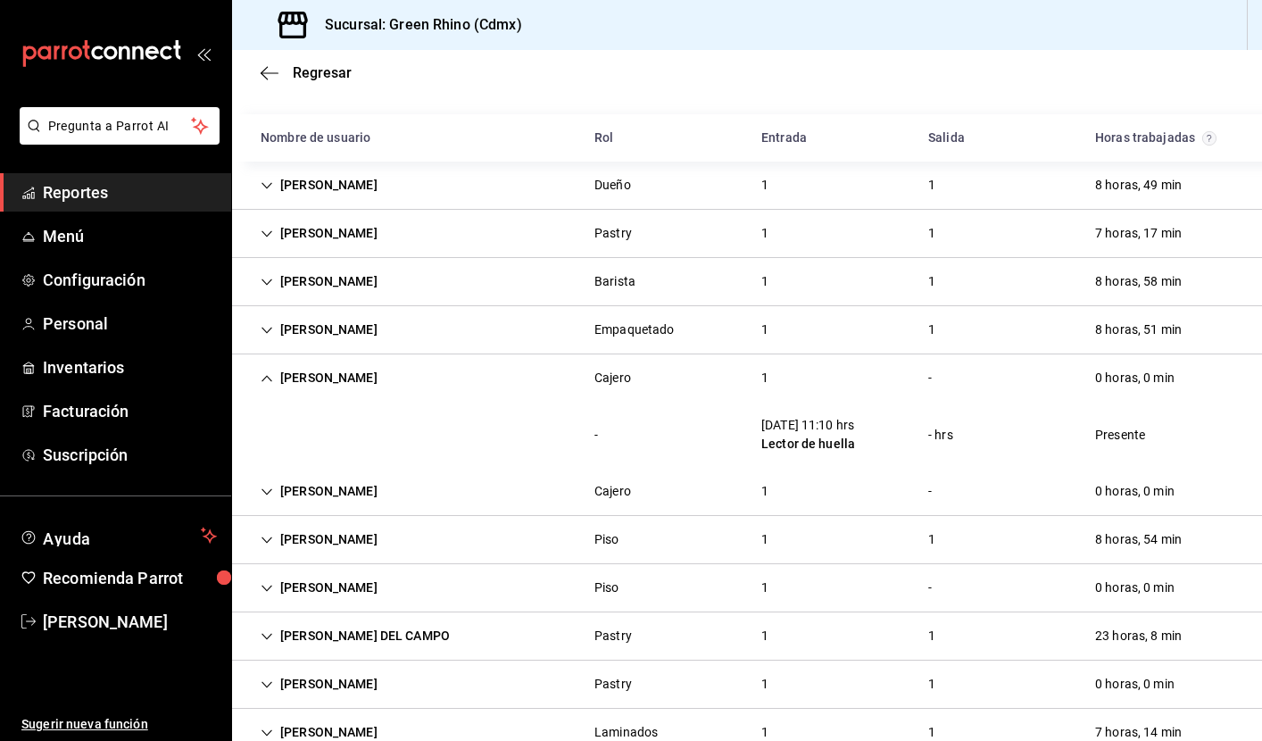
click at [266, 377] on icon "Cell" at bounding box center [267, 378] width 11 height 6
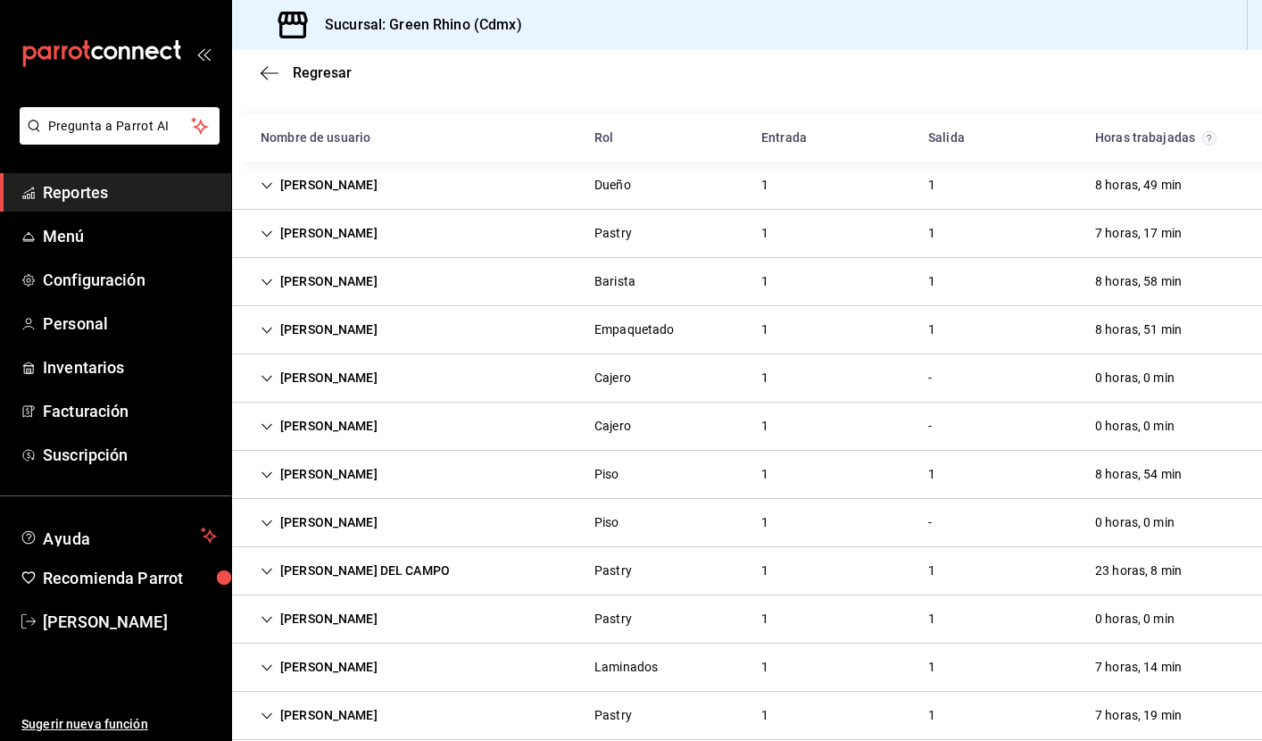
click at [267, 427] on icon "Cell" at bounding box center [267, 426] width 12 height 12
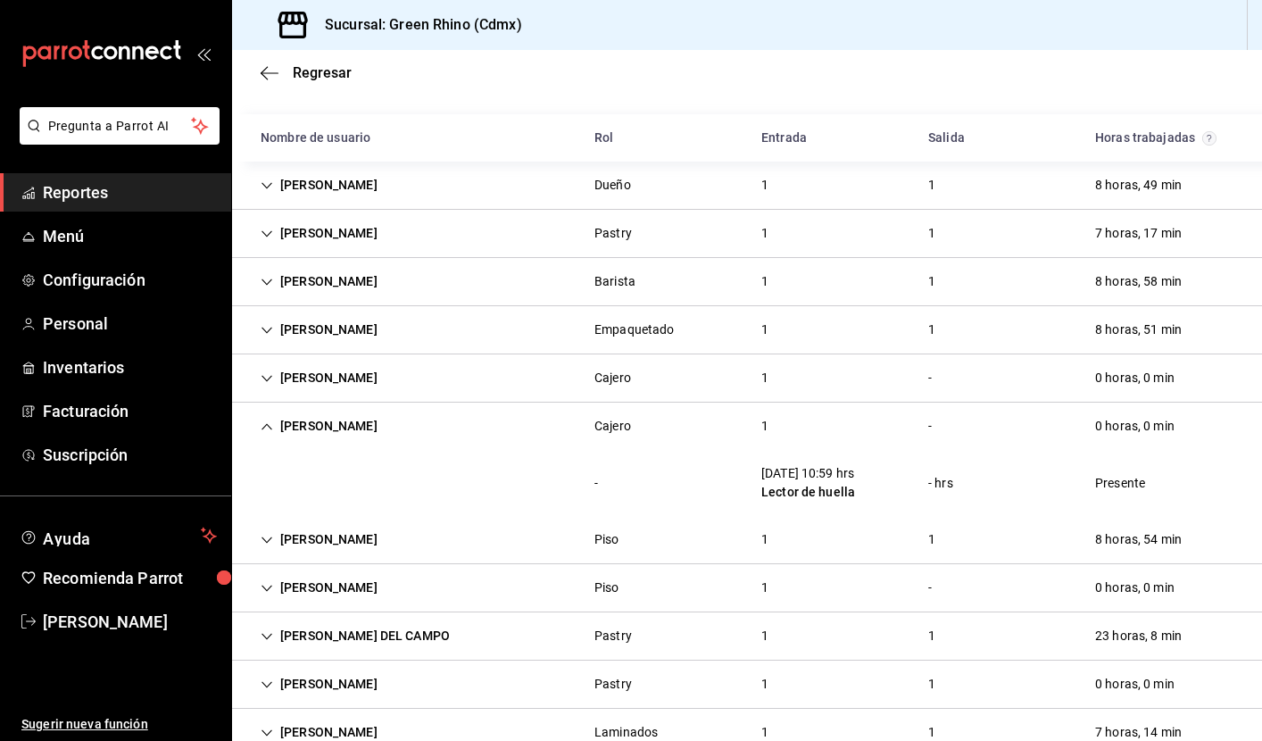
click at [267, 427] on icon "Cell" at bounding box center [267, 426] width 12 height 12
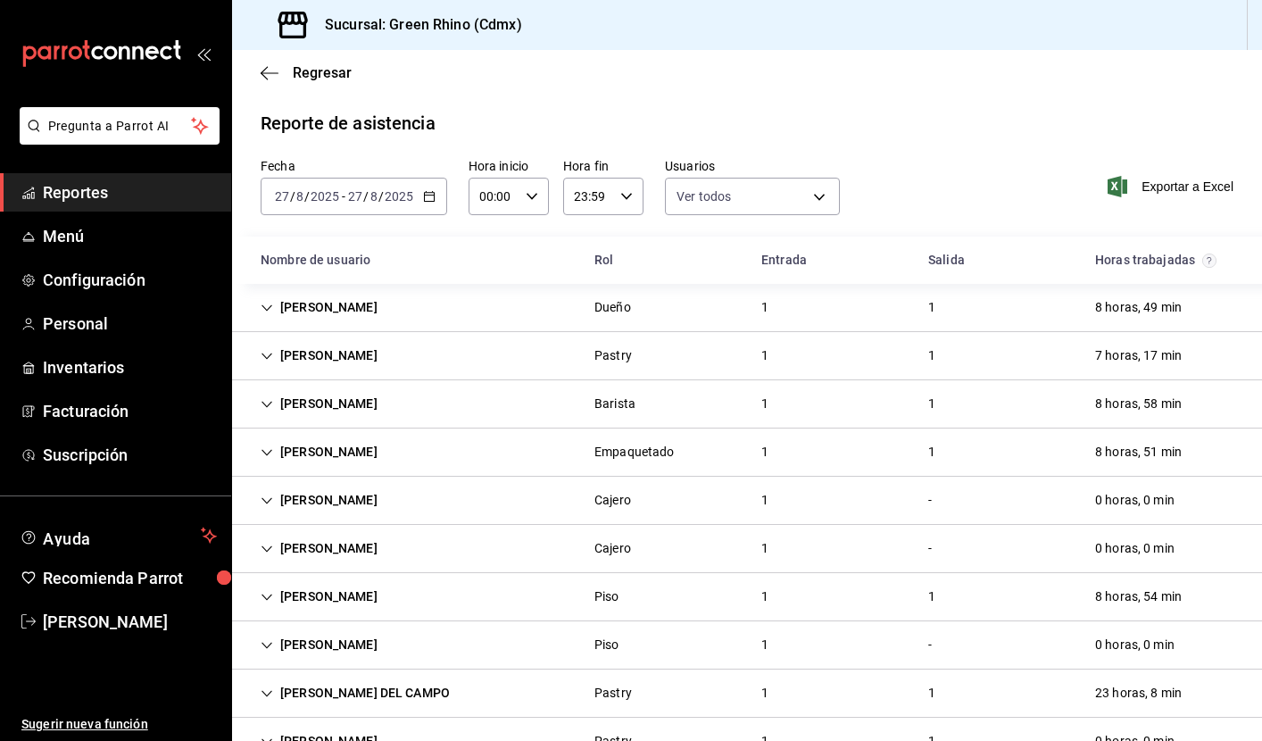
scroll to position [0, 0]
click at [426, 191] on \(Stroke\) "button" at bounding box center [426, 191] width 1 height 1
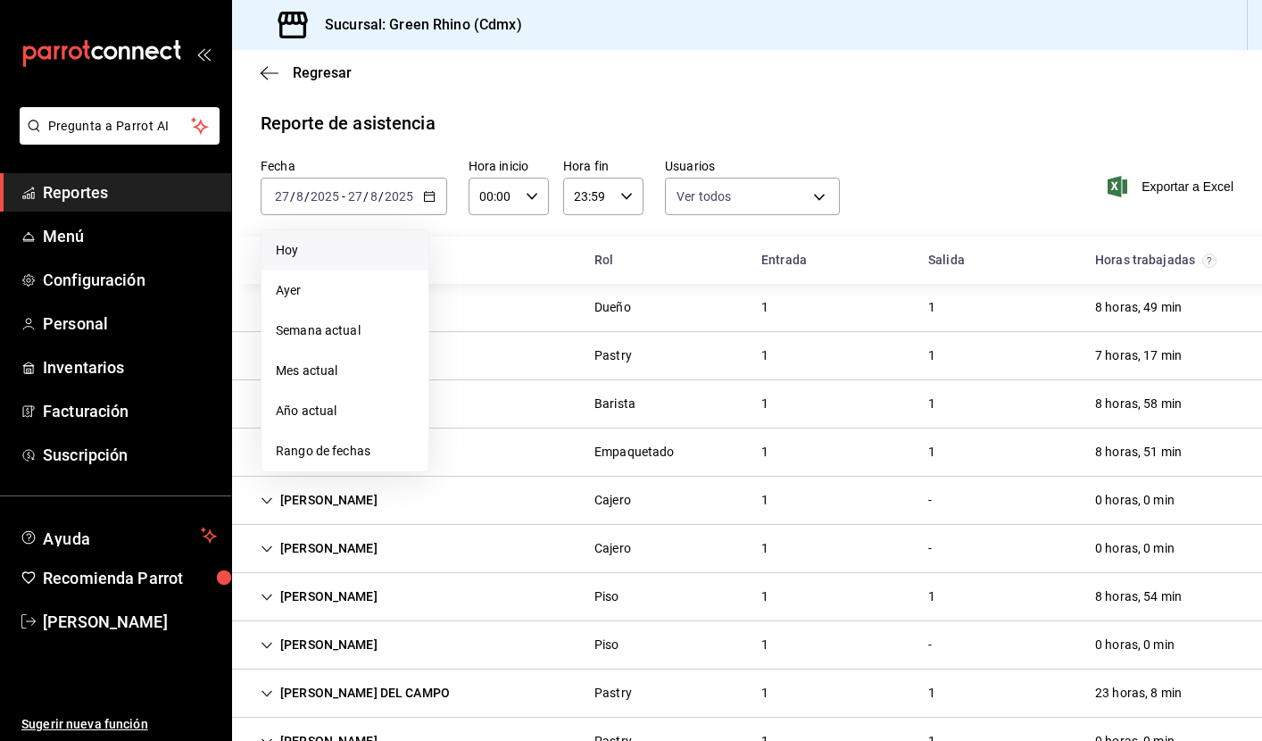
click at [324, 246] on span "Hoy" at bounding box center [345, 250] width 138 height 19
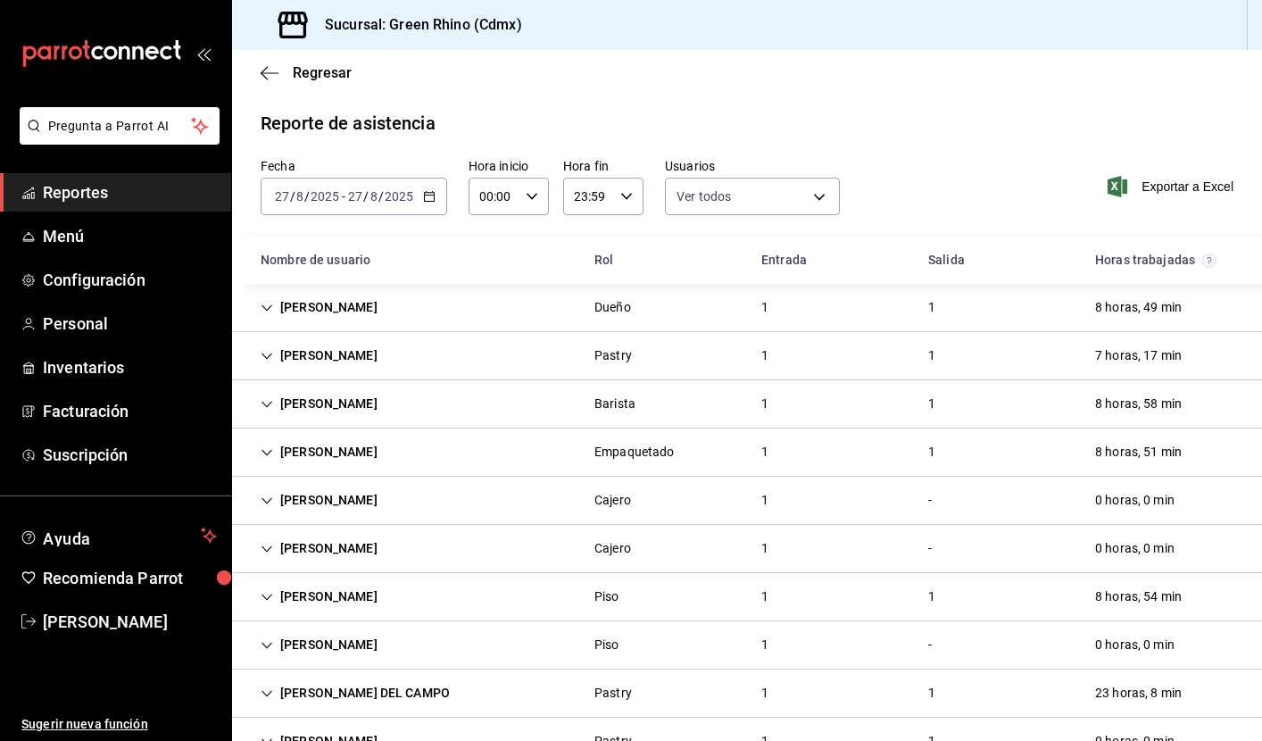
click at [380, 196] on span "/" at bounding box center [381, 196] width 5 height 14
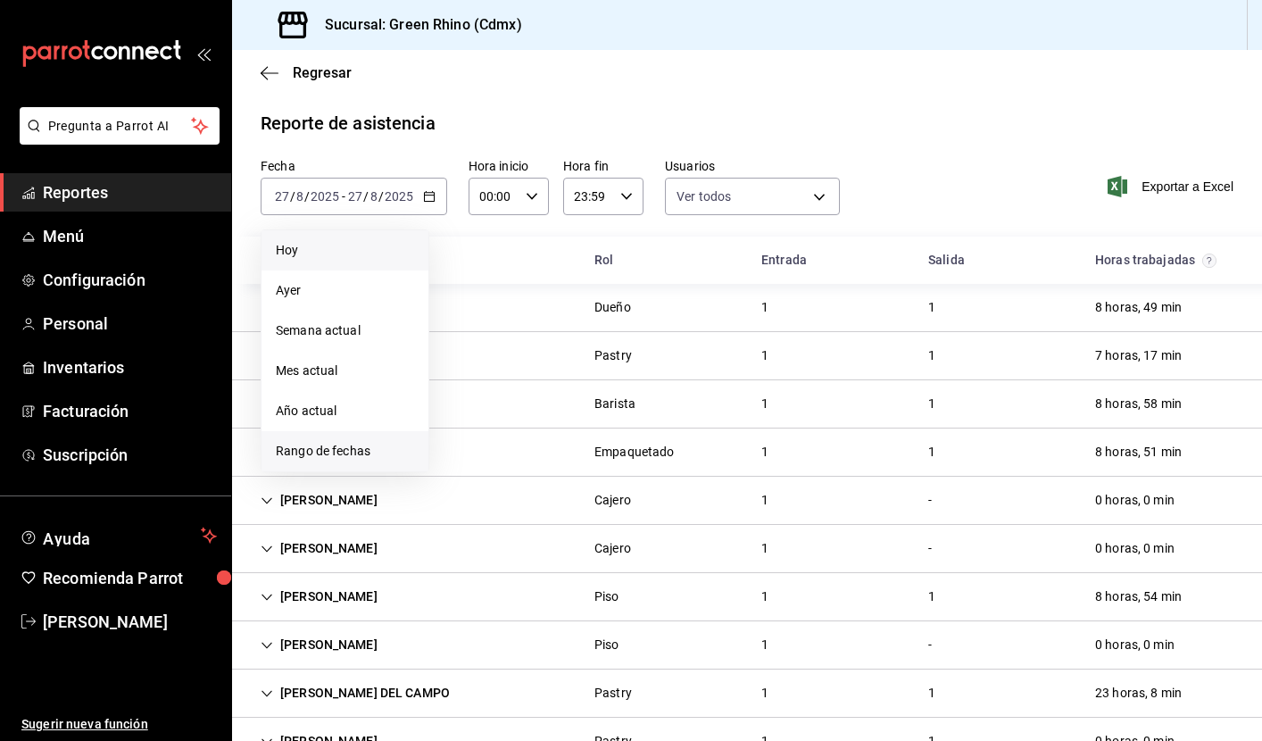
click at [327, 456] on span "Rango de fechas" at bounding box center [345, 451] width 138 height 19
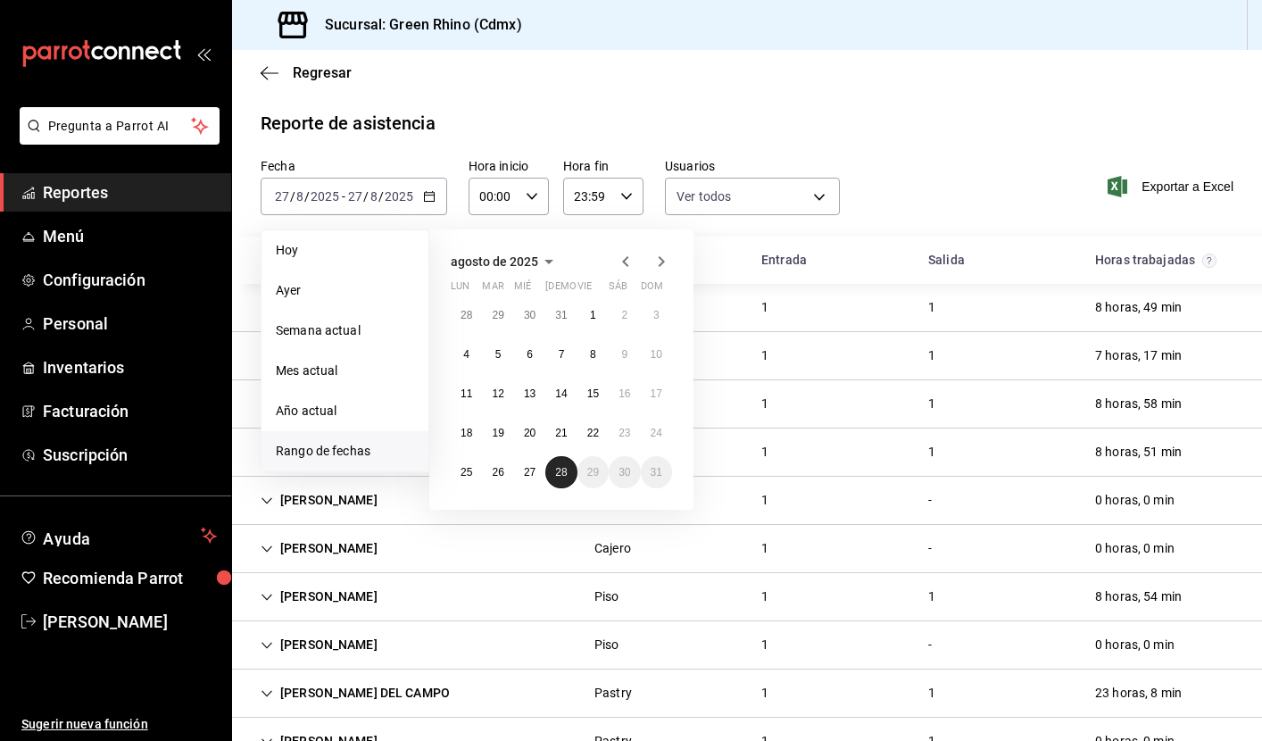
click at [567, 475] on abbr "28" at bounding box center [561, 472] width 12 height 12
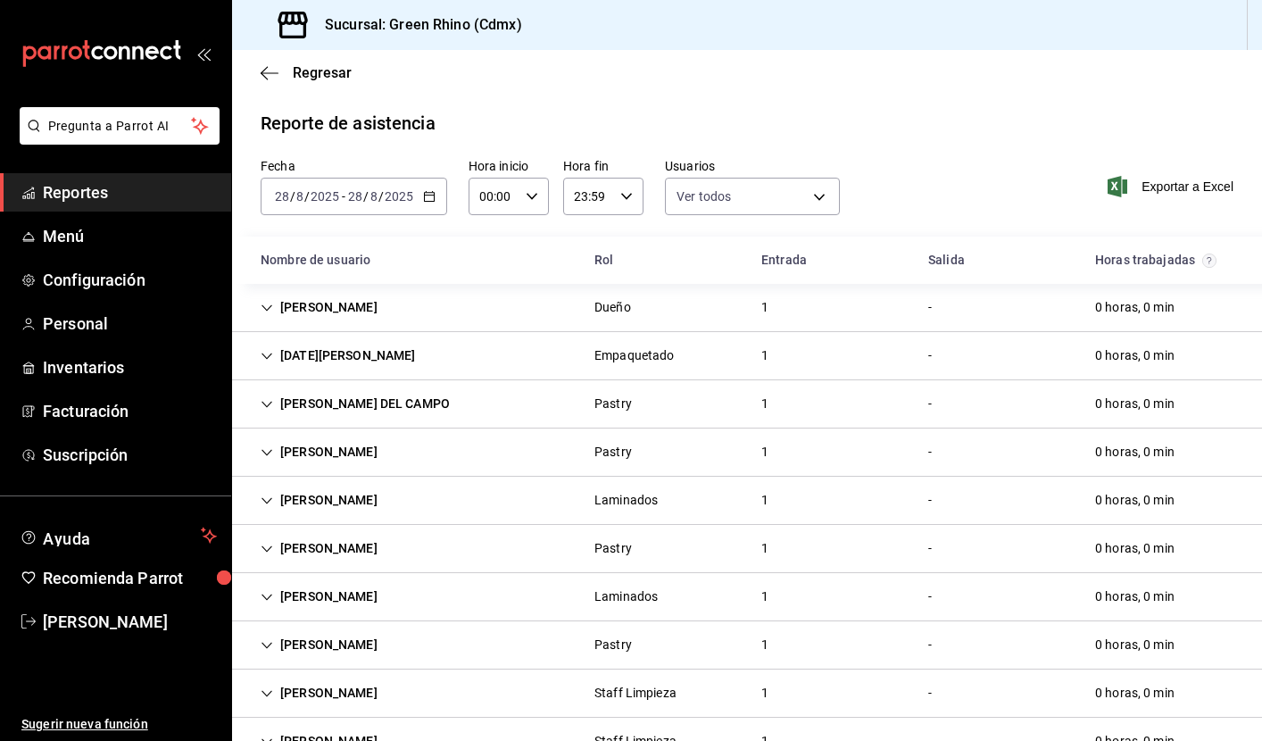
click at [108, 192] on span "Reportes" at bounding box center [130, 192] width 174 height 24
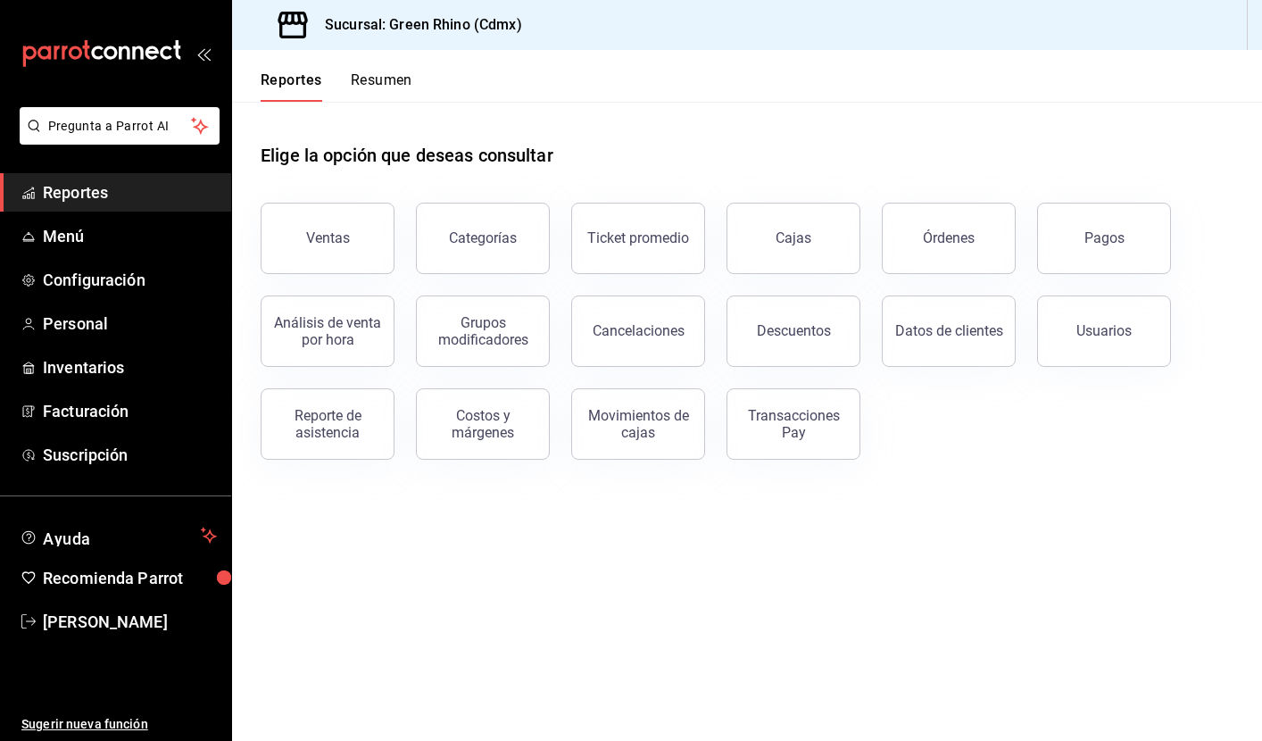
click at [122, 188] on span "Reportes" at bounding box center [130, 192] width 174 height 24
click at [371, 420] on div "Reporte de asistencia" at bounding box center [327, 424] width 111 height 34
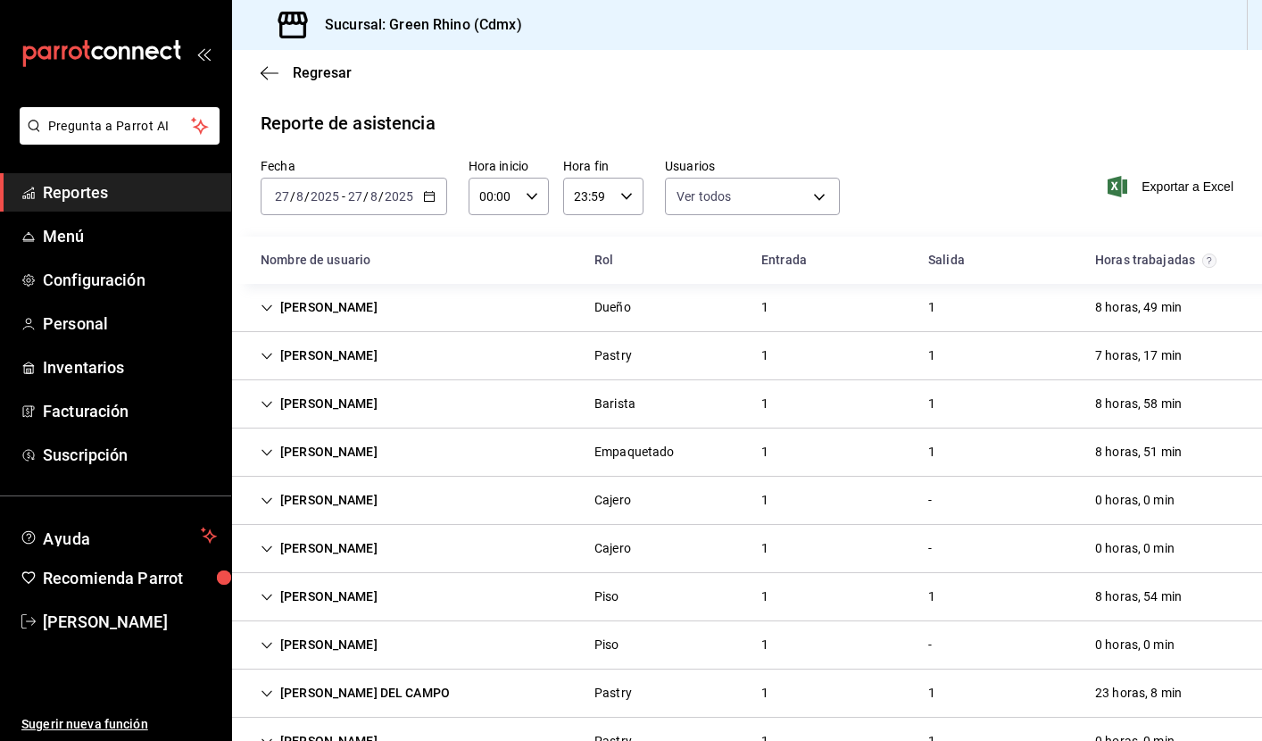
click at [430, 196] on \(Stroke\) "button" at bounding box center [429, 195] width 10 height 1
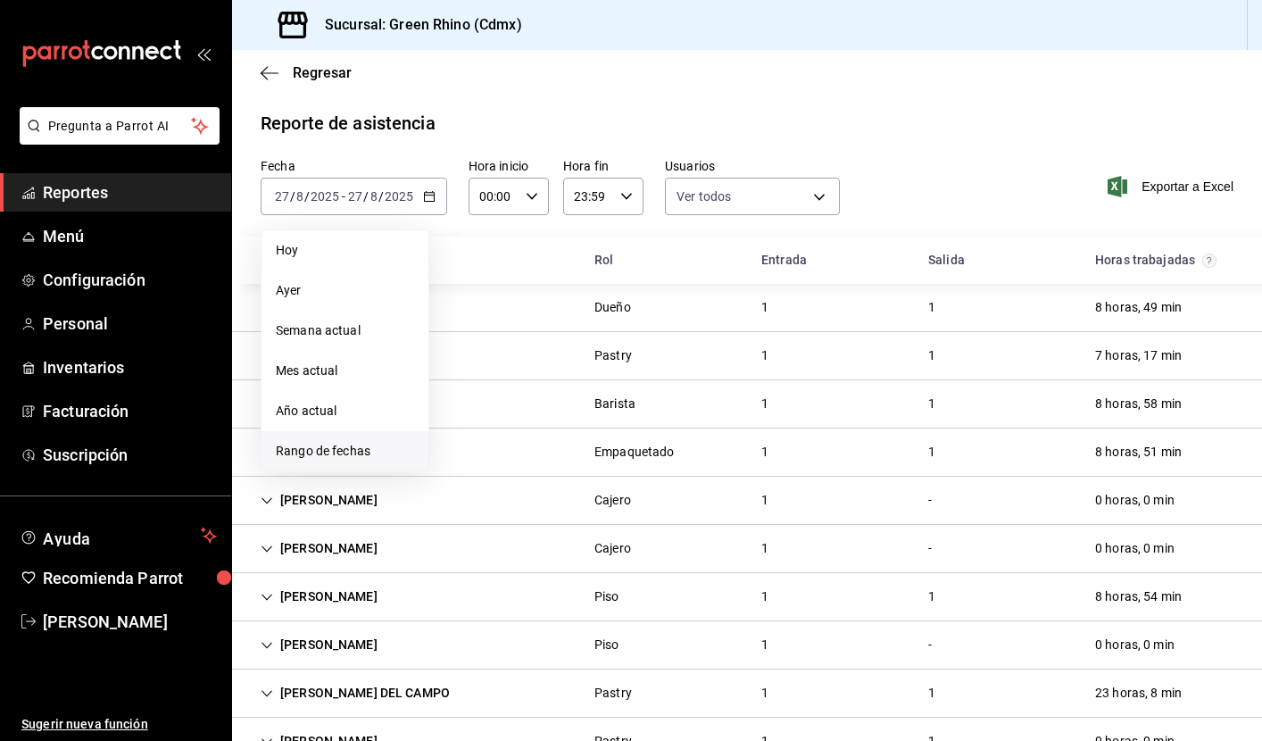
click at [370, 457] on span "Rango de fechas" at bounding box center [345, 451] width 138 height 19
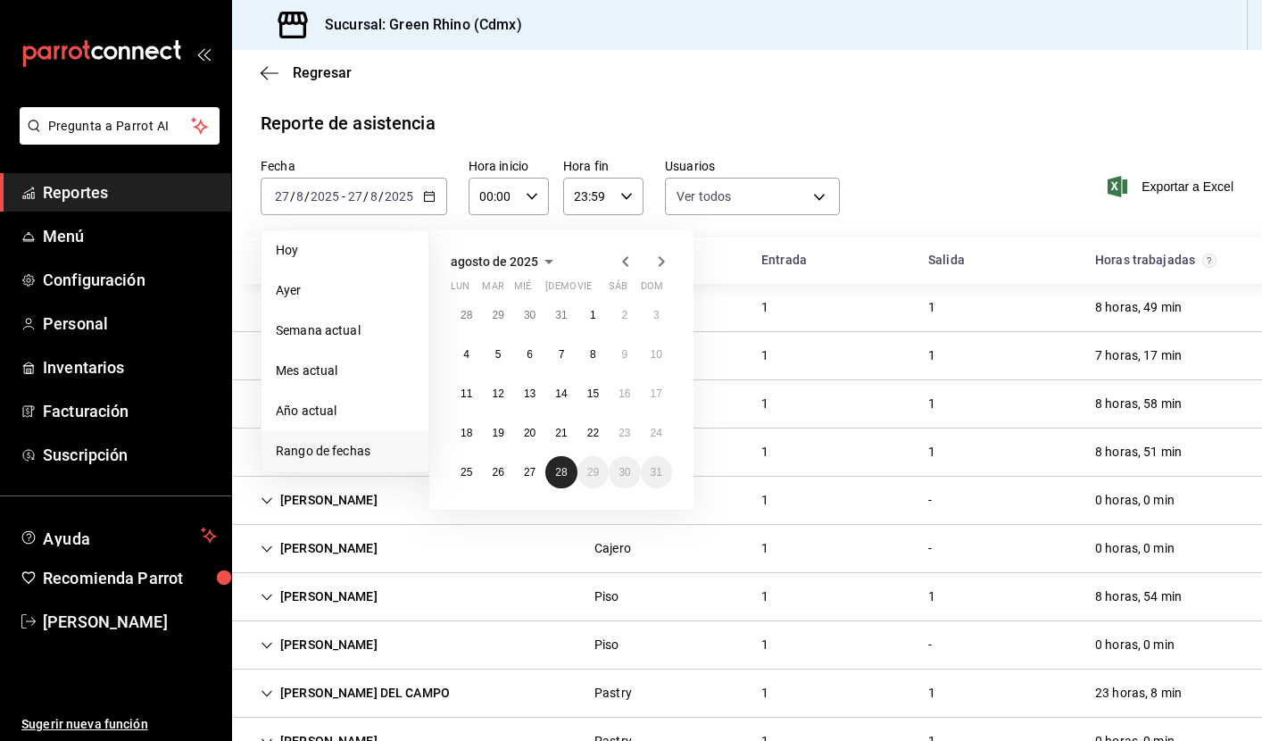
click at [567, 477] on abbr "28" at bounding box center [561, 472] width 12 height 12
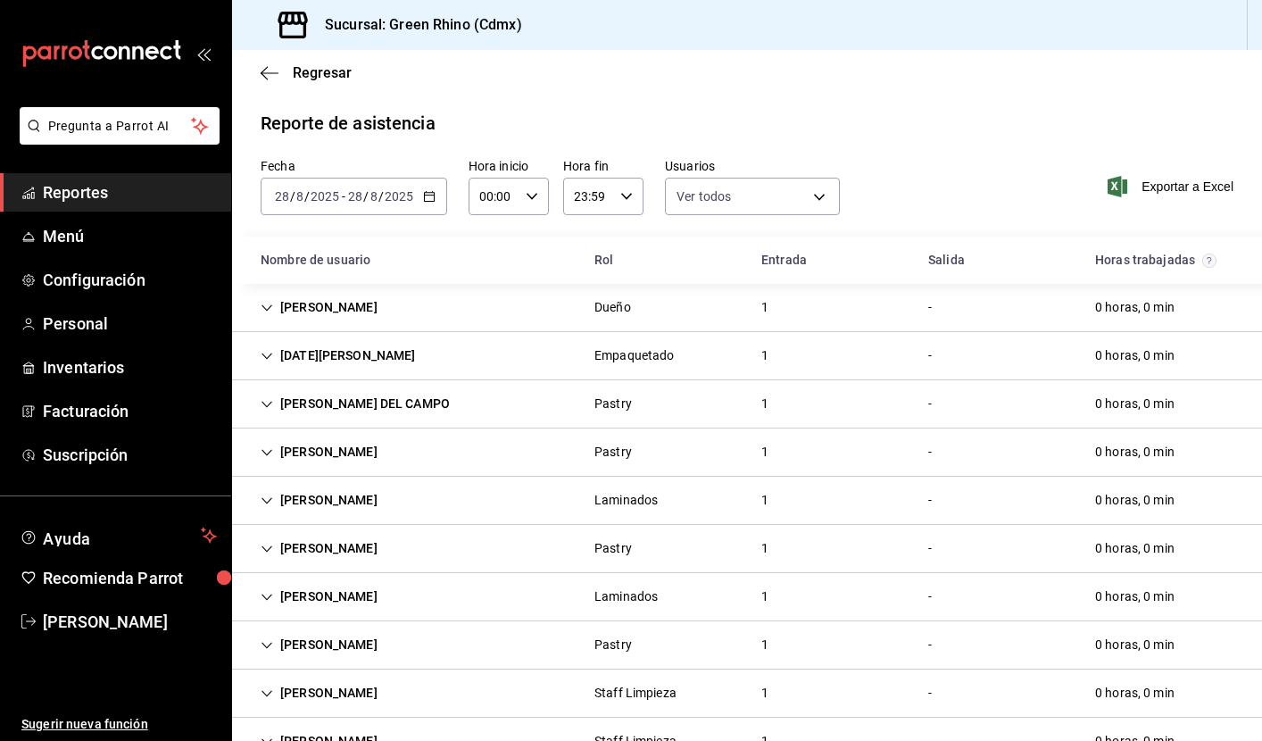
click at [932, 221] on div "Fecha [DATE] [DATE] - [DATE] [DATE] Hora inicio 00:00 Hora inicio Hora fin 23:5…" at bounding box center [747, 197] width 1030 height 79
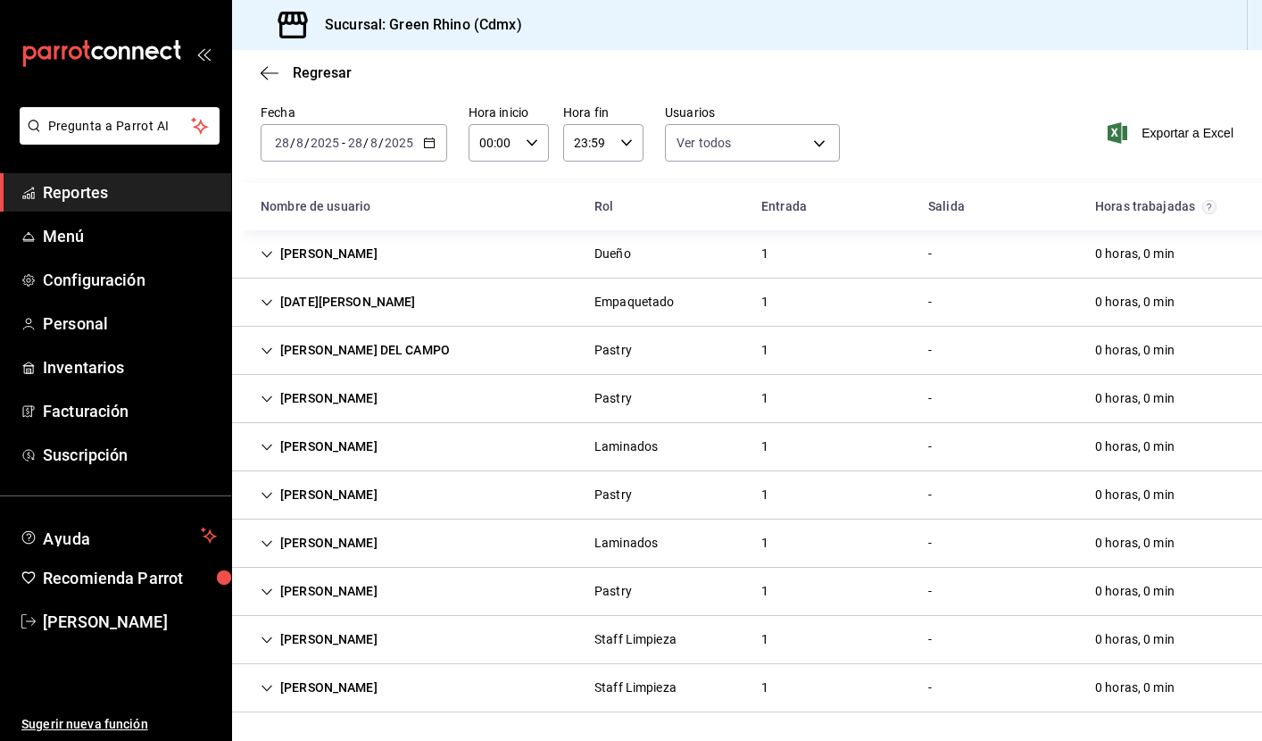
scroll to position [54, 0]
click at [118, 198] on span "Reportes" at bounding box center [130, 192] width 174 height 24
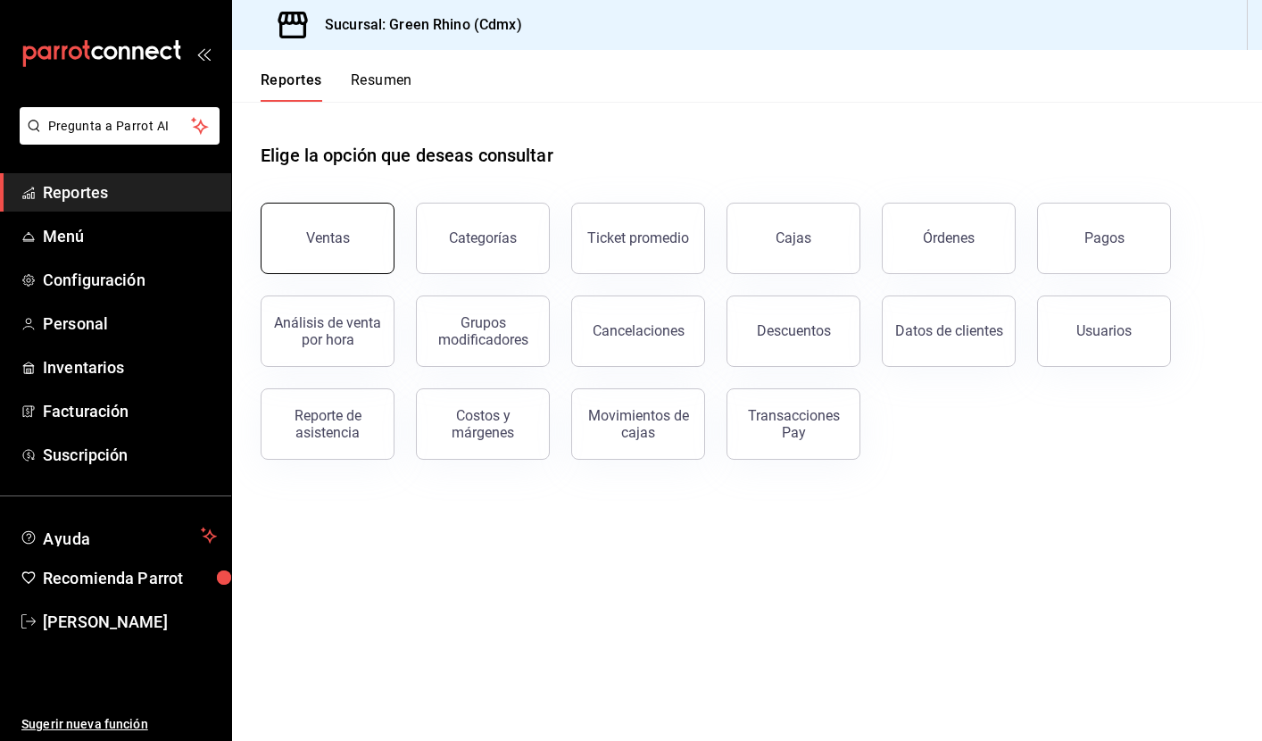
click at [350, 242] on button "Ventas" at bounding box center [328, 238] width 134 height 71
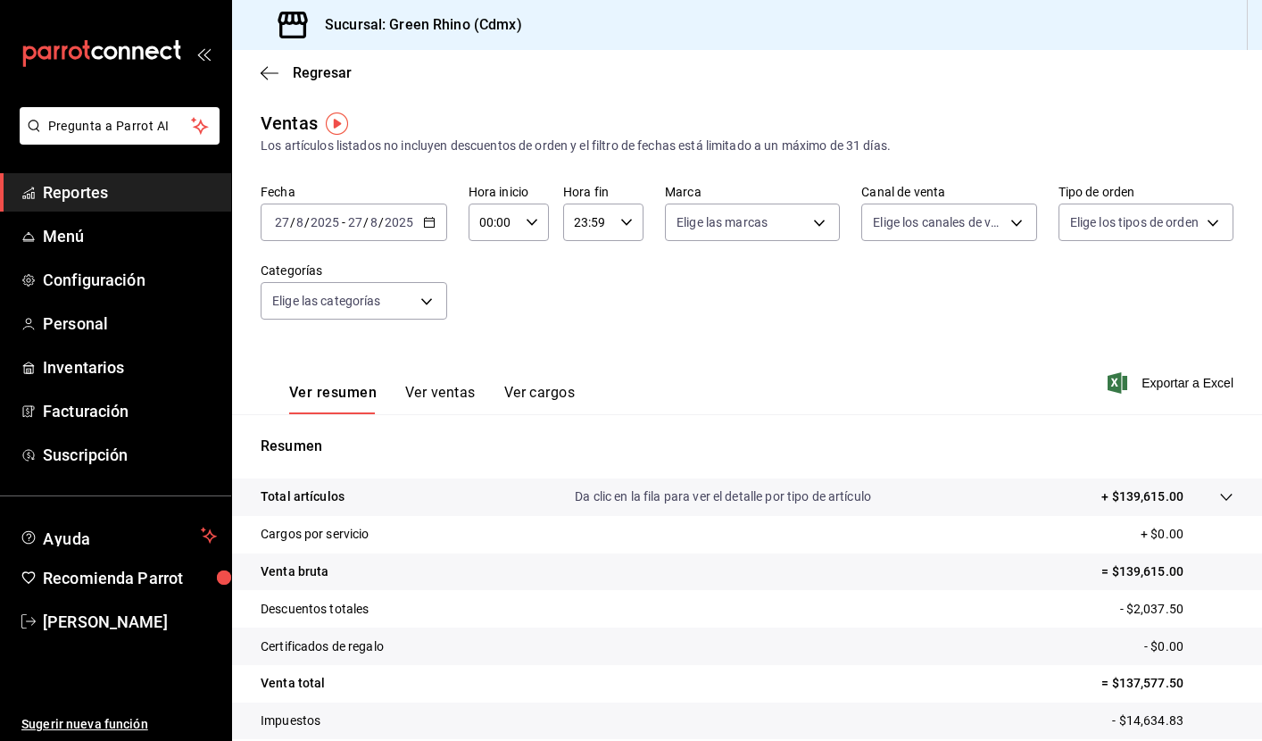
click at [427, 220] on icon "button" at bounding box center [429, 222] width 12 height 12
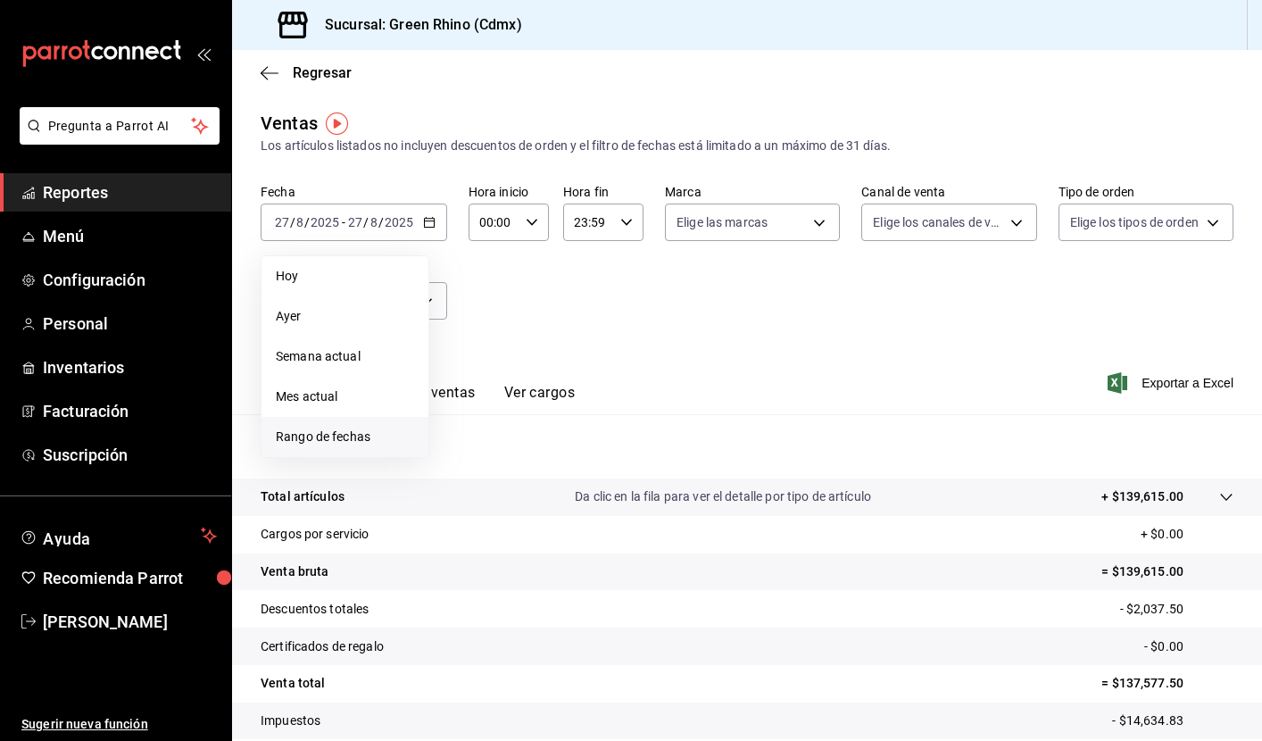
click at [349, 454] on li "Rango de fechas" at bounding box center [345, 437] width 167 height 40
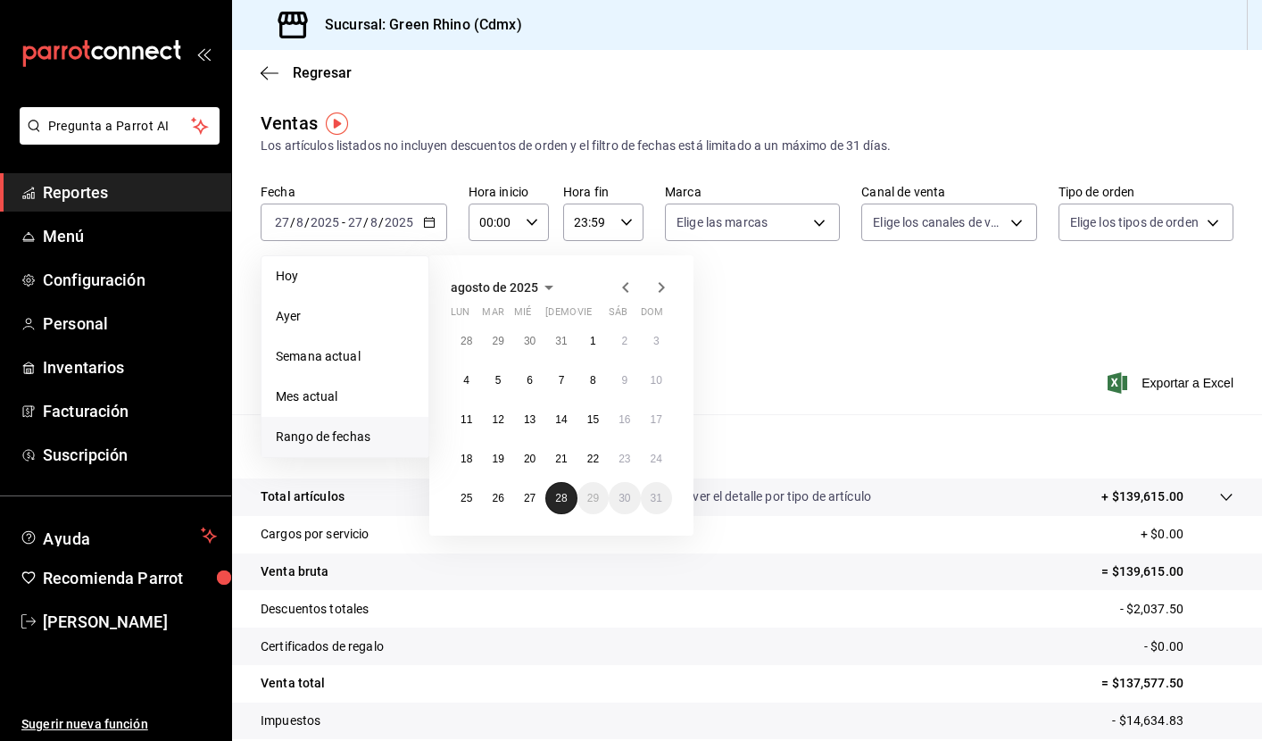
click at [570, 495] on button "28" at bounding box center [560, 498] width 31 height 32
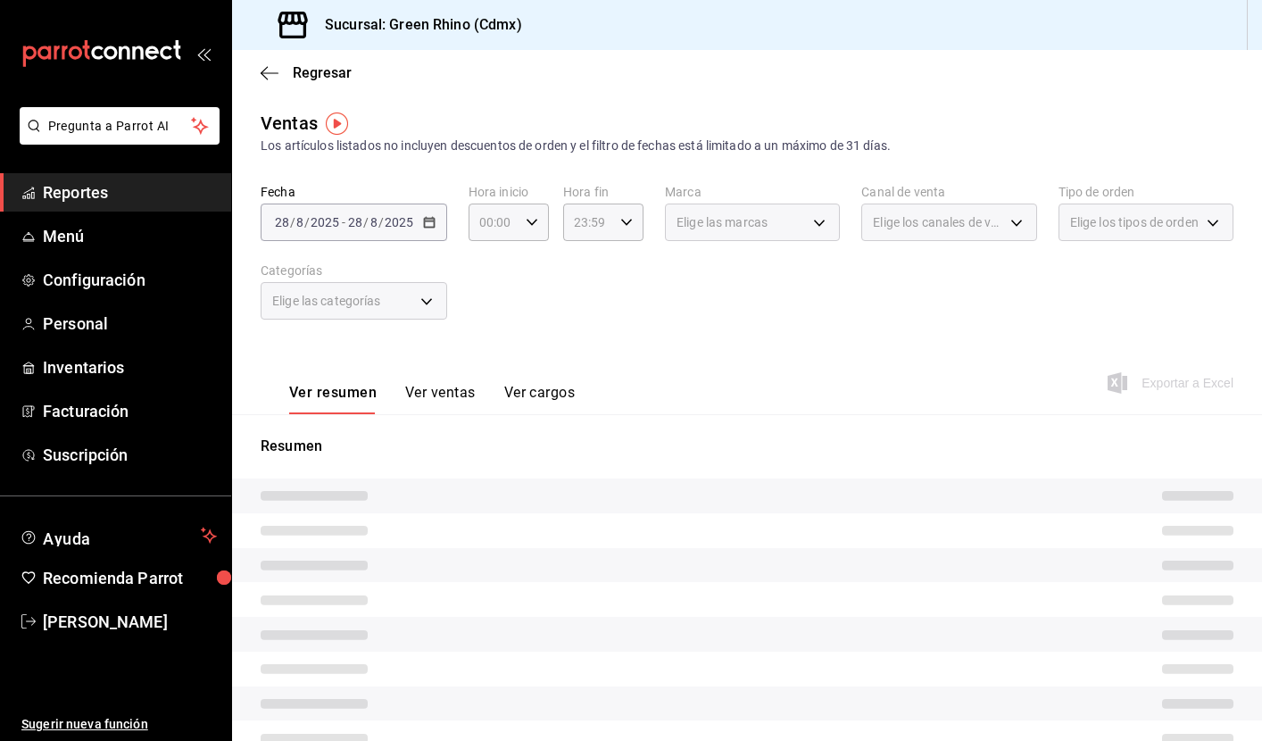
click at [748, 333] on div "Fecha [DATE] [DATE] - [DATE] [DATE] Hora inicio 00:00 Hora inicio Hora fin 23:5…" at bounding box center [747, 262] width 973 height 157
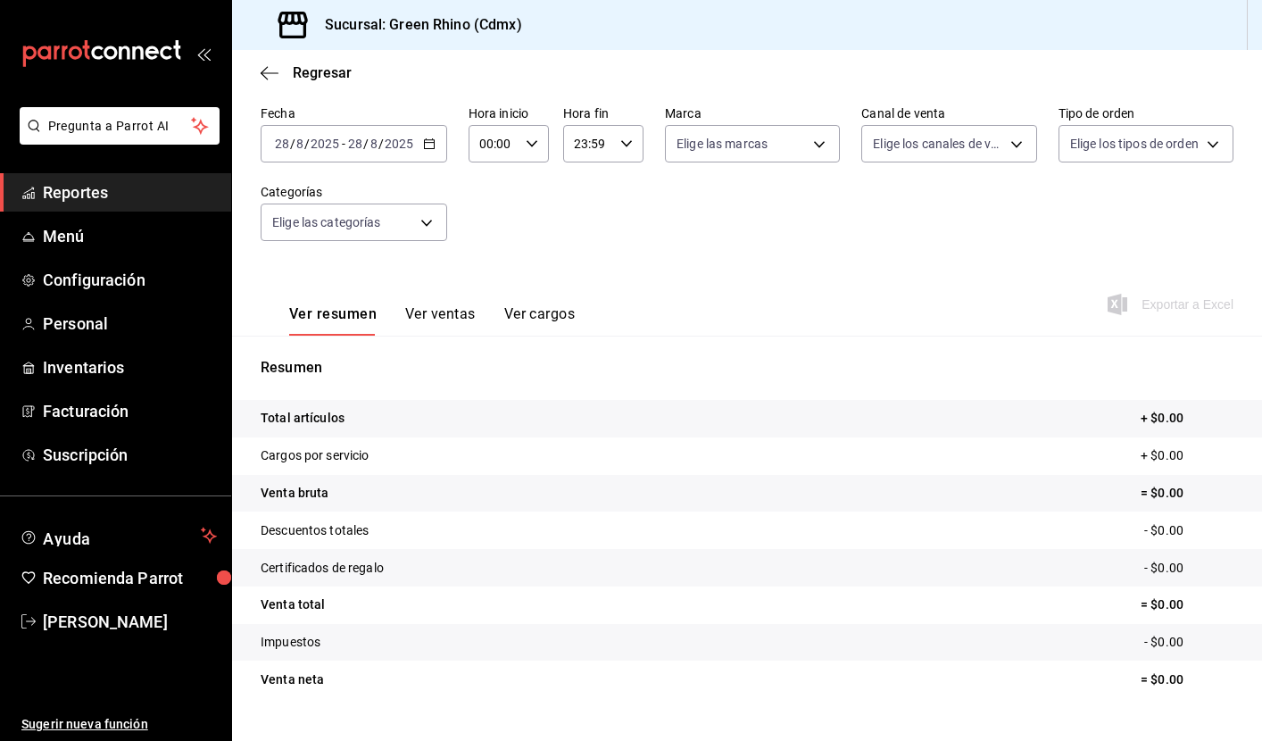
scroll to position [65, 0]
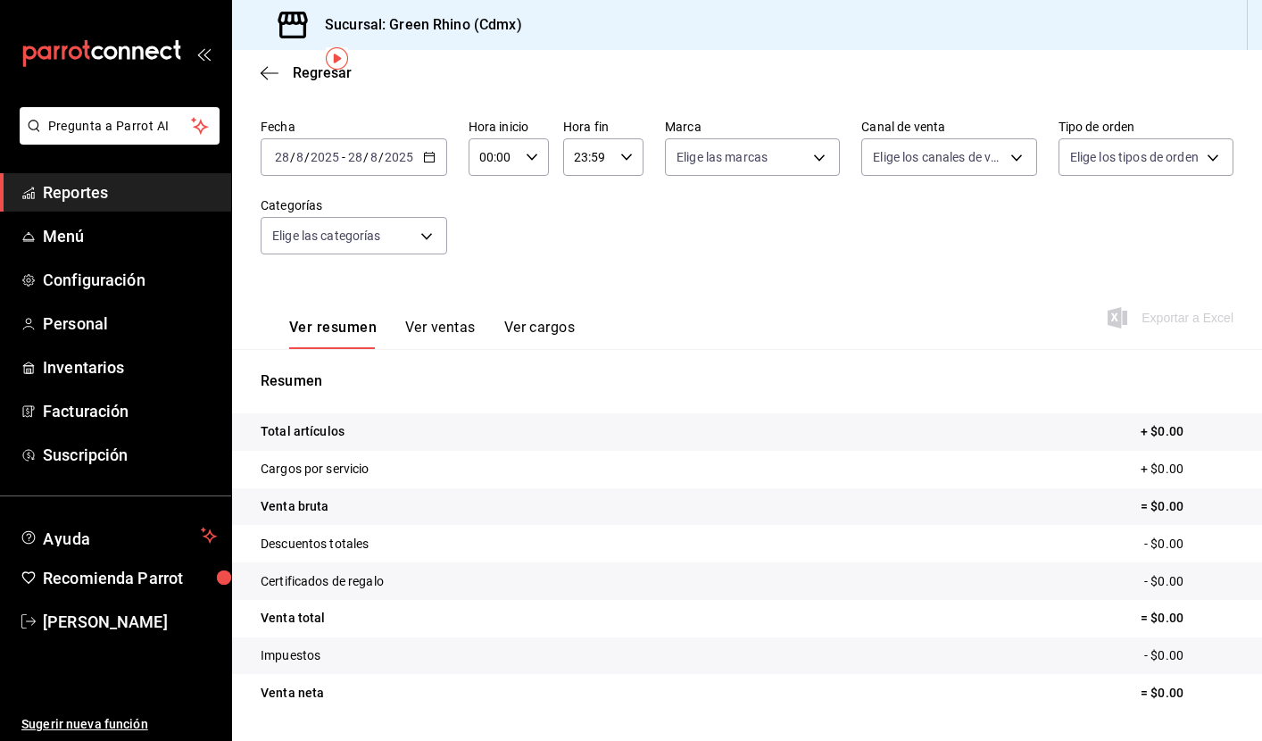
click at [426, 153] on icon "button" at bounding box center [429, 157] width 12 height 12
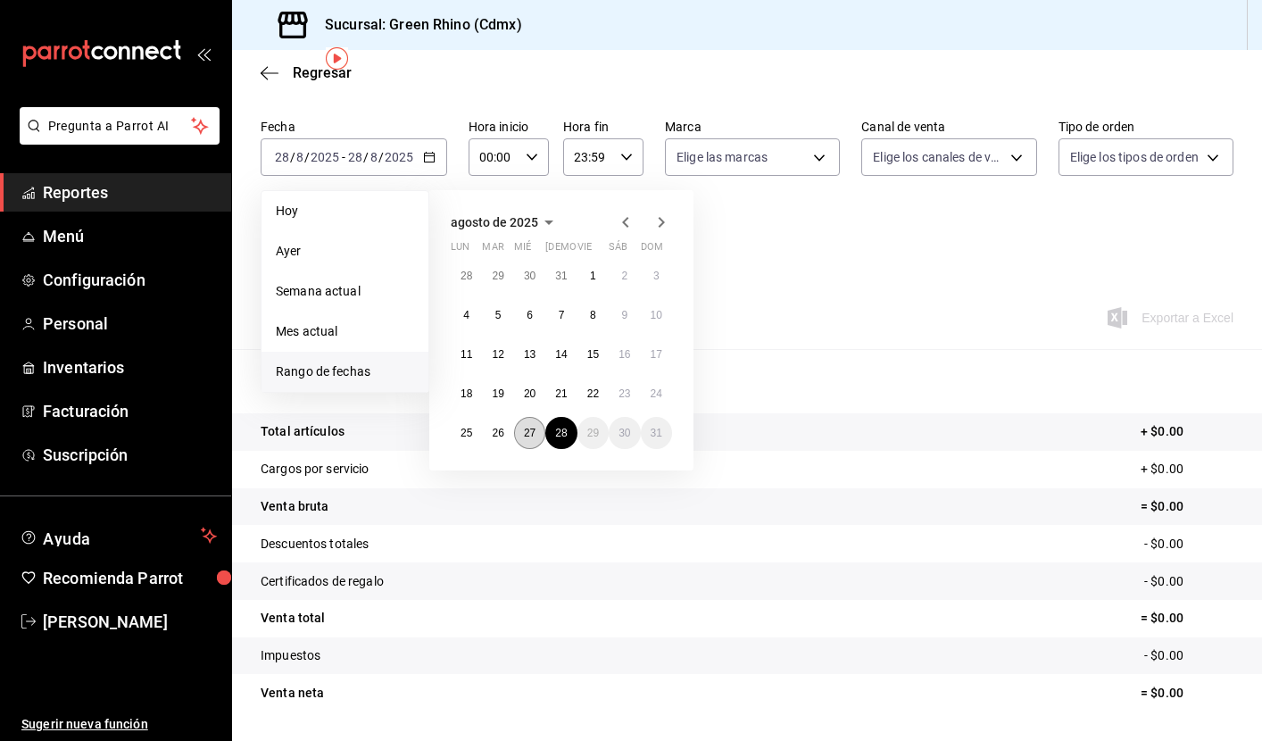
click at [528, 437] on abbr "27" at bounding box center [530, 433] width 12 height 12
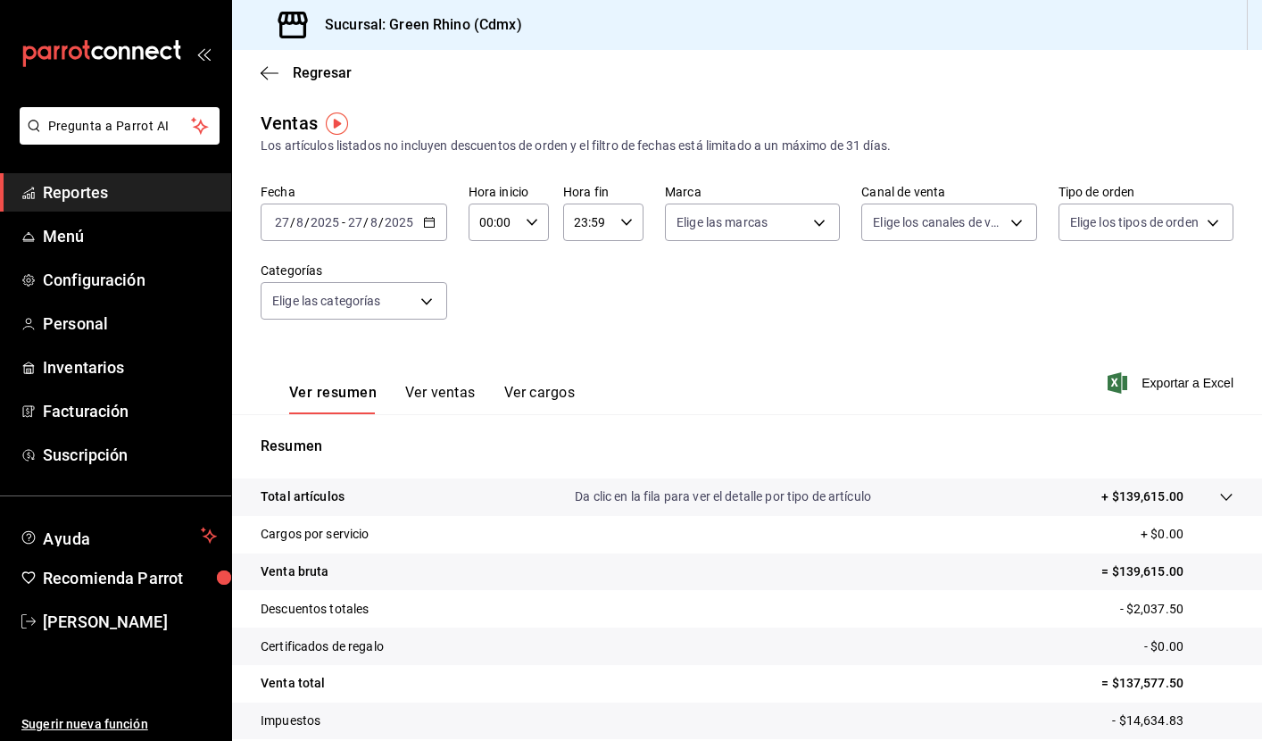
click at [111, 189] on span "Reportes" at bounding box center [130, 192] width 174 height 24
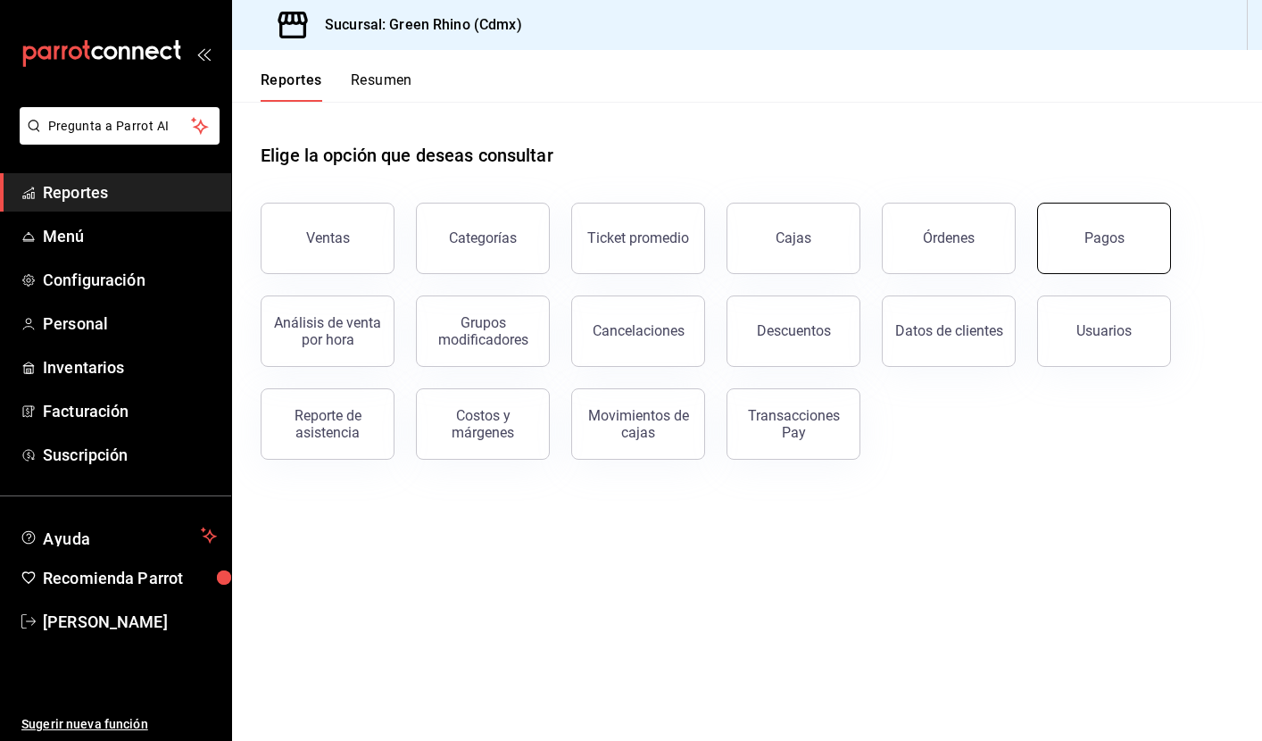
click at [1119, 257] on button "Pagos" at bounding box center [1104, 238] width 134 height 71
